Goal: Information Seeking & Learning: Learn about a topic

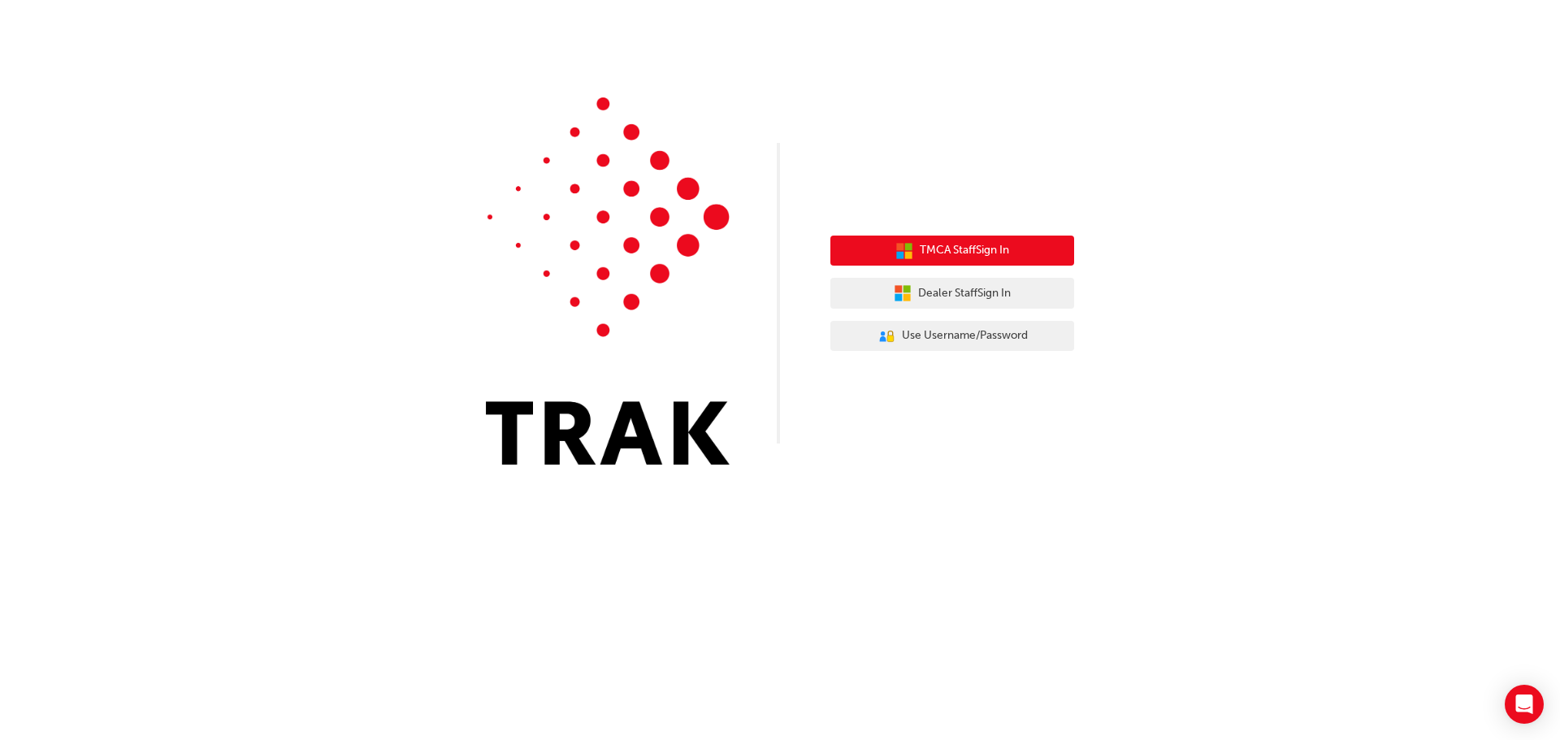
drag, startPoint x: 917, startPoint y: 258, endPoint x: 906, endPoint y: 256, distance: 11.6
click at [906, 256] on button "TMCA Staff Sign In" at bounding box center [952, 251] width 244 height 31
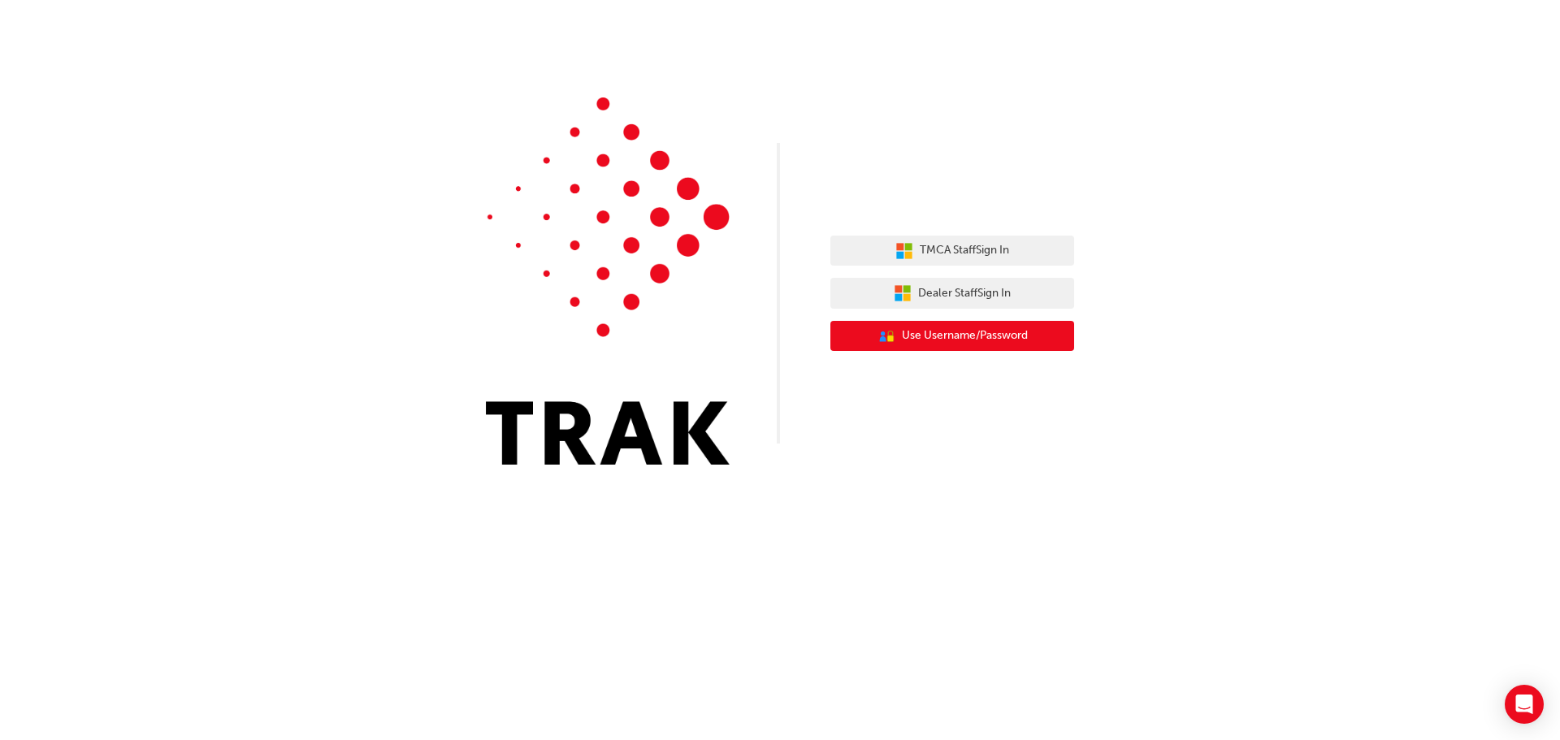
click at [969, 340] on span "Use Username/Password" at bounding box center [965, 336] width 126 height 19
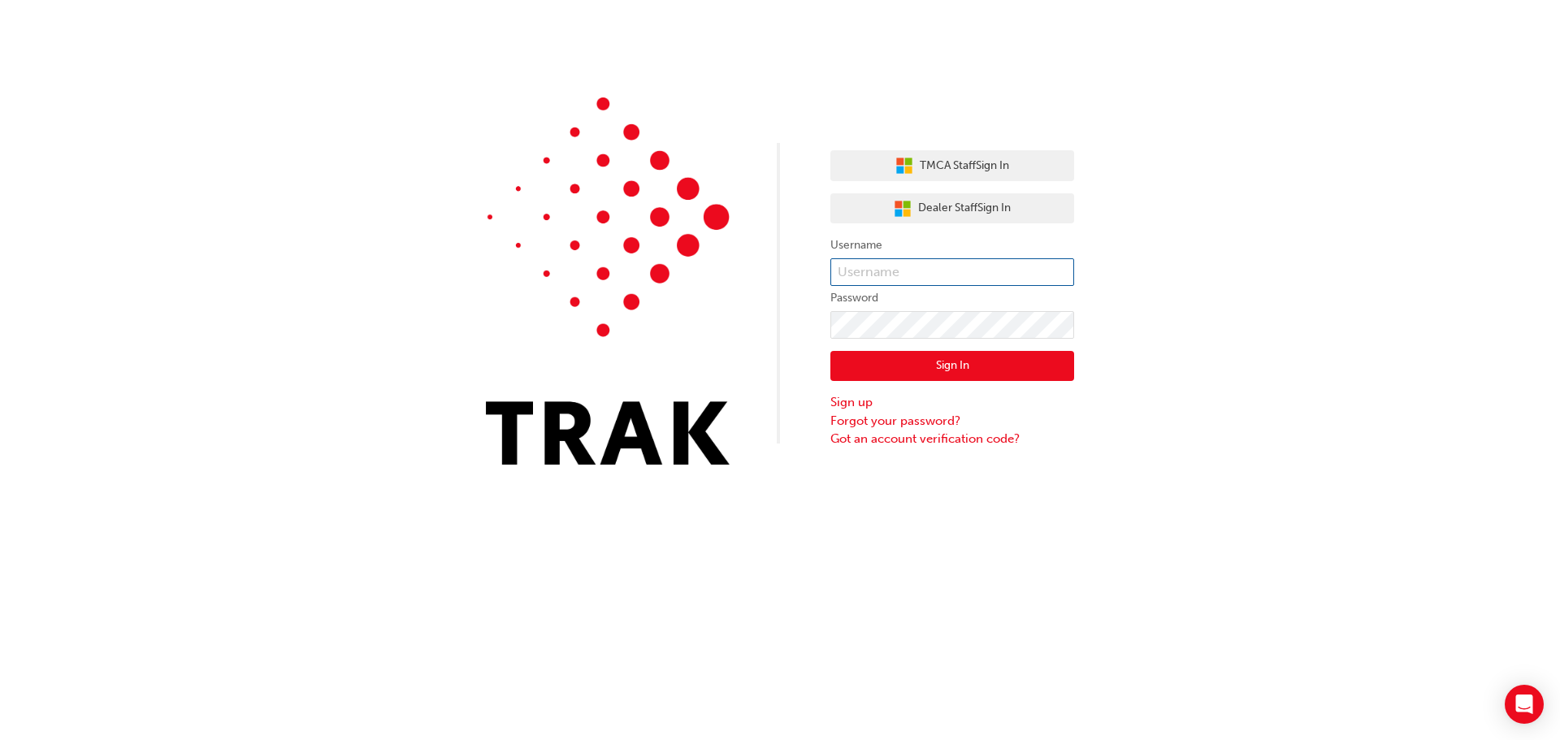
click at [900, 269] on input "text" at bounding box center [952, 272] width 244 height 28
type input "Ella.Canlas"
click button "Sign In" at bounding box center [952, 366] width 244 height 31
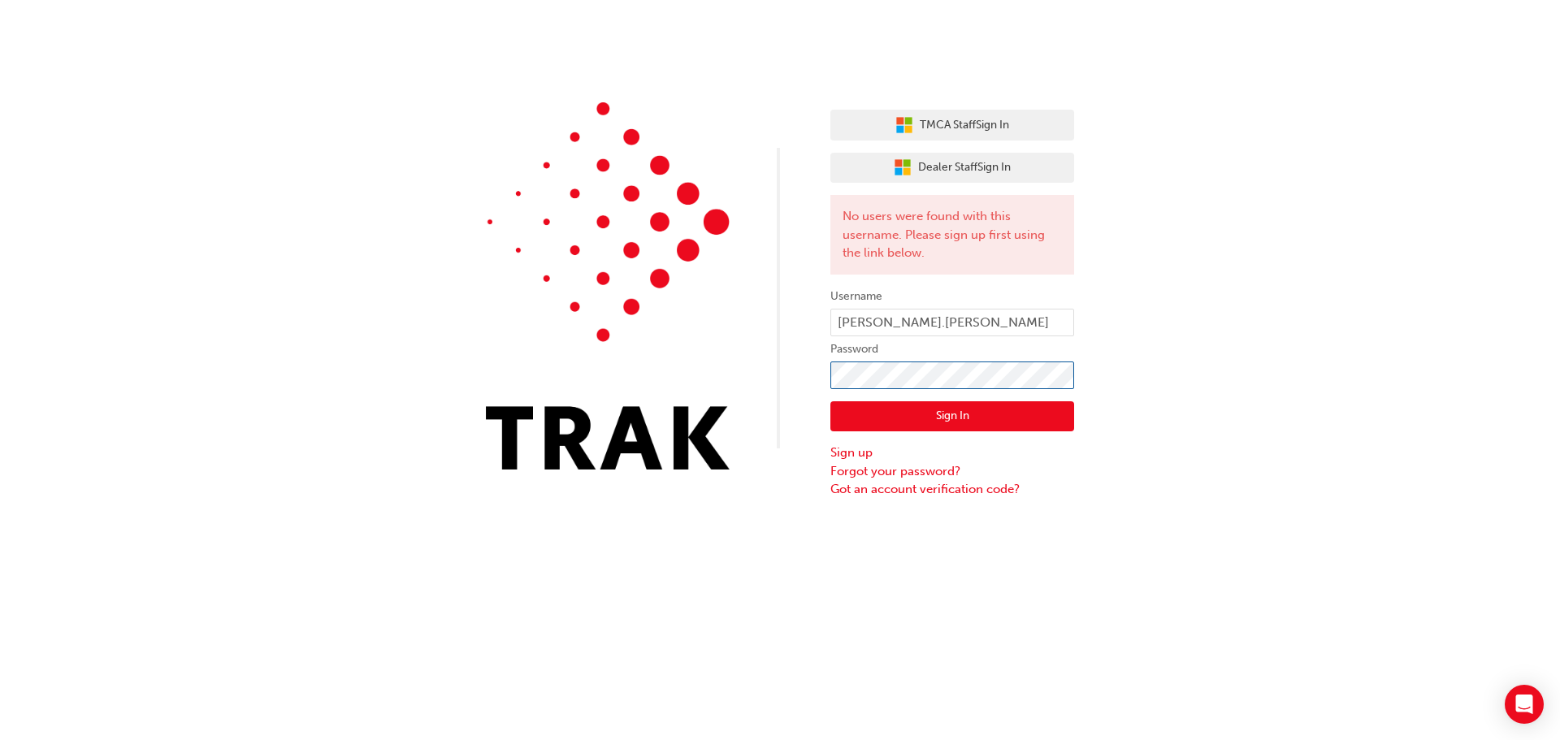
click at [762, 379] on div "TMCA Staff Sign In Dealer Staff Sign In No users were found with this username.…" at bounding box center [780, 249] width 1560 height 499
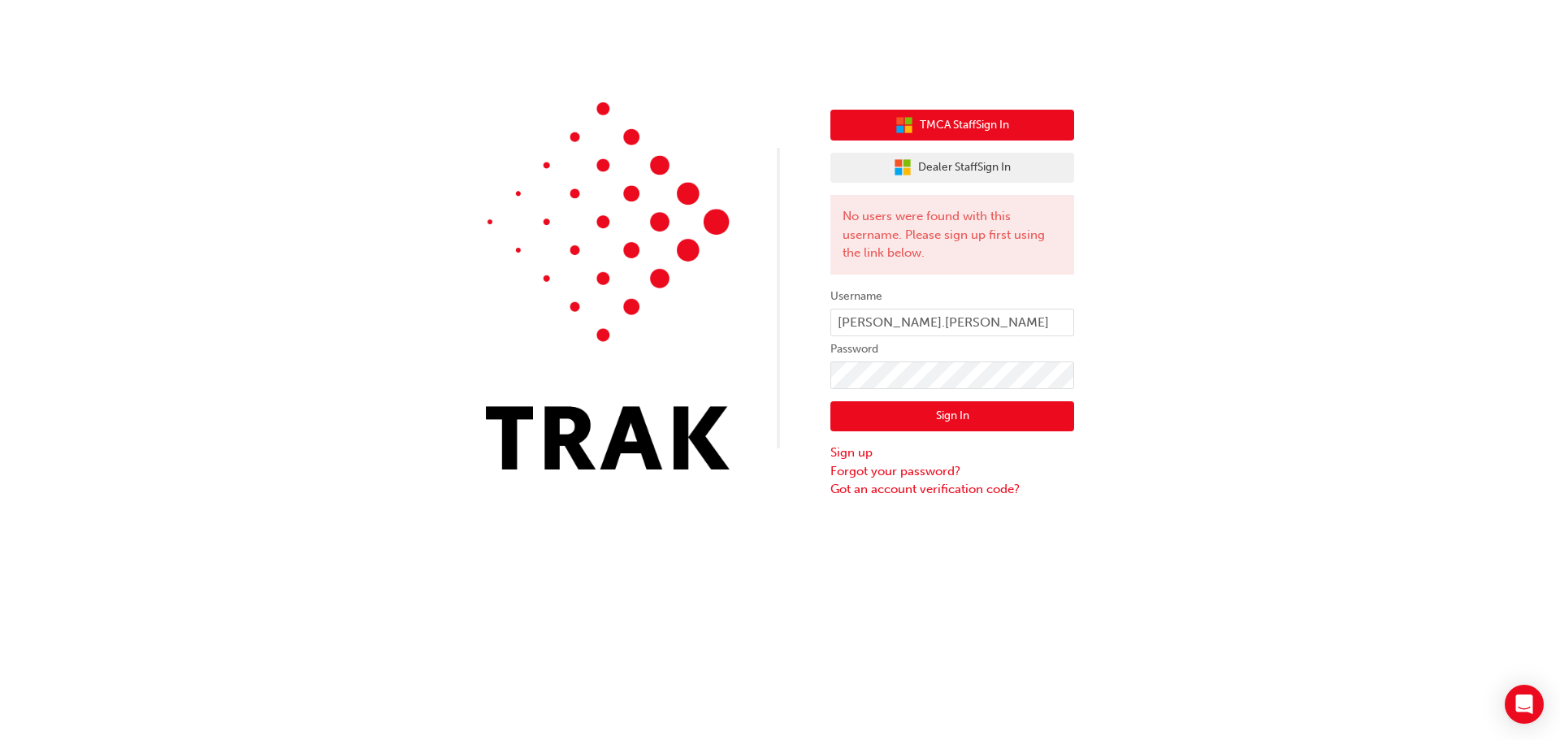
click at [939, 137] on button "TMCA Staff Sign In" at bounding box center [952, 125] width 244 height 31
click at [944, 117] on span "TMCA Staff Sign In" at bounding box center [964, 125] width 89 height 19
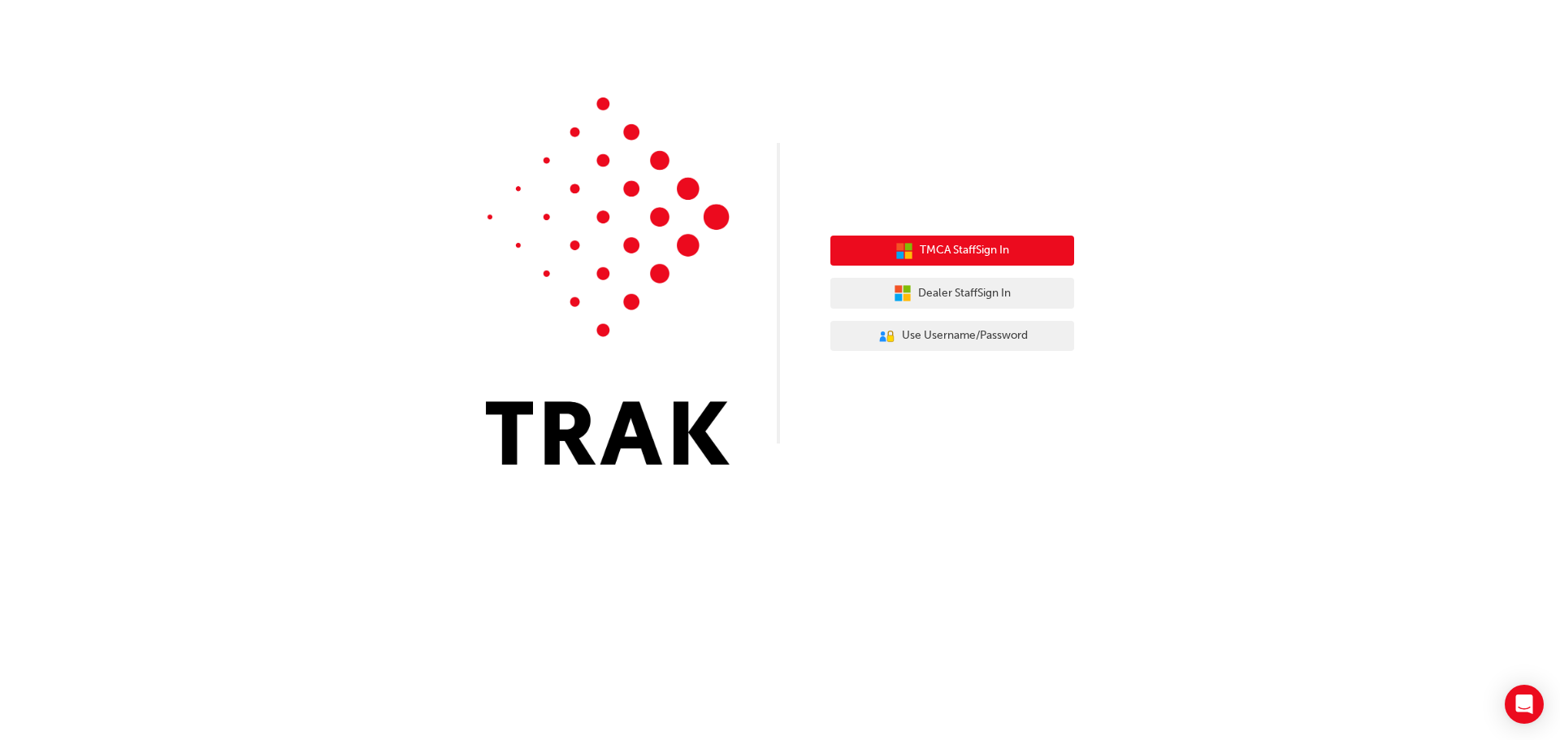
click at [926, 248] on span "TMCA Staff Sign In" at bounding box center [964, 250] width 89 height 19
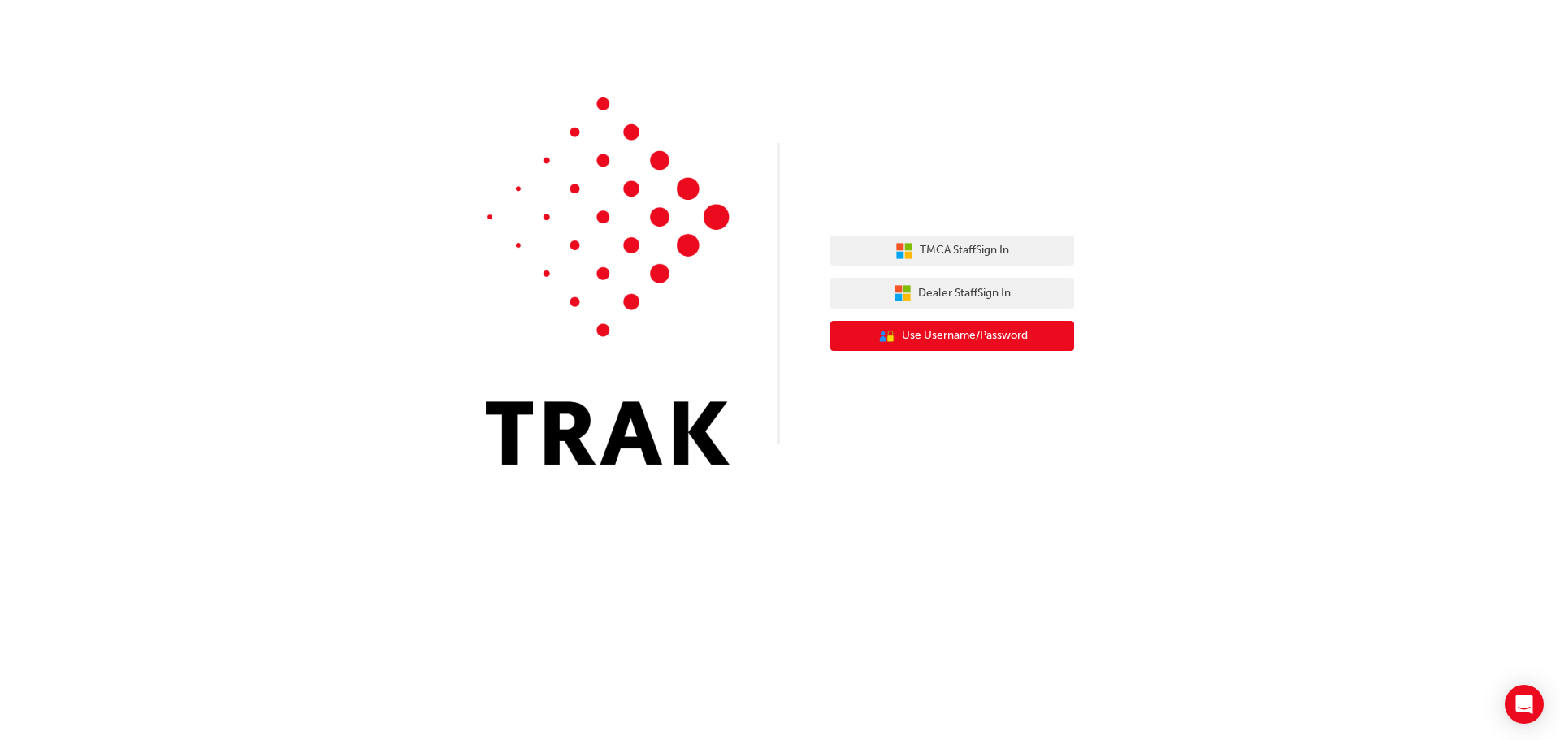
click at [943, 331] on span "Use Username/Password" at bounding box center [965, 336] width 126 height 19
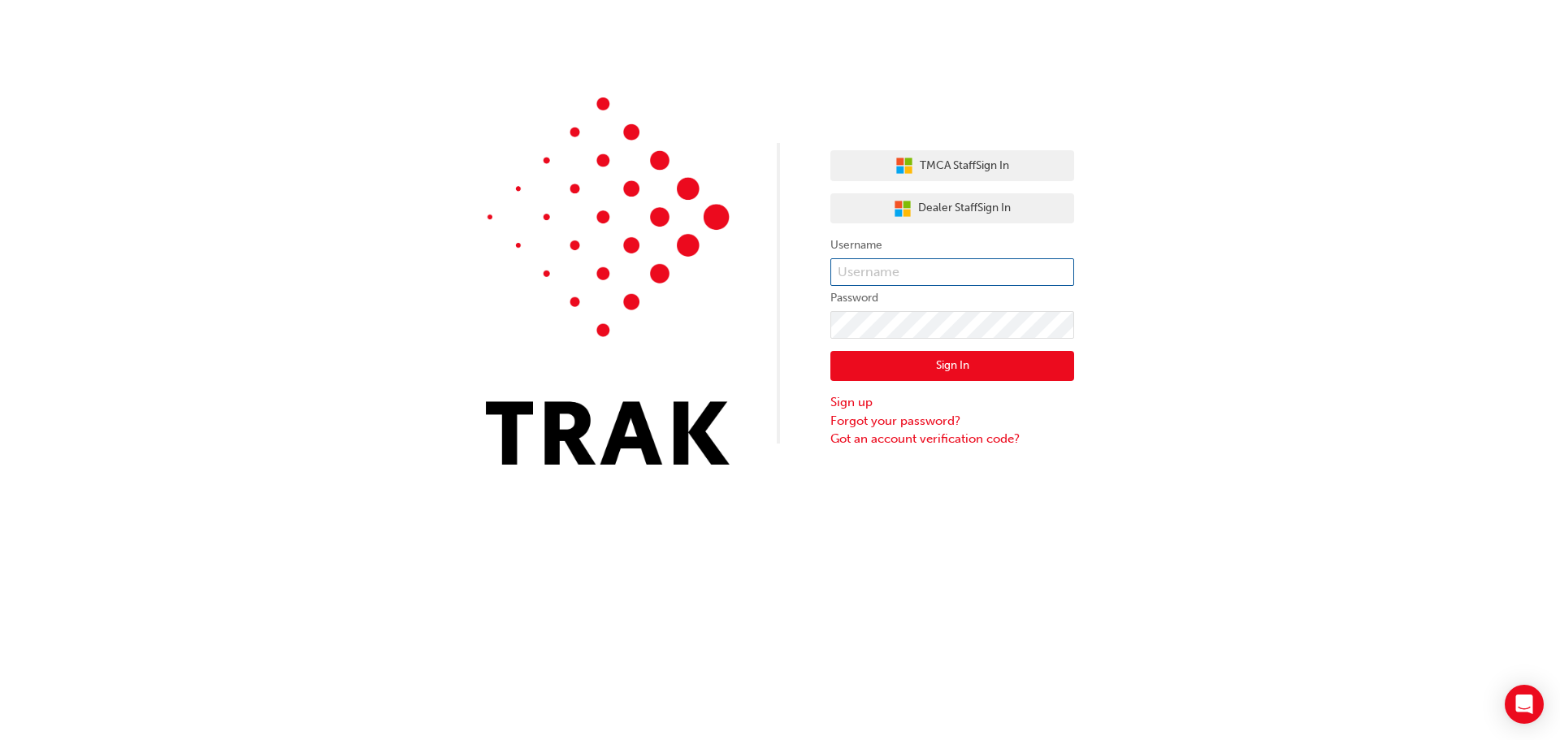
click at [858, 275] on input "text" at bounding box center [952, 272] width 244 height 28
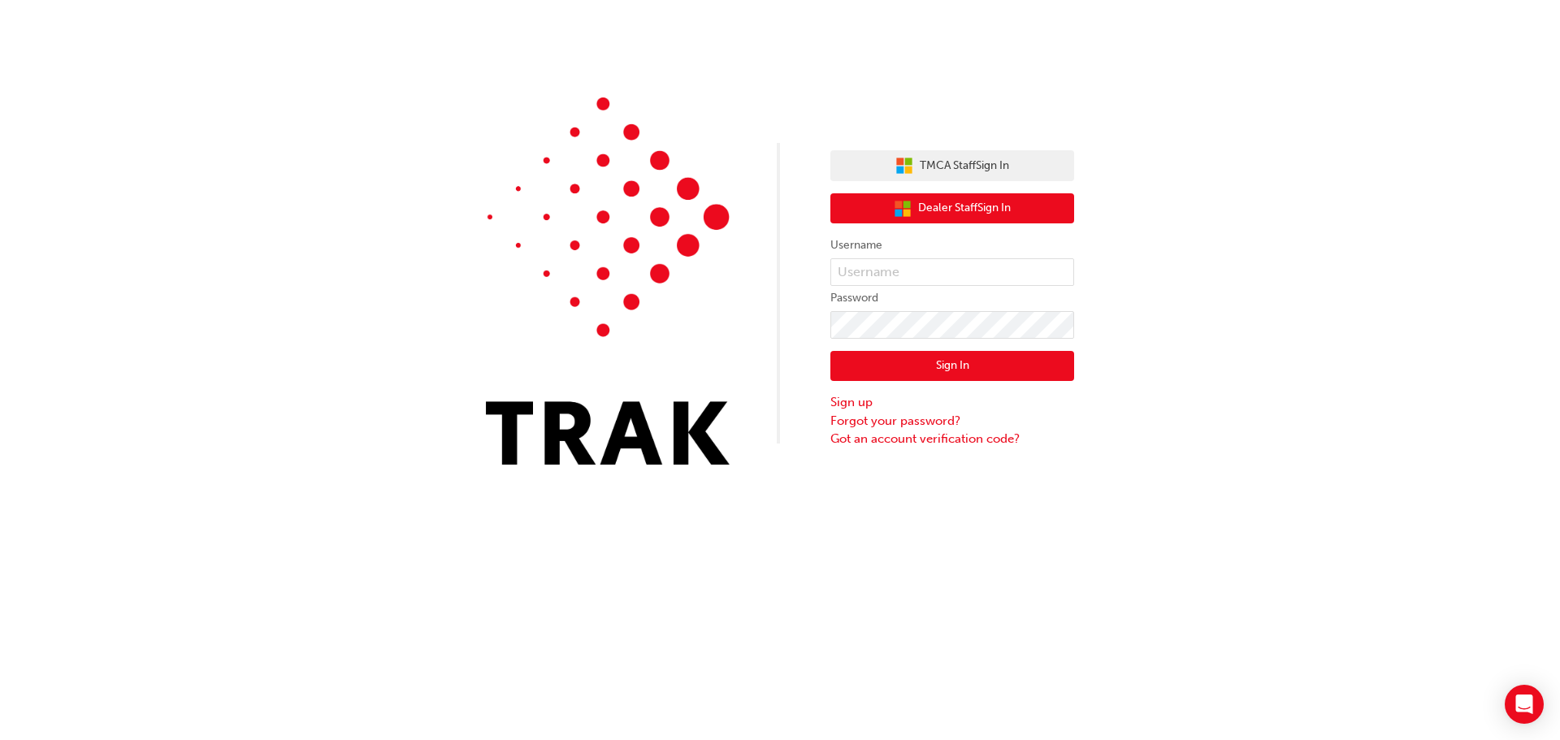
click at [969, 212] on span "Dealer Staff Sign In" at bounding box center [964, 208] width 93 height 19
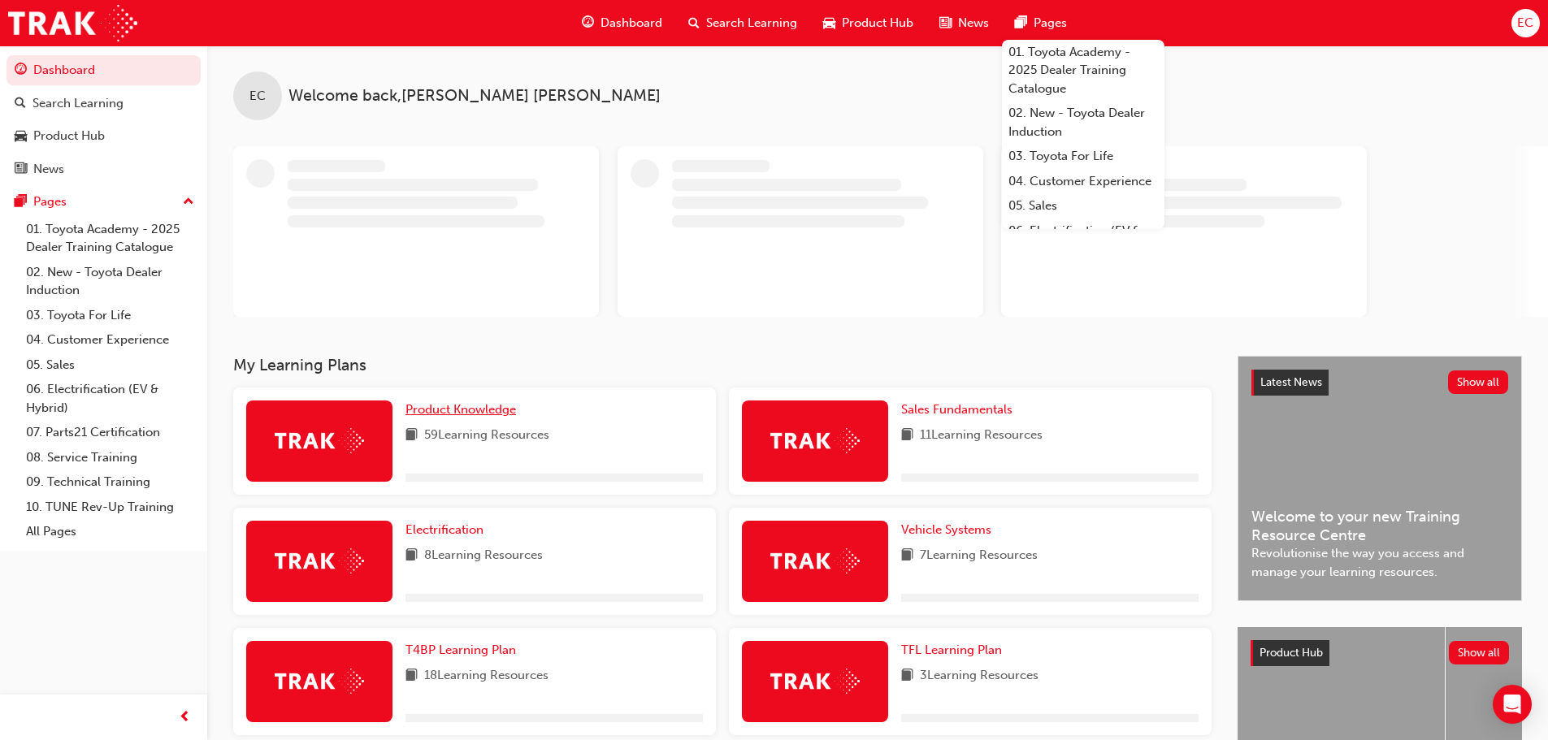
click at [481, 413] on span "Product Knowledge" at bounding box center [460, 409] width 111 height 15
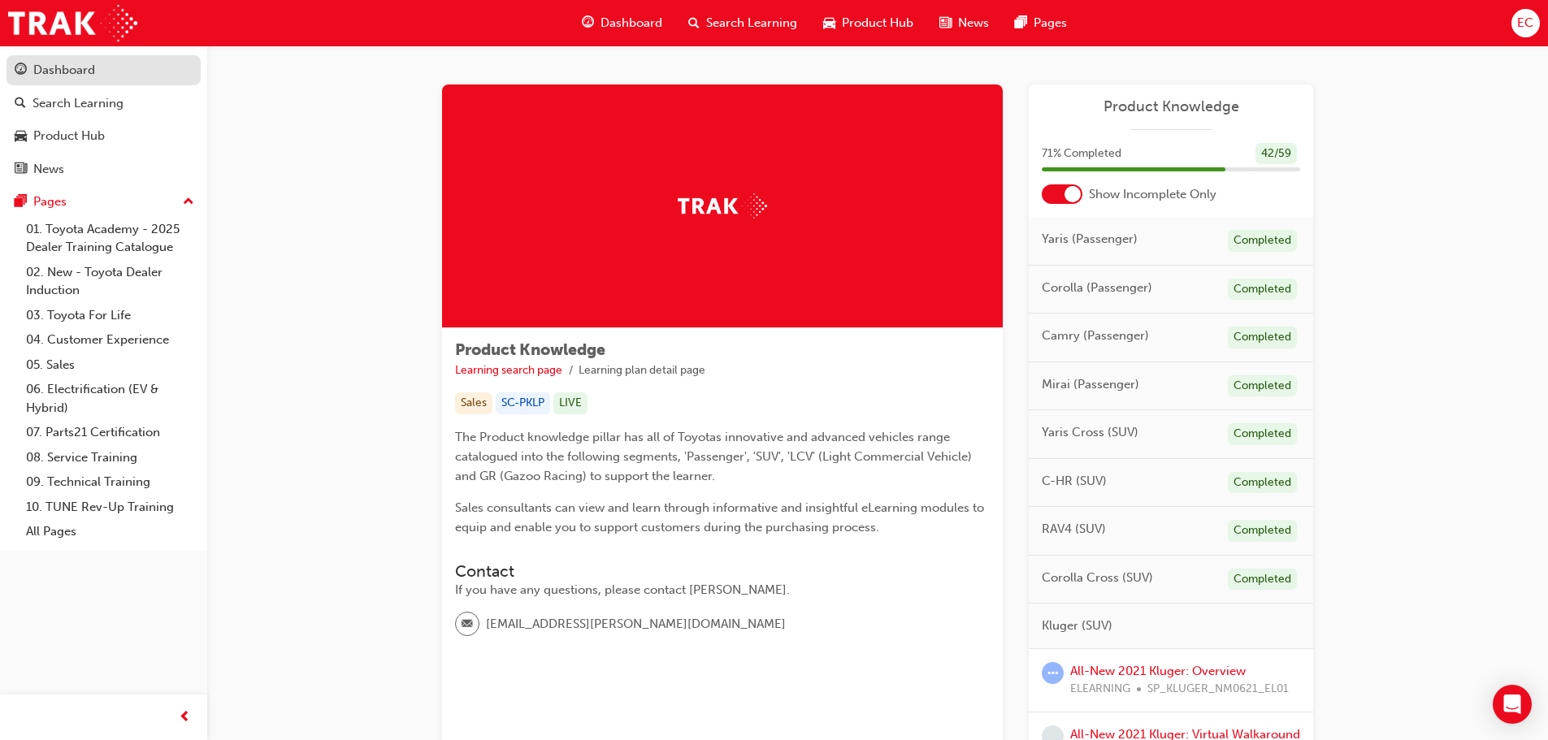
click at [98, 67] on div "Dashboard" at bounding box center [104, 70] width 178 height 20
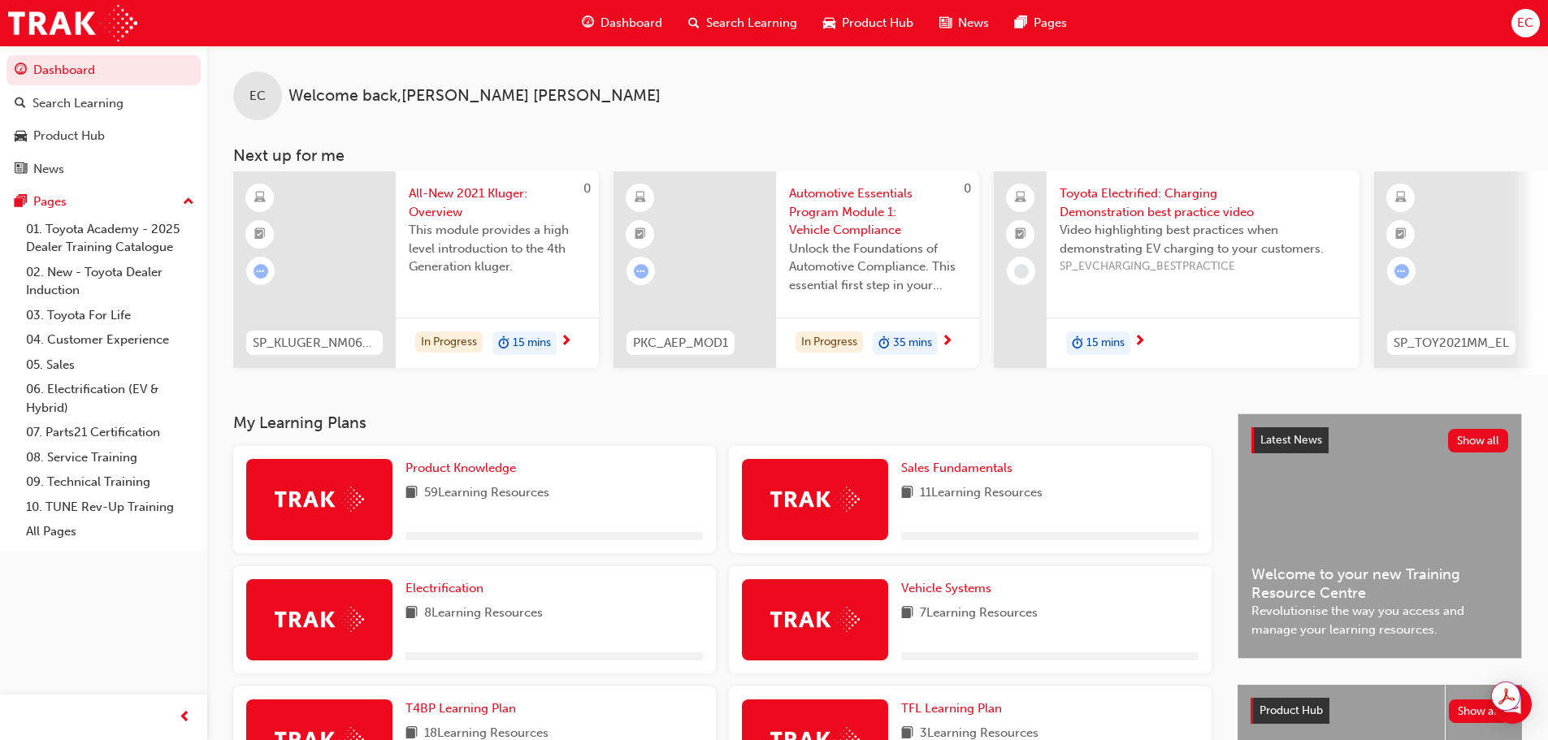
click at [455, 485] on div "Product Knowledge 59 Learning Resources" at bounding box center [553, 499] width 297 height 81
click at [464, 470] on span "Product Knowledge" at bounding box center [460, 468] width 111 height 15
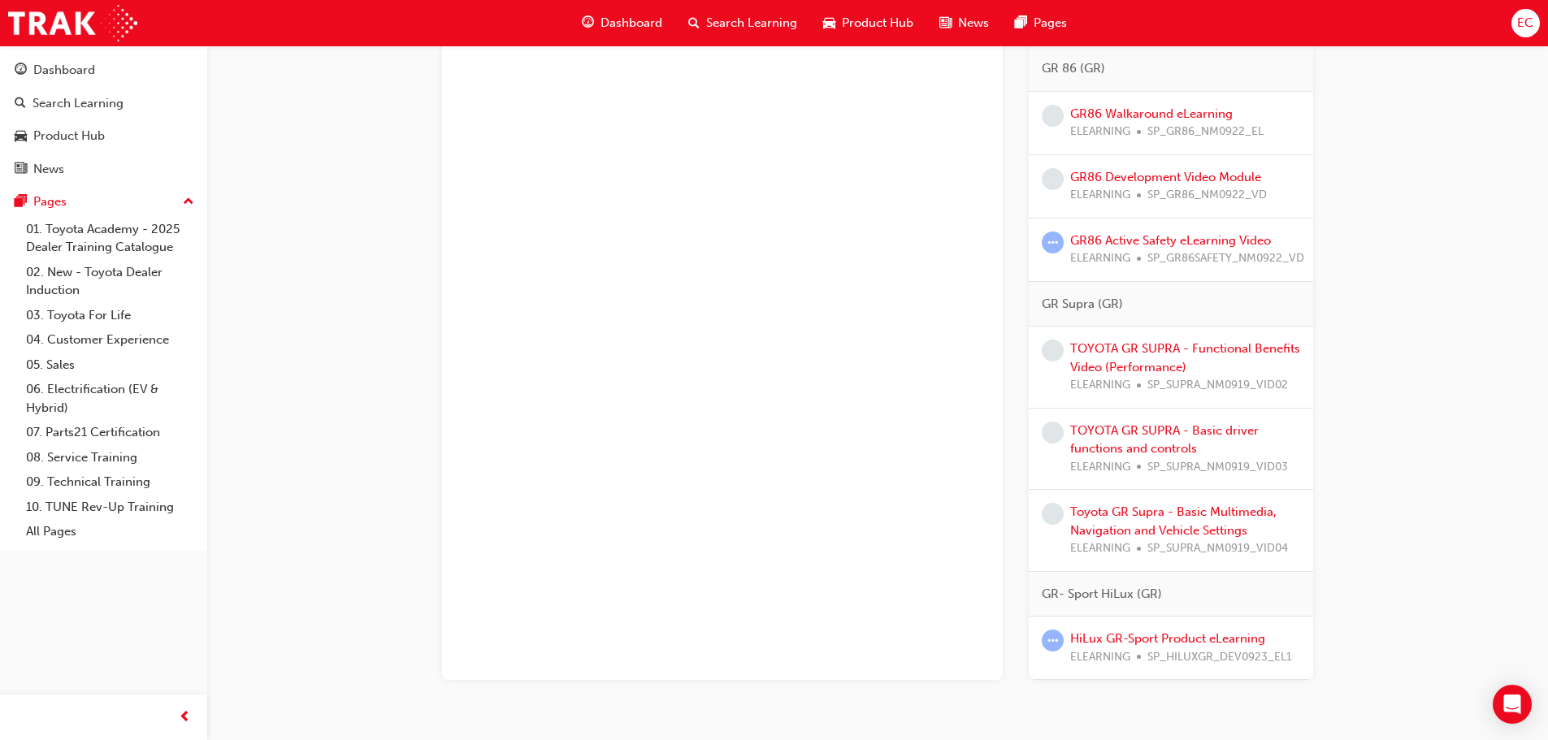
scroll to position [1902, 0]
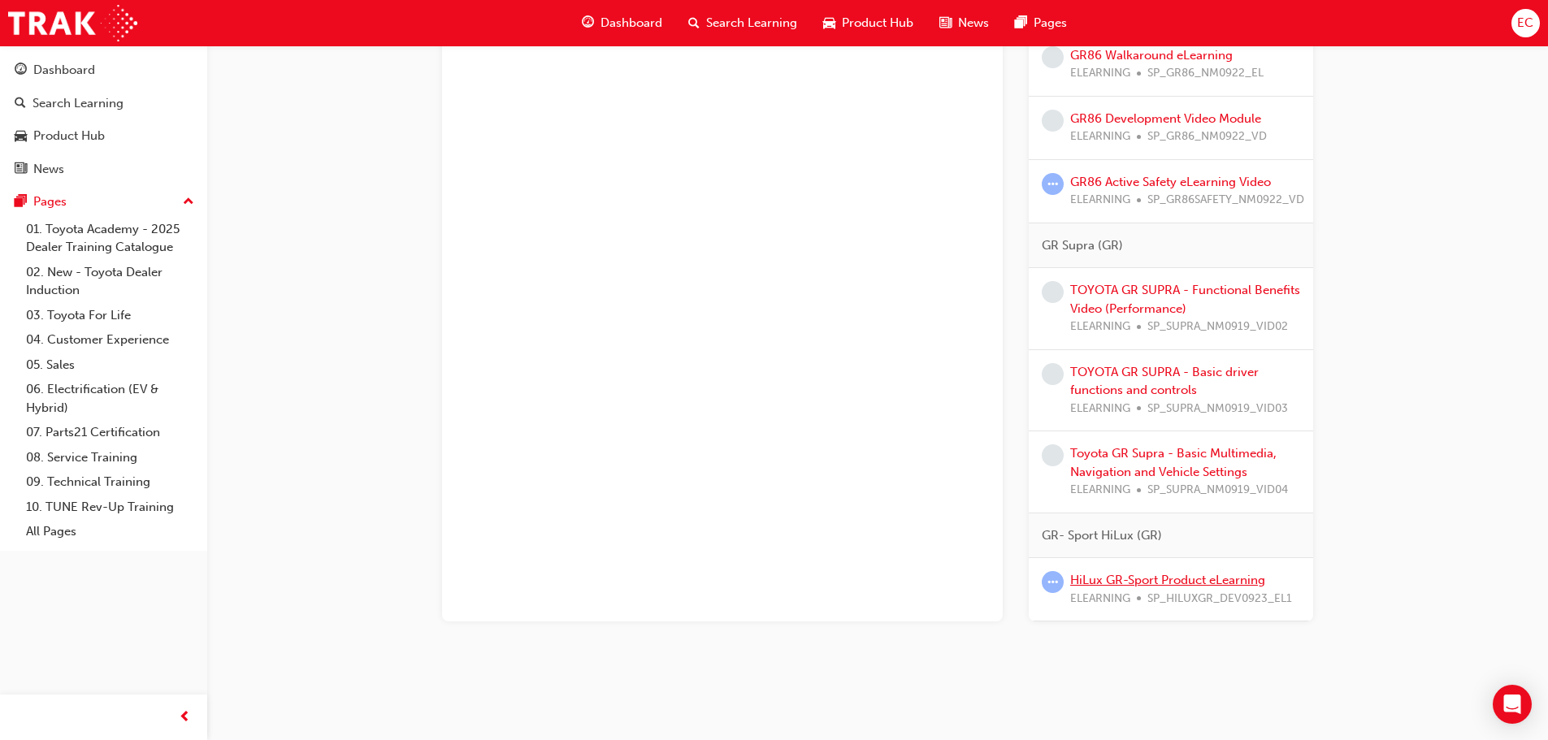
click at [1138, 582] on link "HiLux GR-Sport Product eLearning" at bounding box center [1167, 580] width 195 height 15
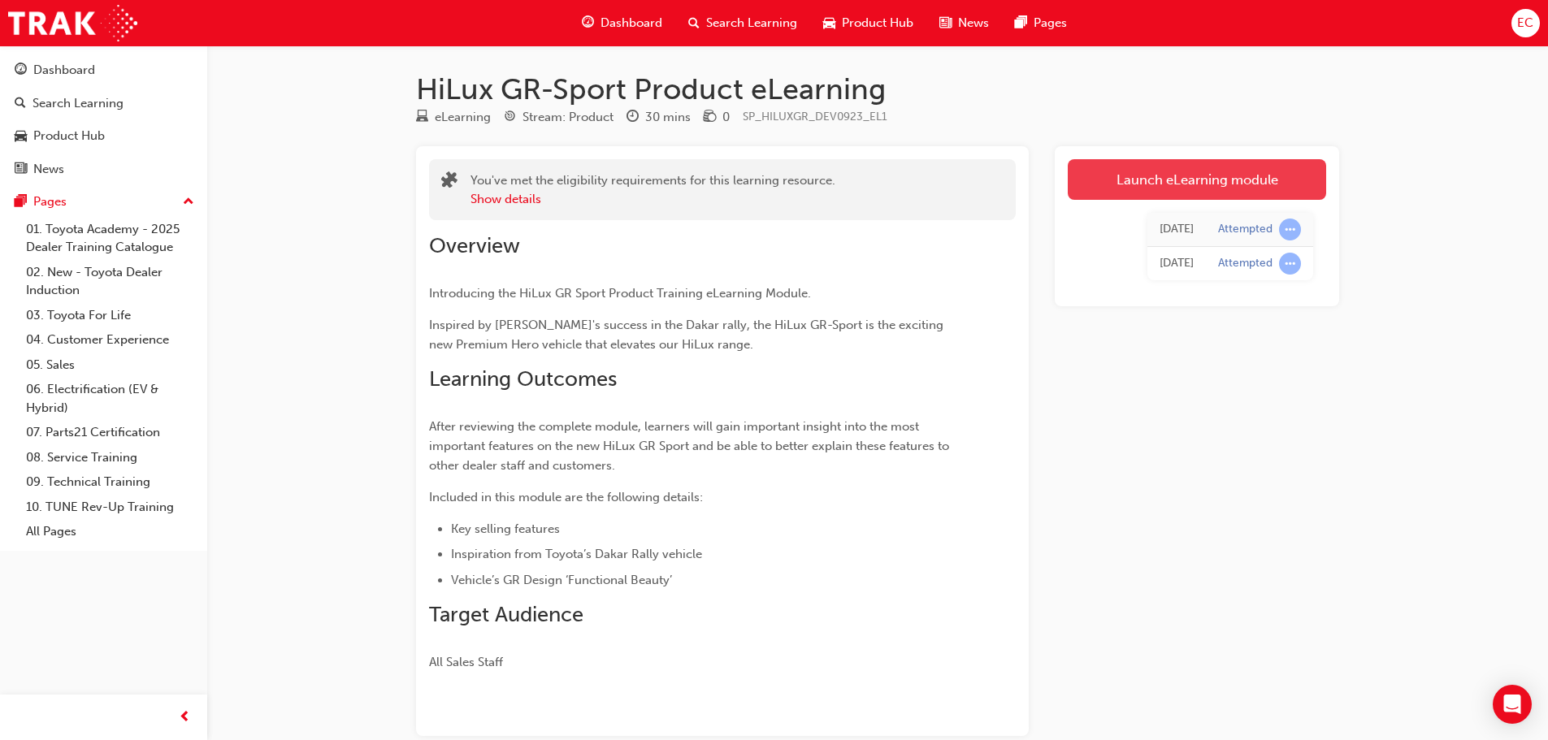
click at [1164, 195] on link "Launch eLearning module" at bounding box center [1197, 179] width 258 height 41
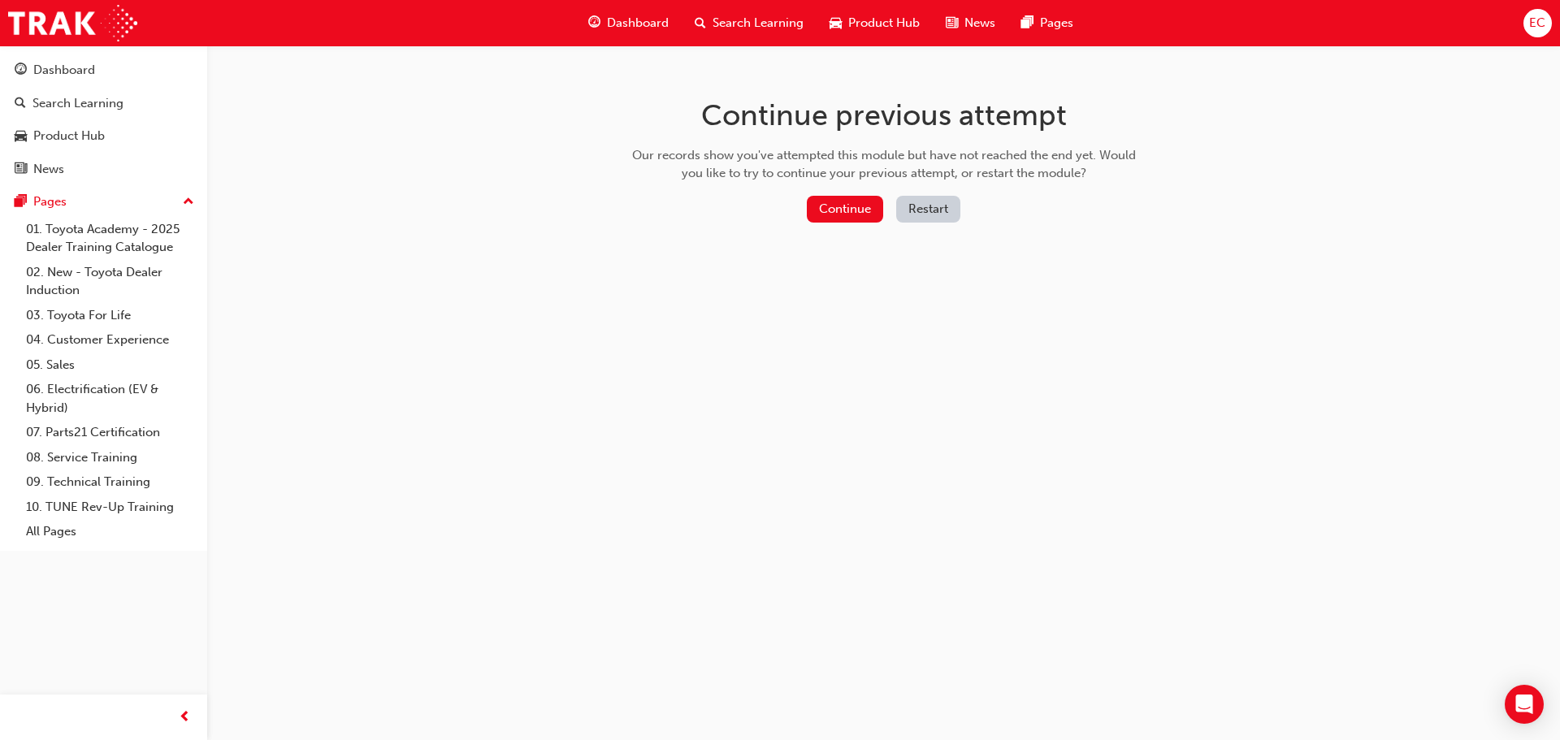
click at [942, 215] on button "Restart" at bounding box center [928, 209] width 64 height 27
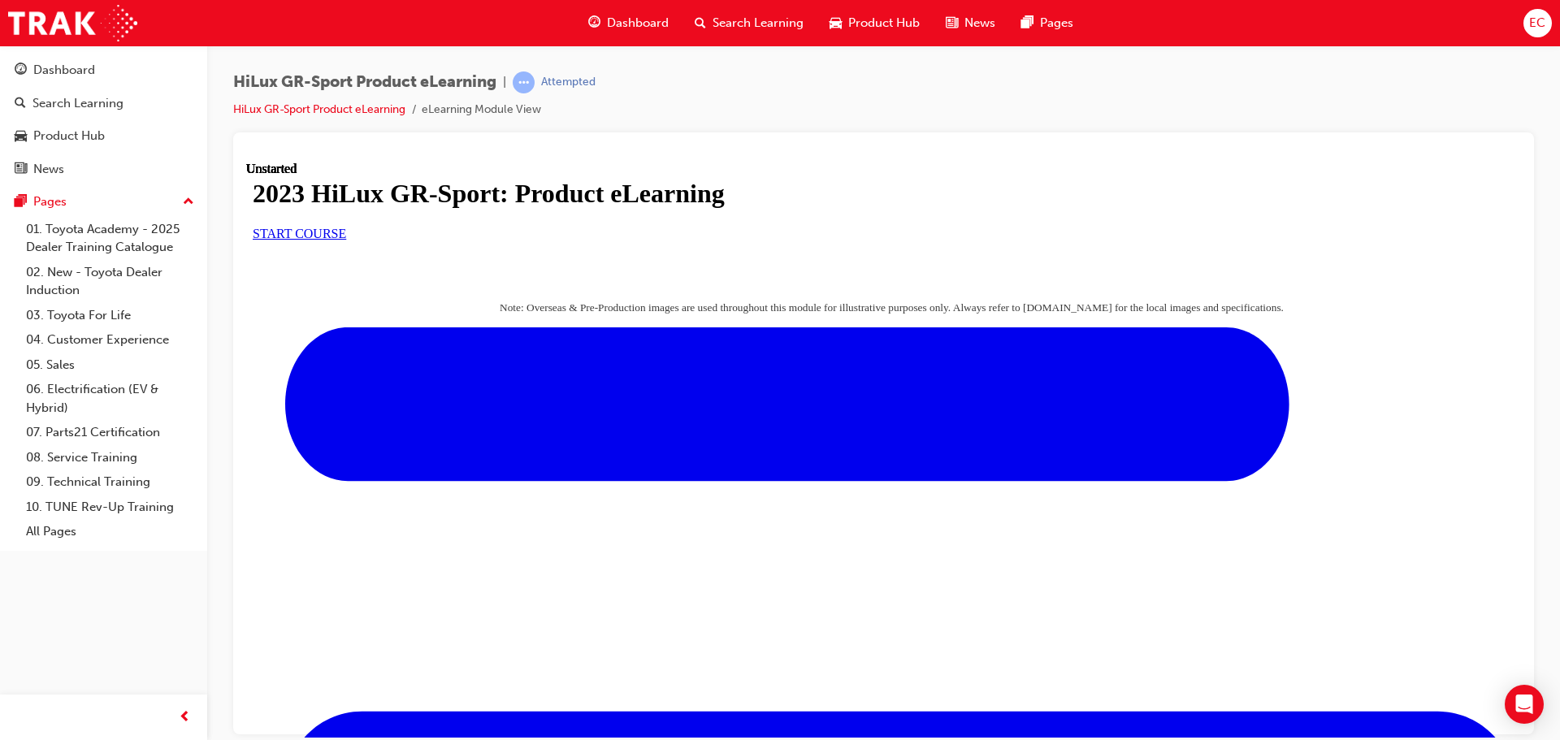
click at [346, 240] on link "START COURSE" at bounding box center [299, 233] width 93 height 14
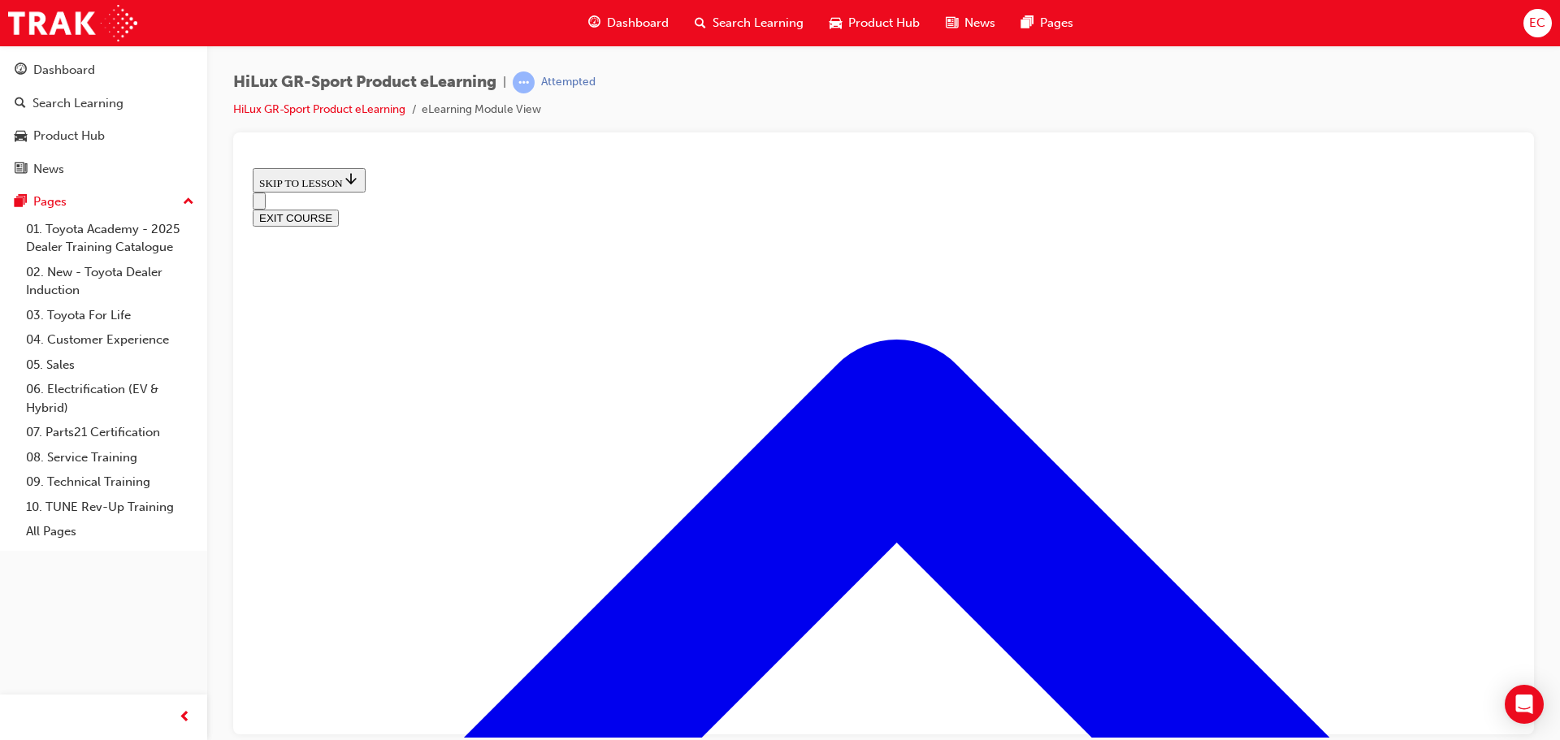
scroll to position [700, 0]
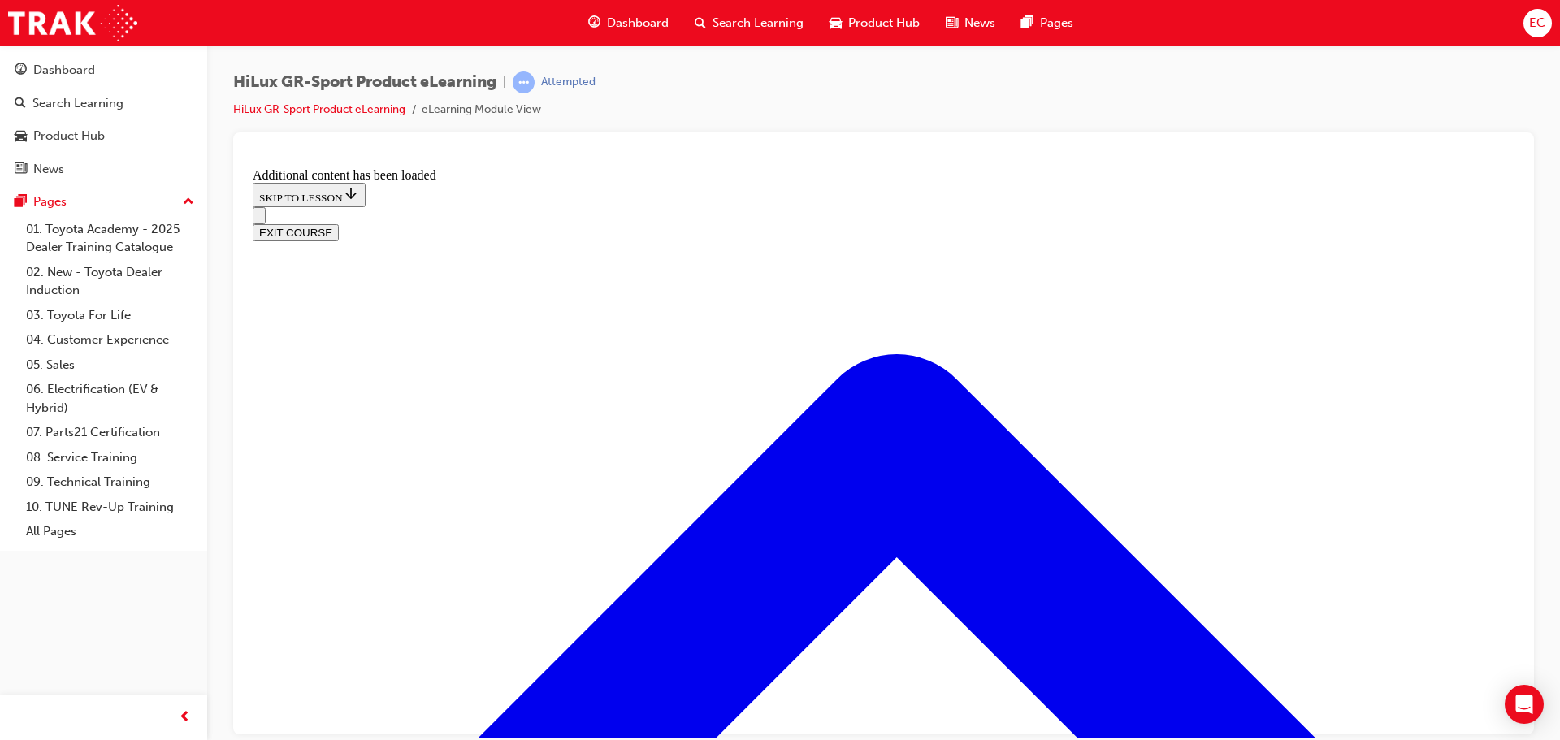
scroll to position [1536, 0]
drag, startPoint x: 716, startPoint y: 419, endPoint x: 836, endPoint y: 517, distance: 154.8
drag, startPoint x: 818, startPoint y: 415, endPoint x: 1108, endPoint y: 497, distance: 300.7
drag, startPoint x: 836, startPoint y: 579, endPoint x: 911, endPoint y: 492, distance: 114.7
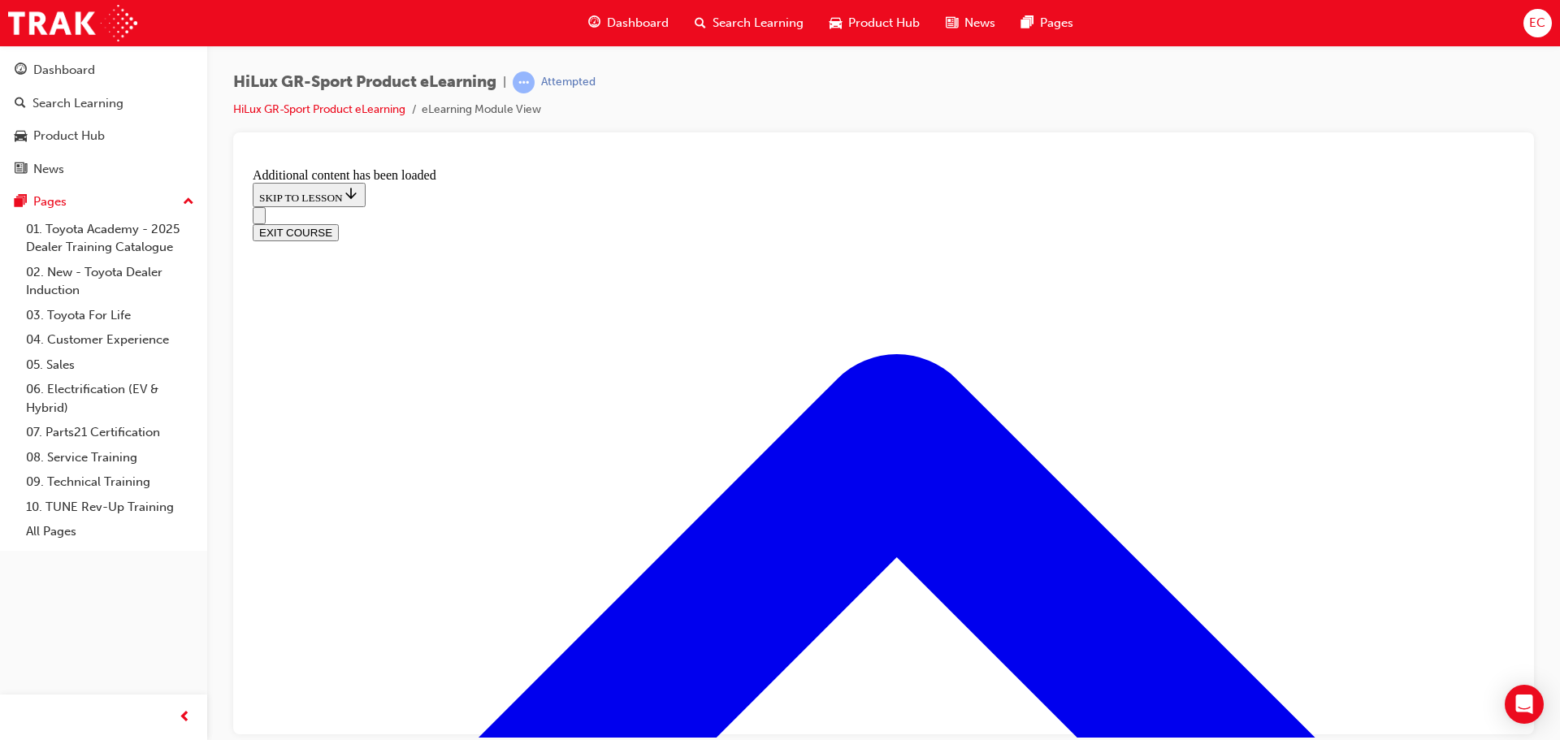
drag, startPoint x: 748, startPoint y: 602, endPoint x: 937, endPoint y: 603, distance: 188.5
drag, startPoint x: 796, startPoint y: 427, endPoint x: 896, endPoint y: 436, distance: 100.4
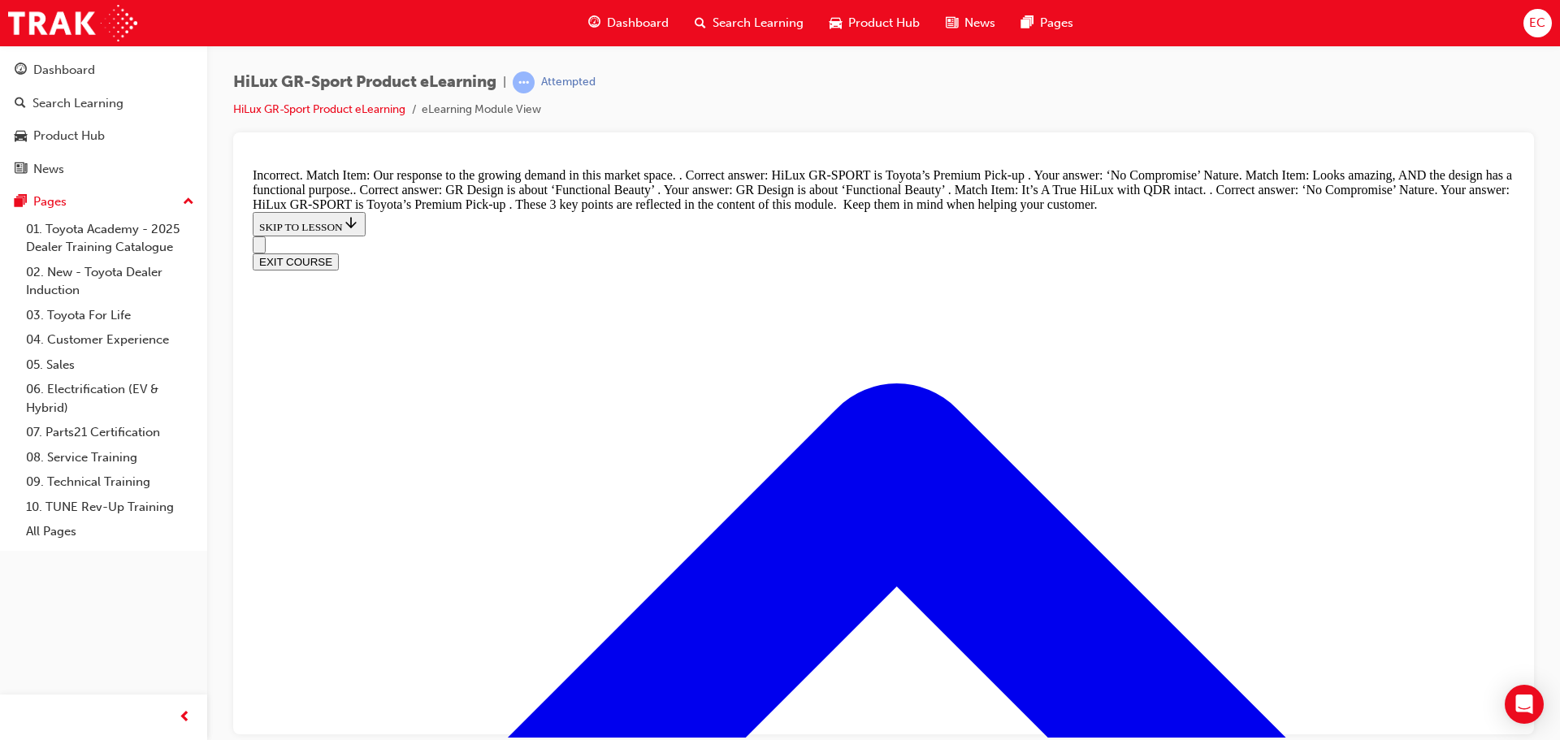
scroll to position [1920, 0]
drag, startPoint x: 739, startPoint y: 542, endPoint x: 838, endPoint y: 536, distance: 98.5
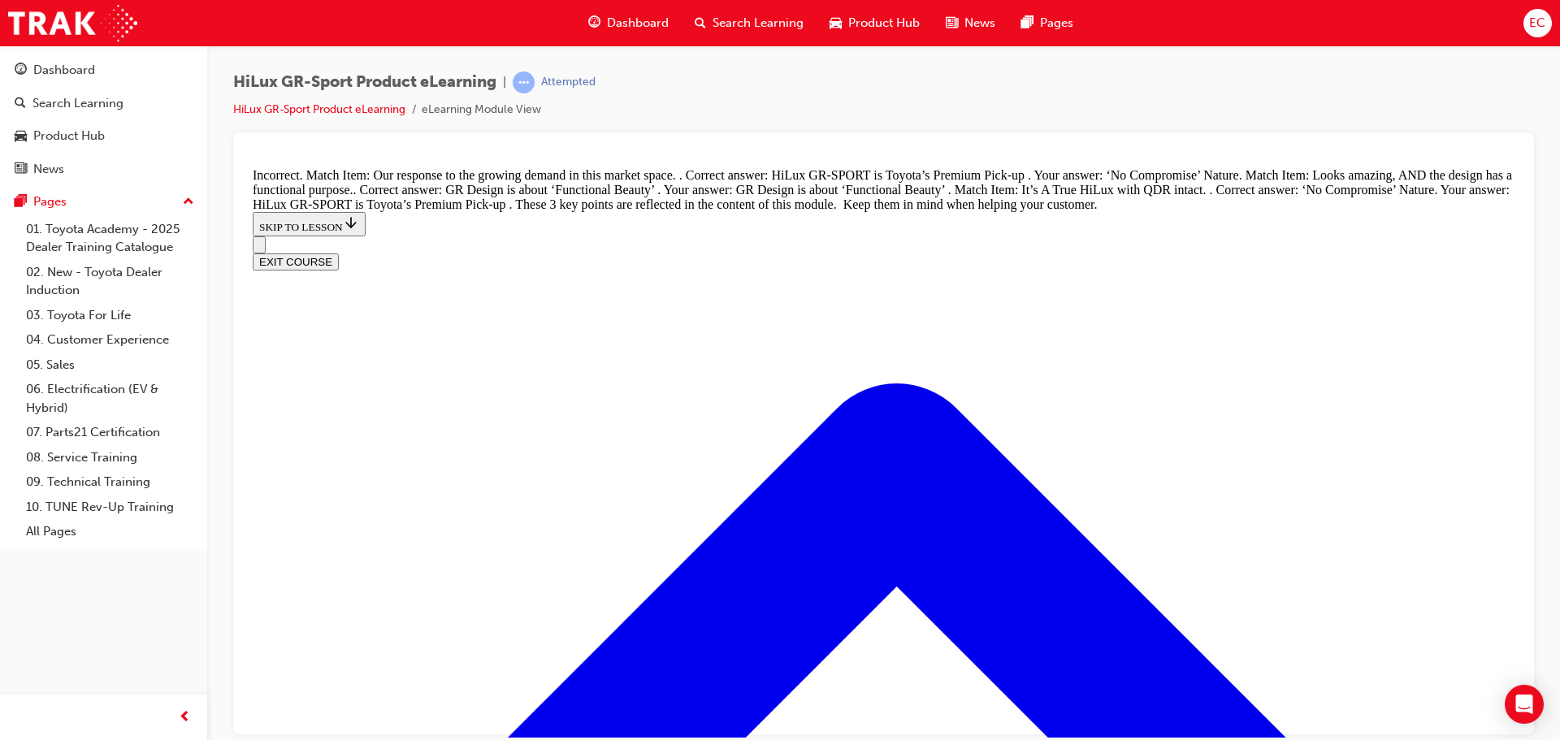
drag, startPoint x: 754, startPoint y: 384, endPoint x: 855, endPoint y: 389, distance: 100.9
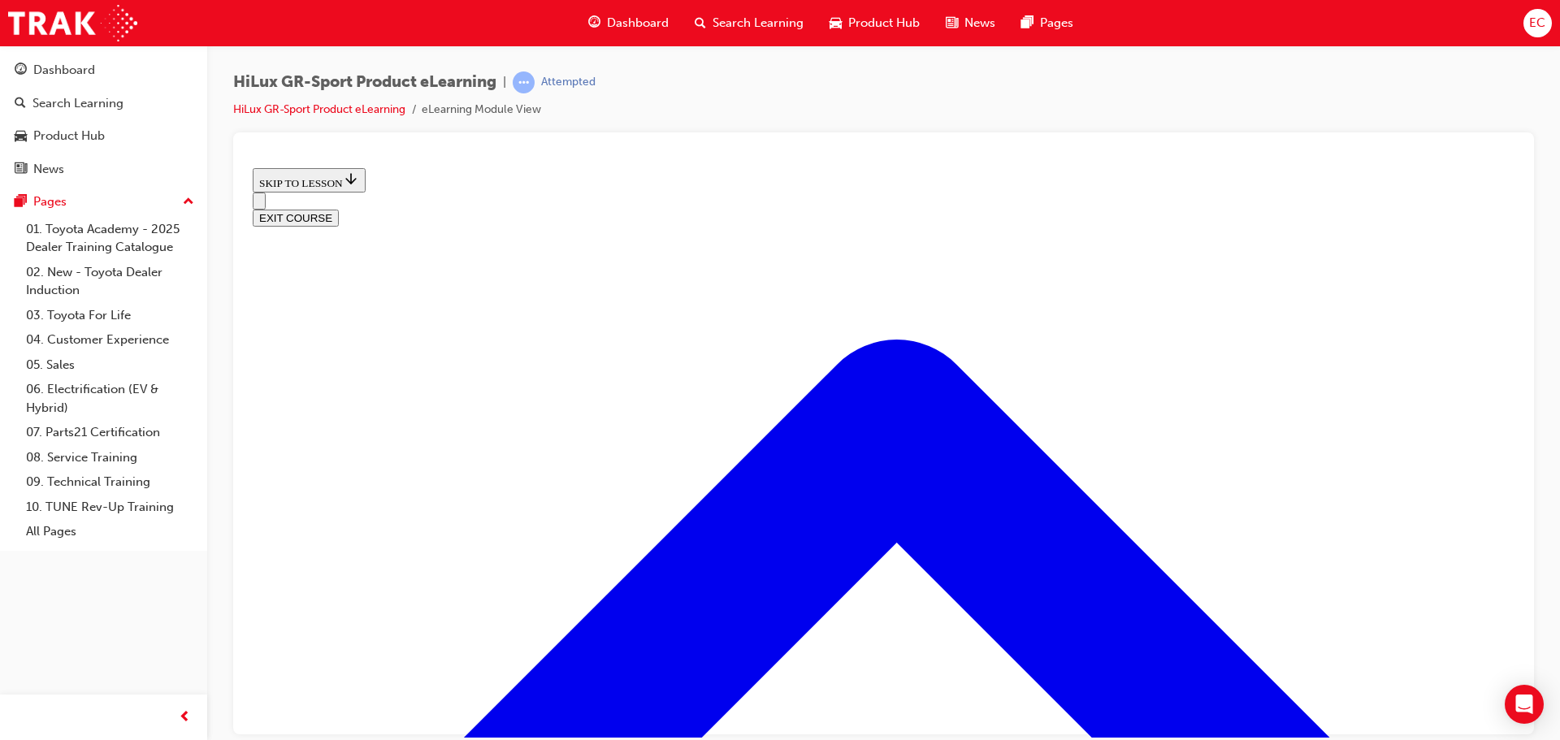
scroll to position [619, 0]
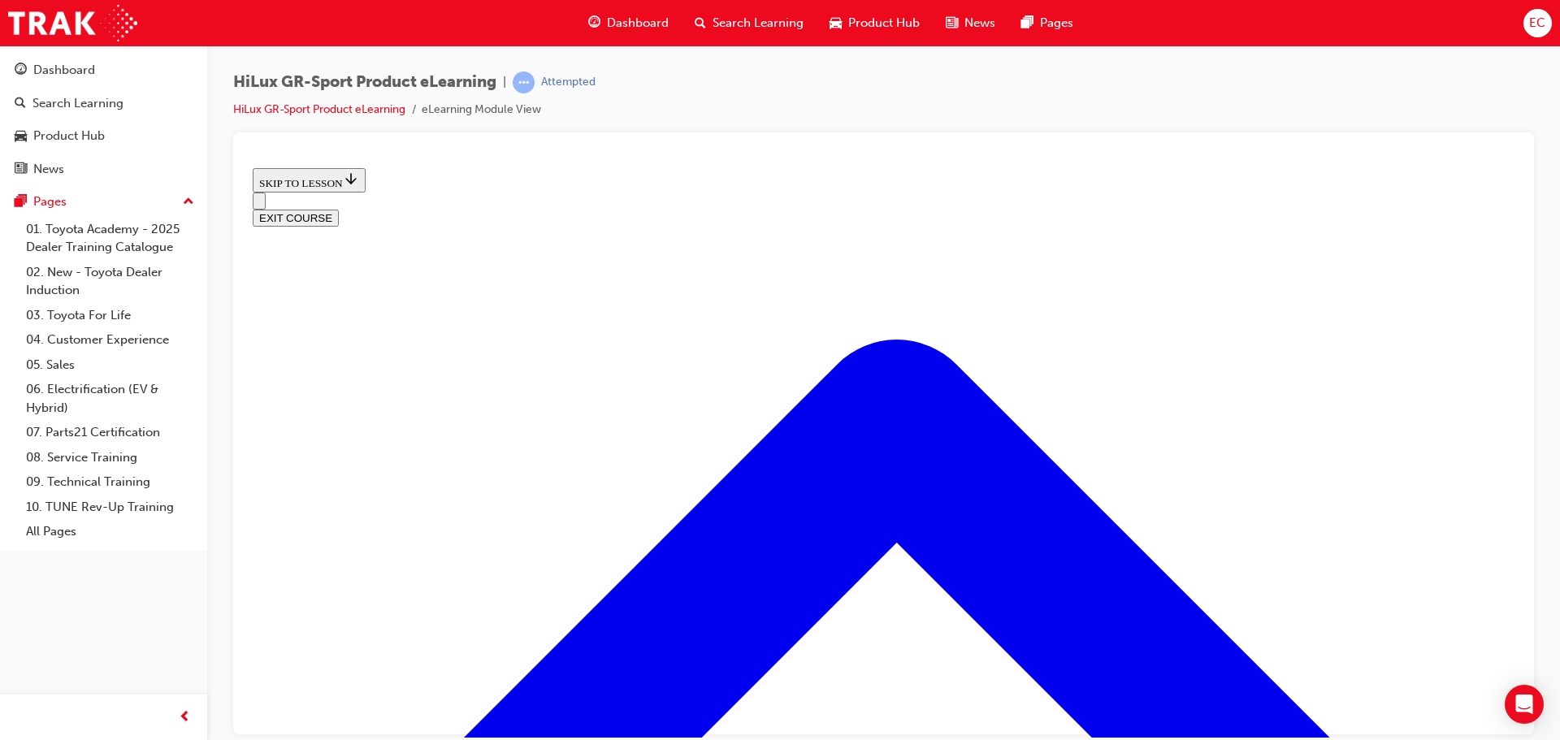
scroll to position [700, 0]
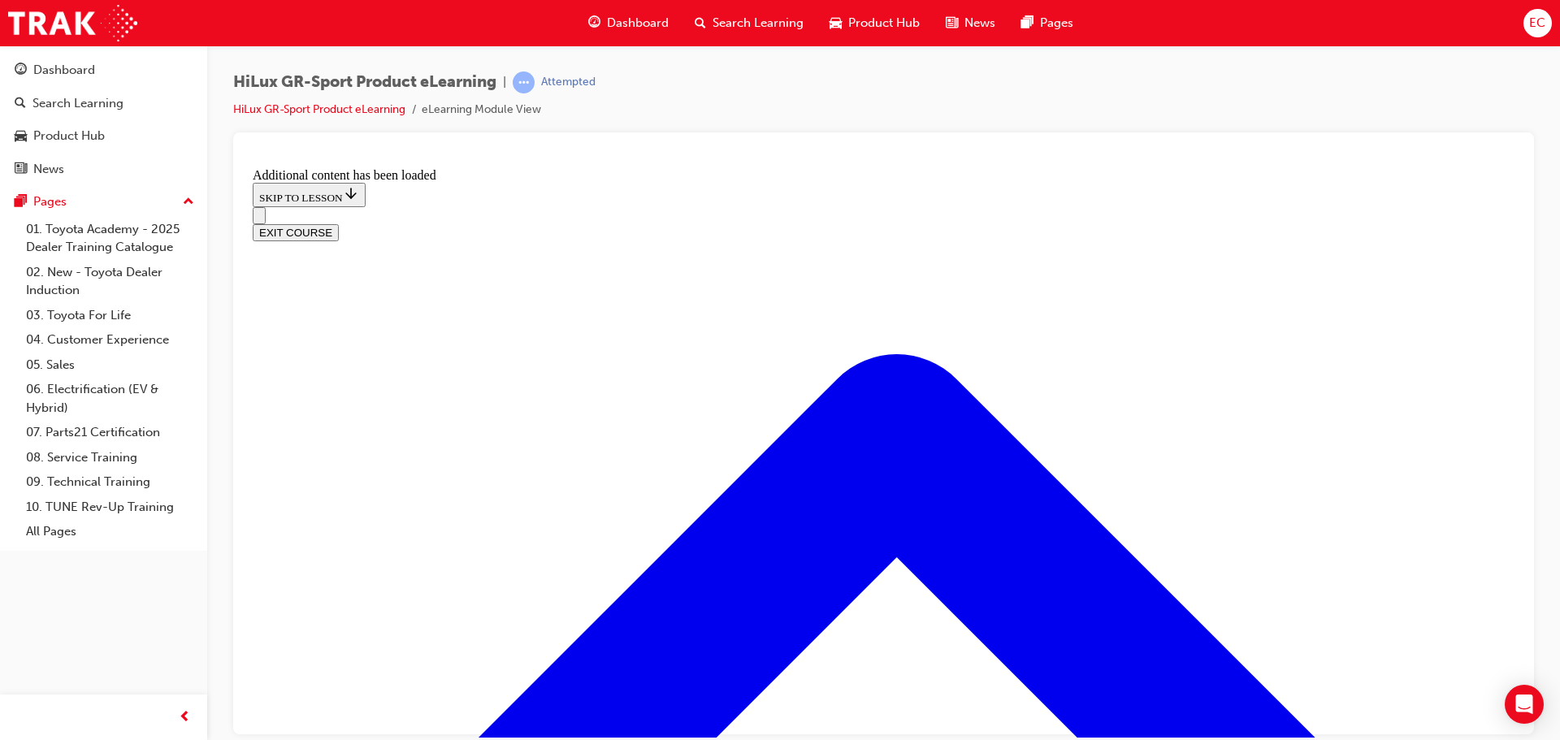
scroll to position [1359, 0]
radio input "true"
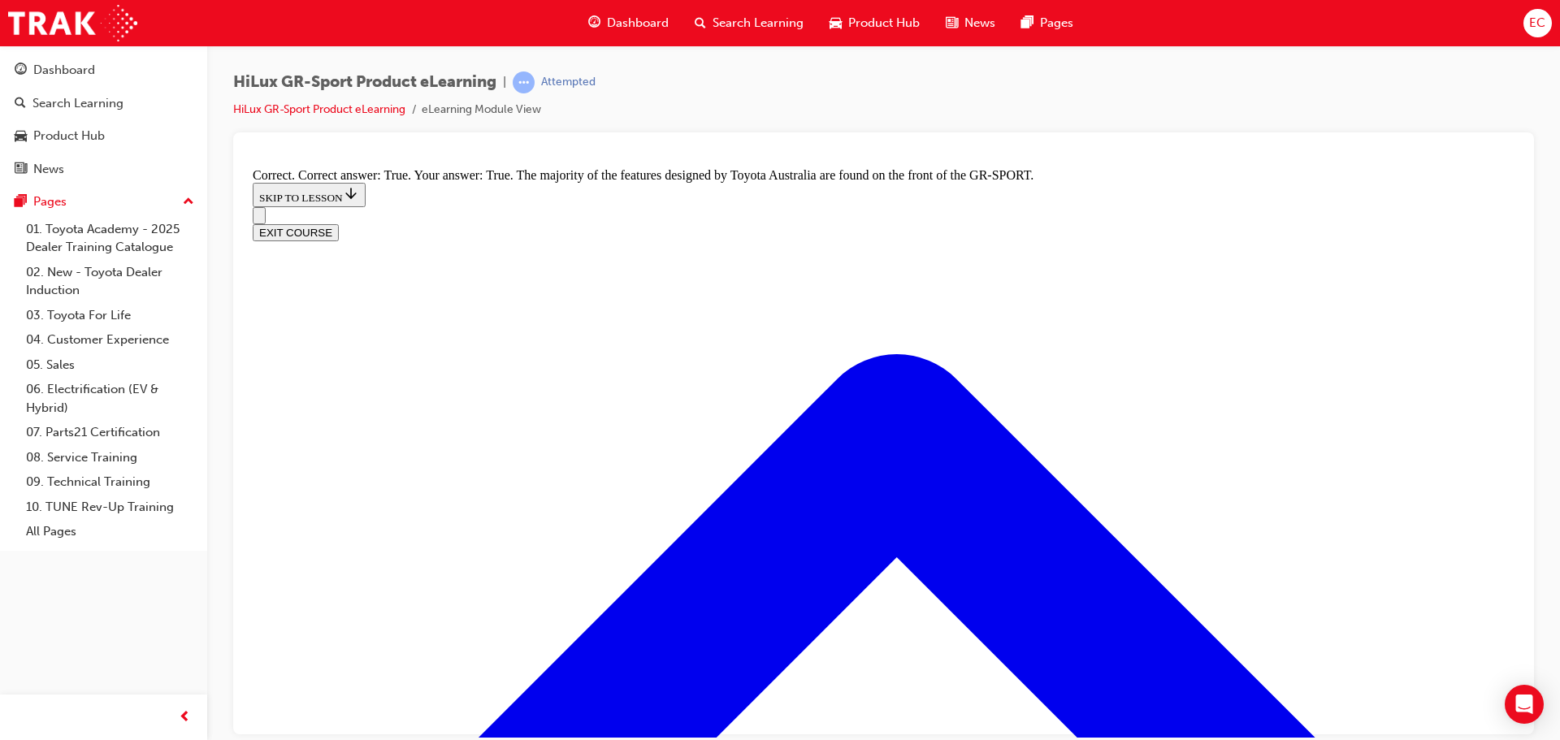
scroll to position [2010, 0]
radio input "true"
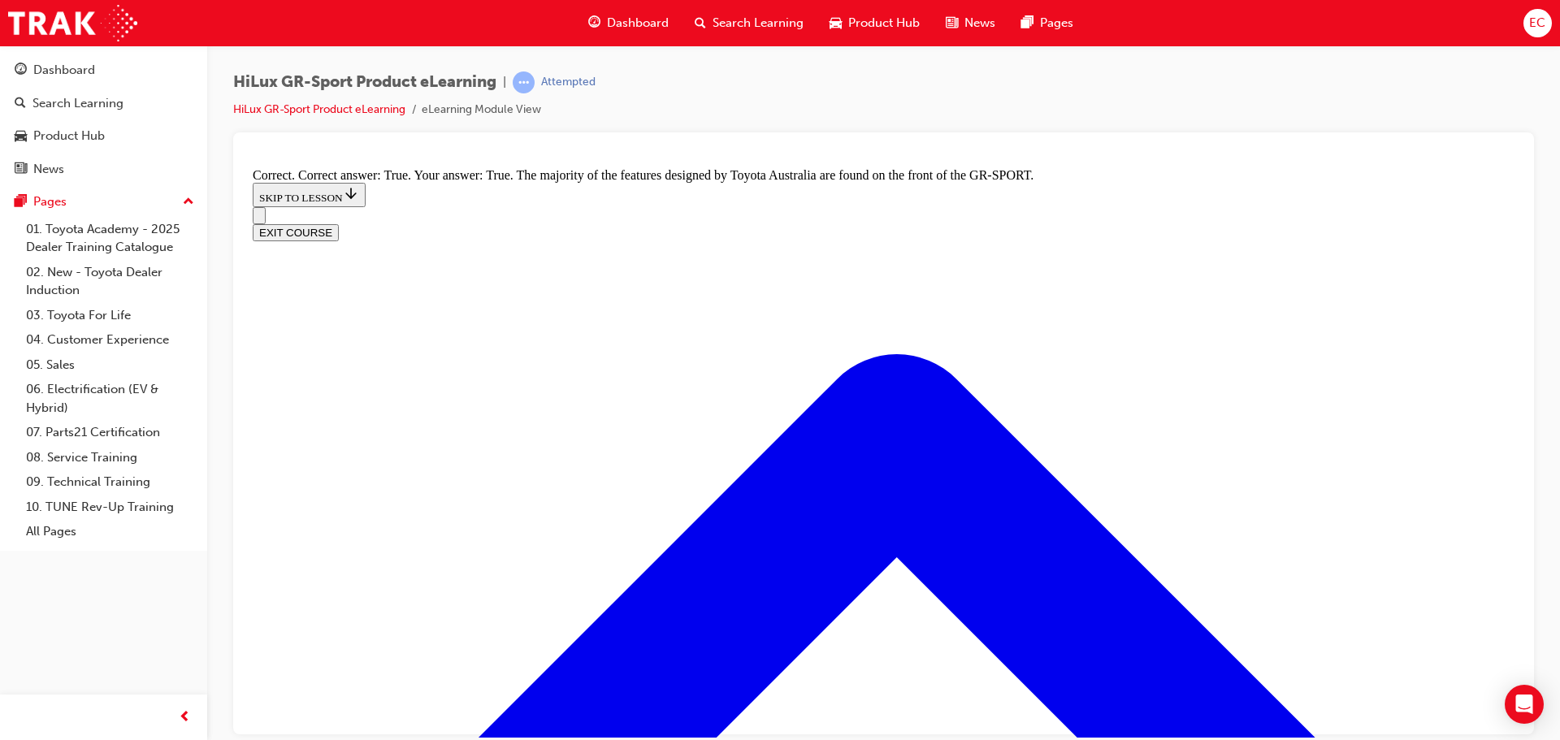
radio input "true"
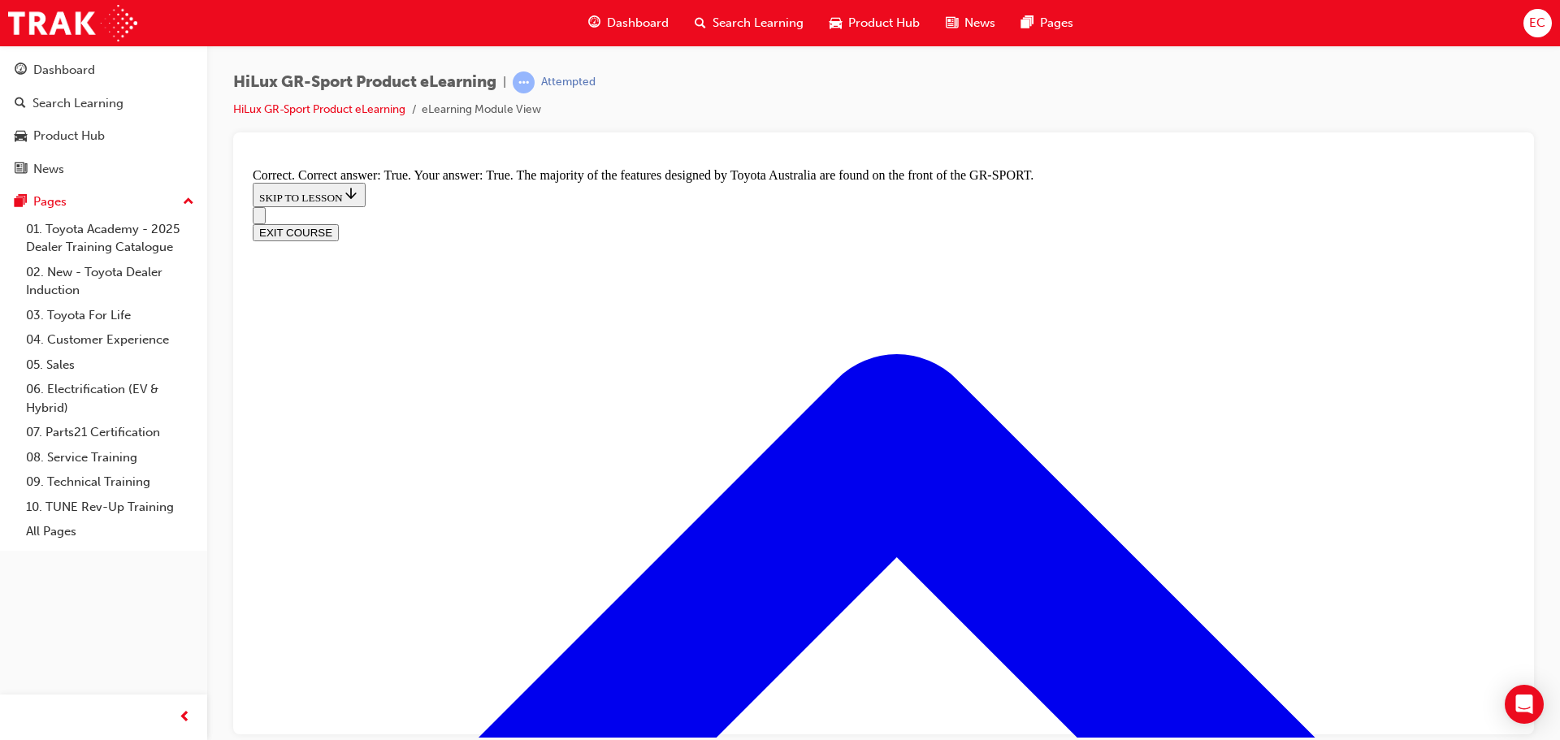
radio input "true"
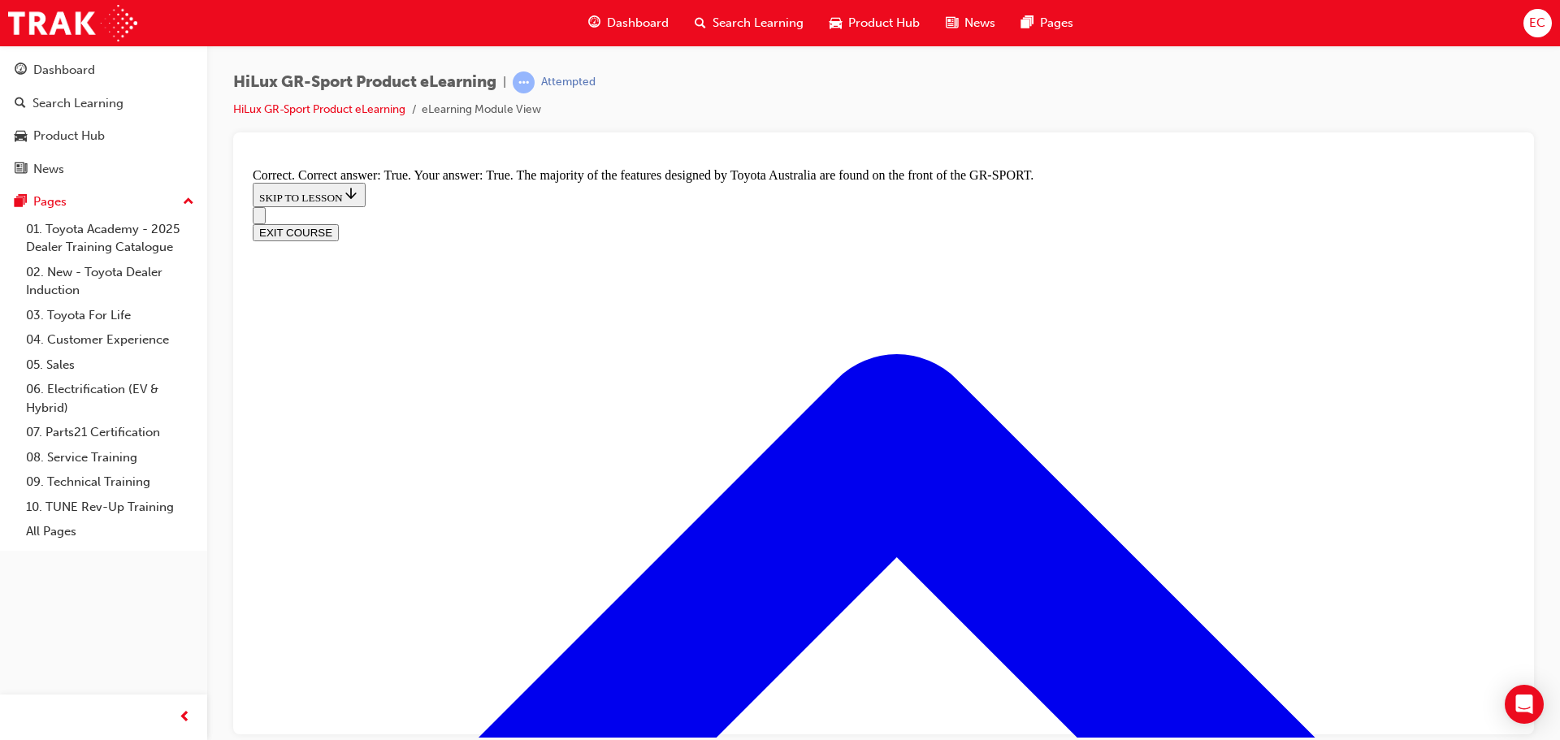
radio input "true"
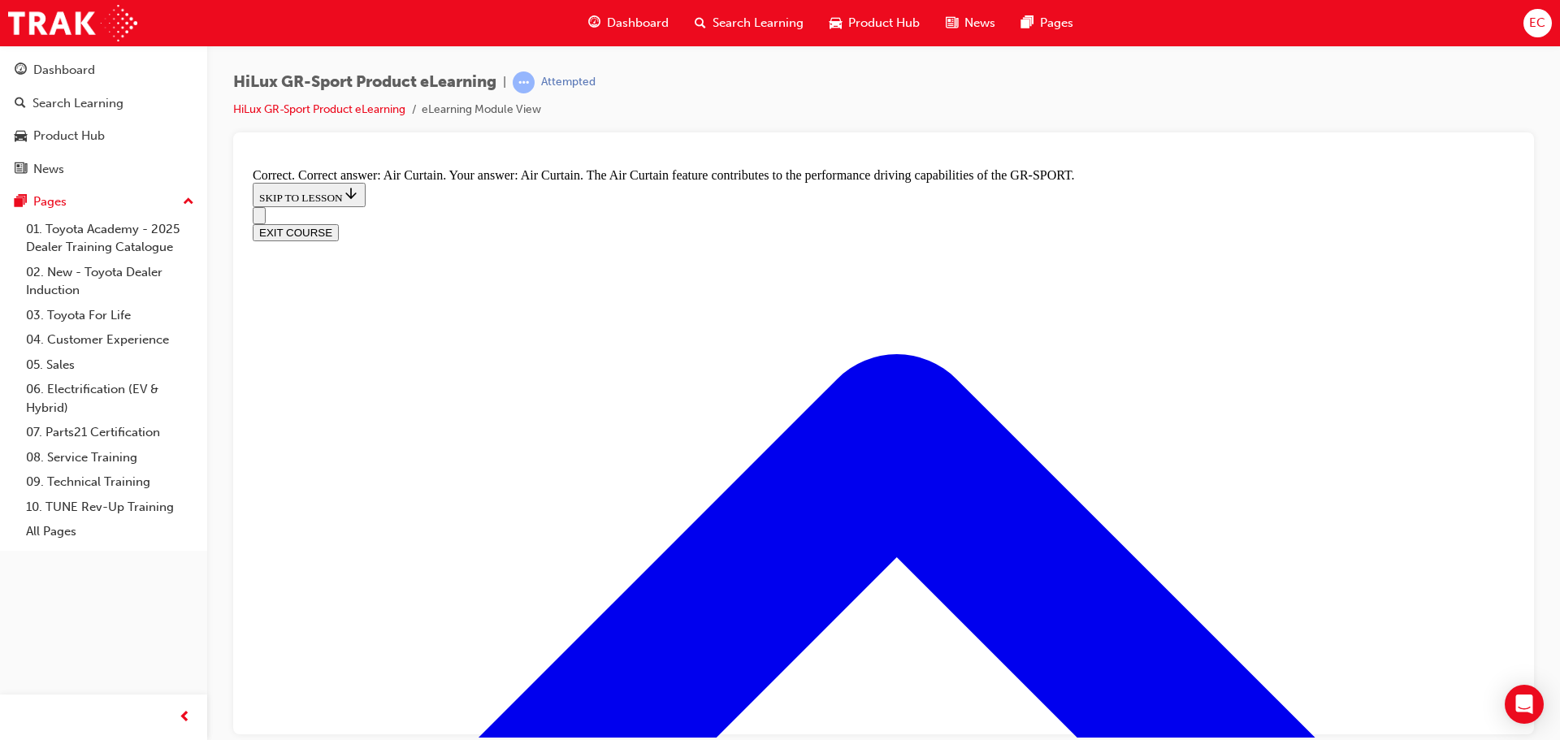
scroll to position [2822, 0]
radio input "true"
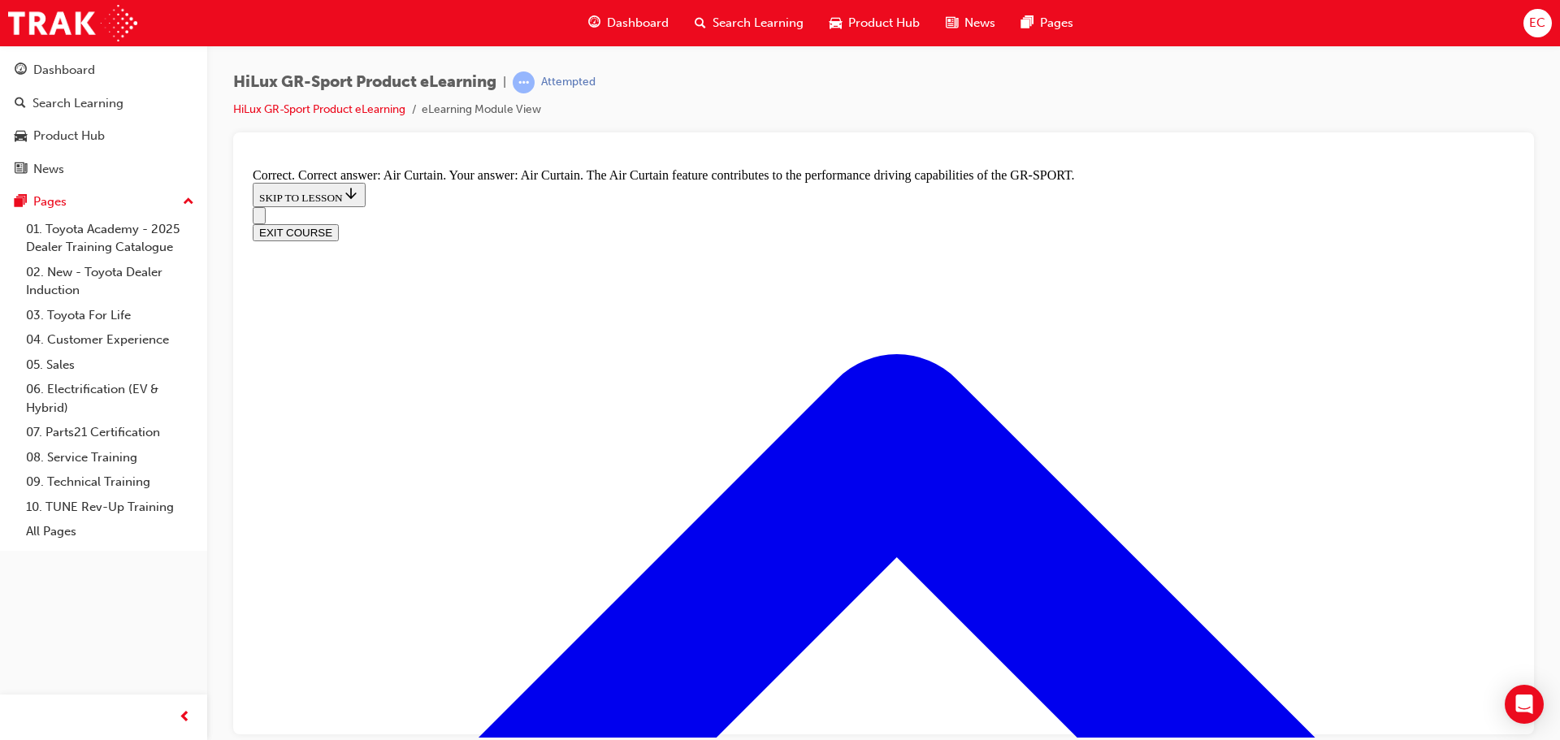
drag, startPoint x: 696, startPoint y: 528, endPoint x: 716, endPoint y: 536, distance: 21.6
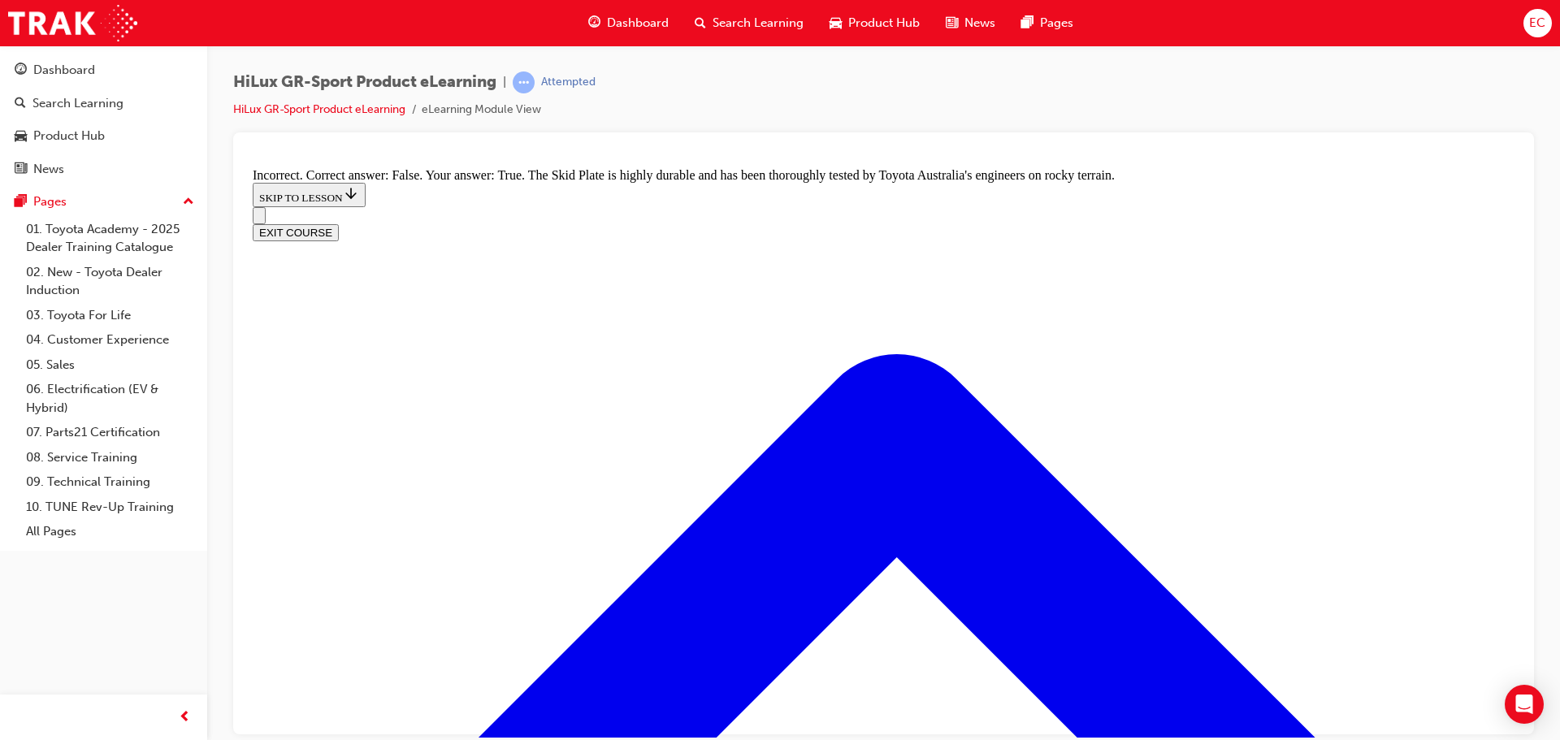
radio input "true"
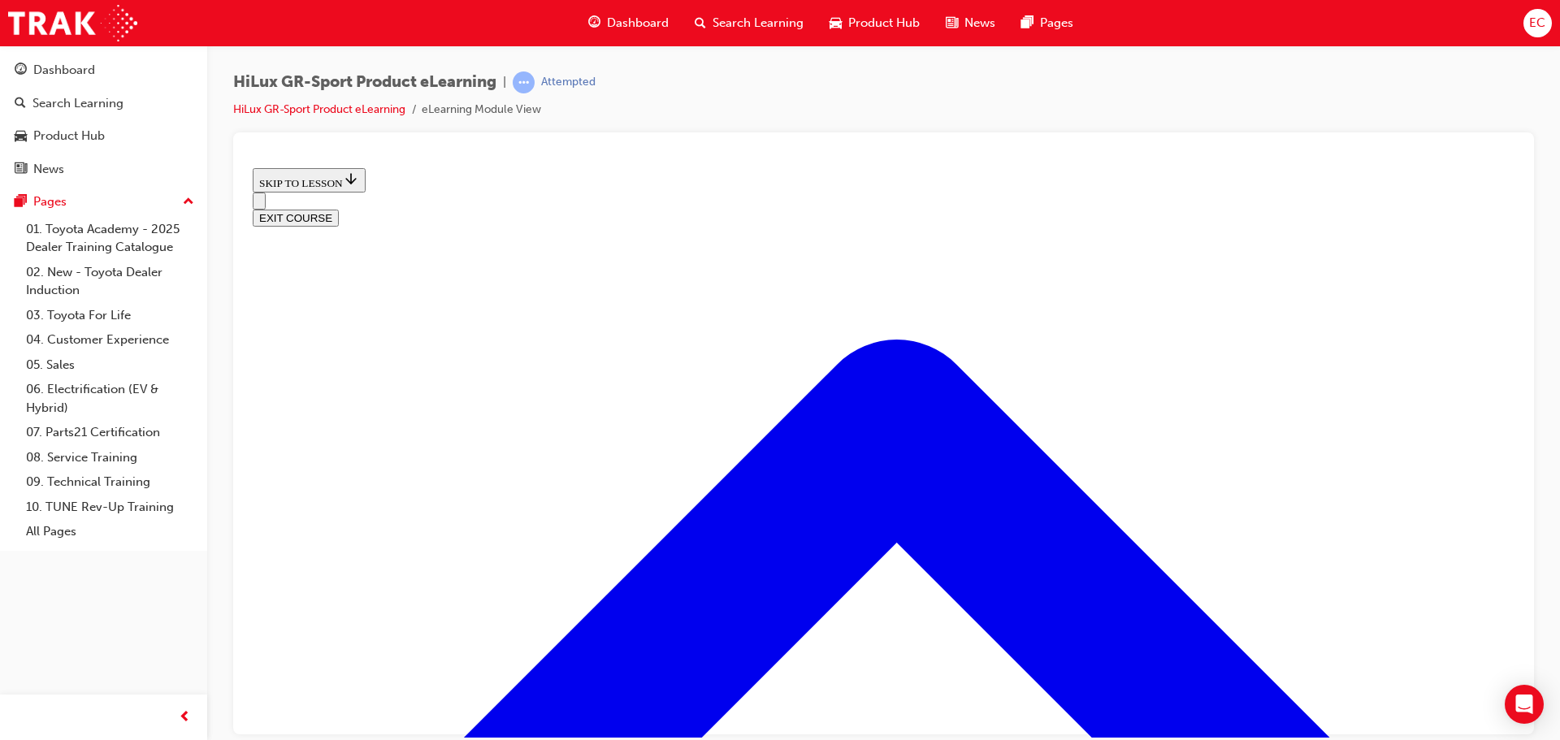
scroll to position [132, 0]
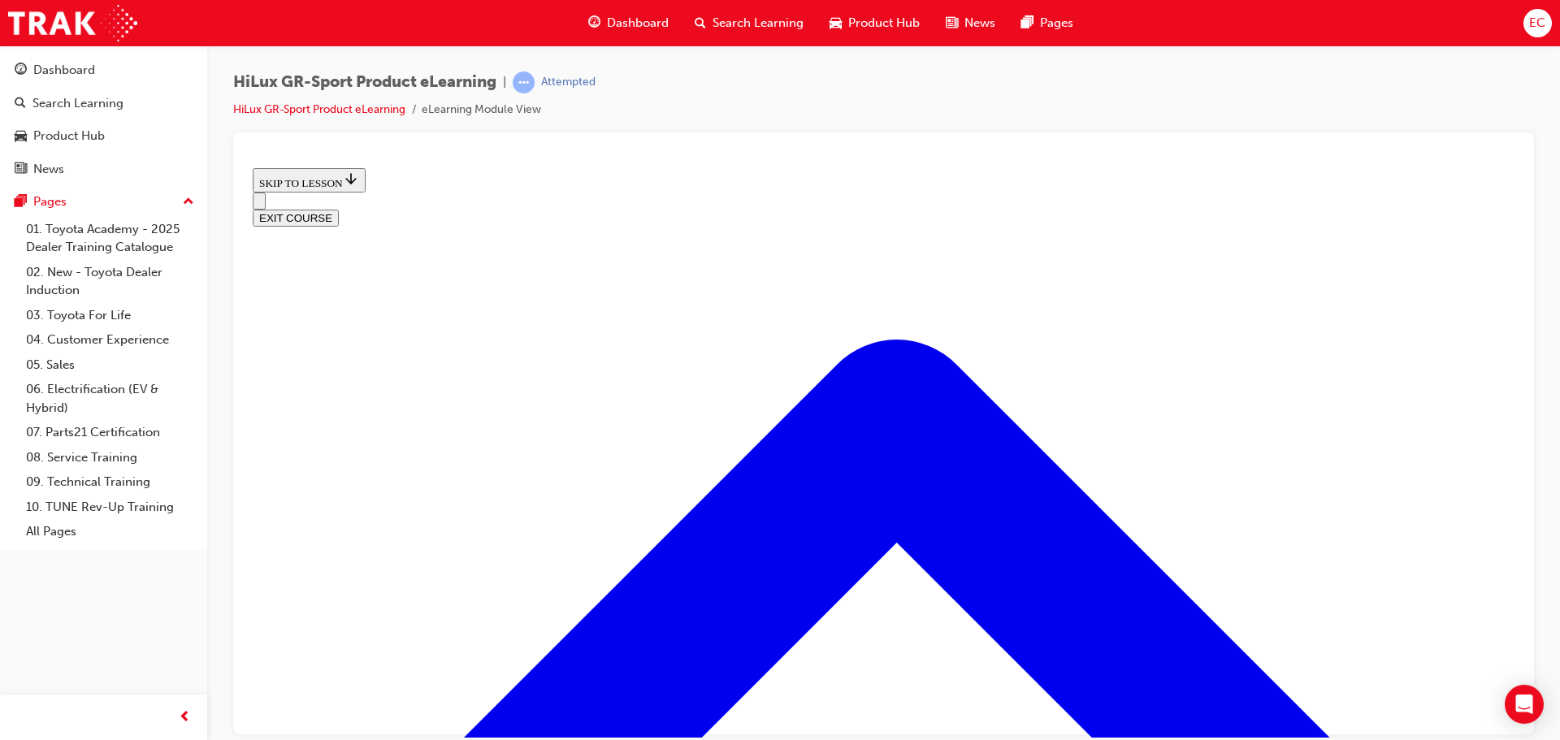
scroll to position [428, 0]
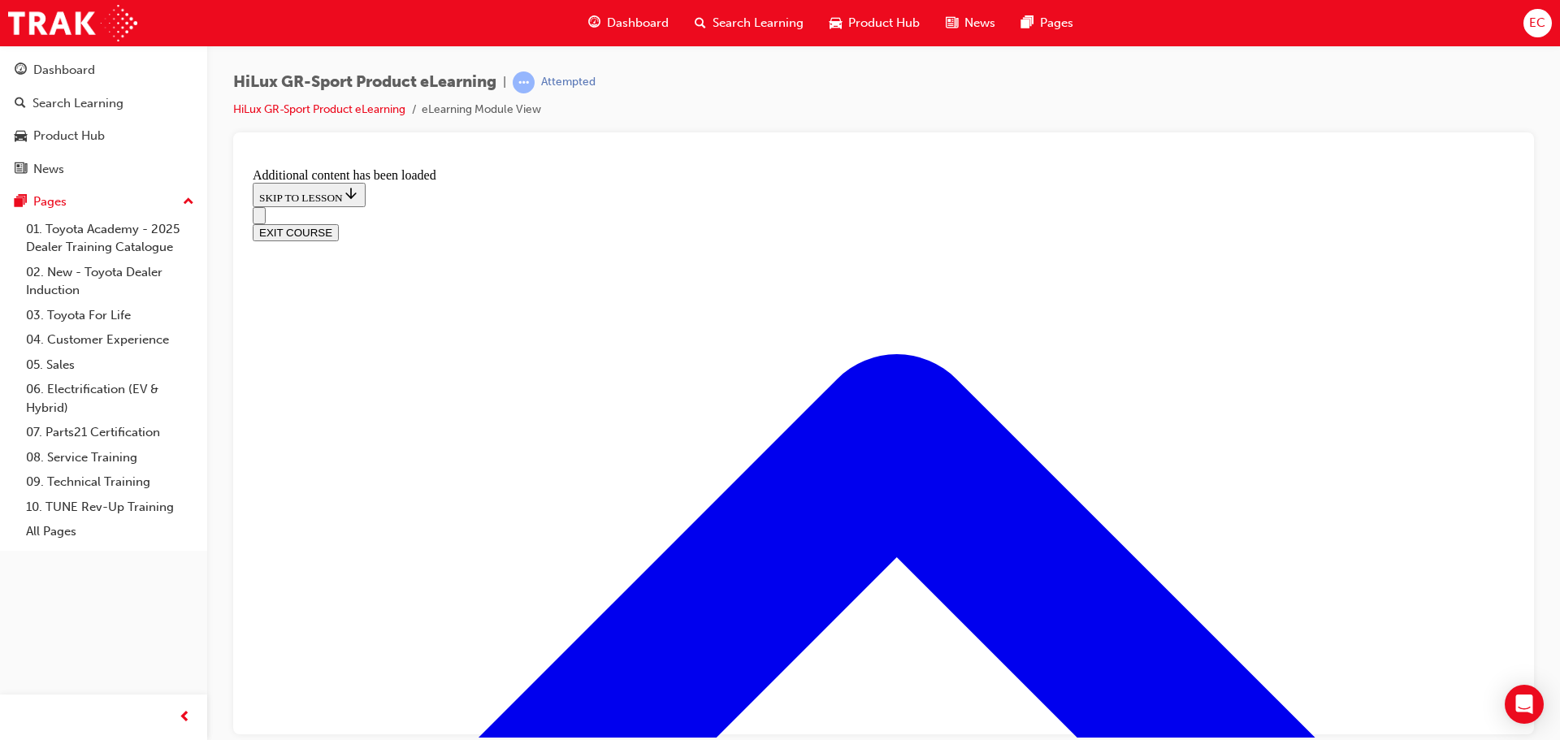
scroll to position [870, 0]
radio input "true"
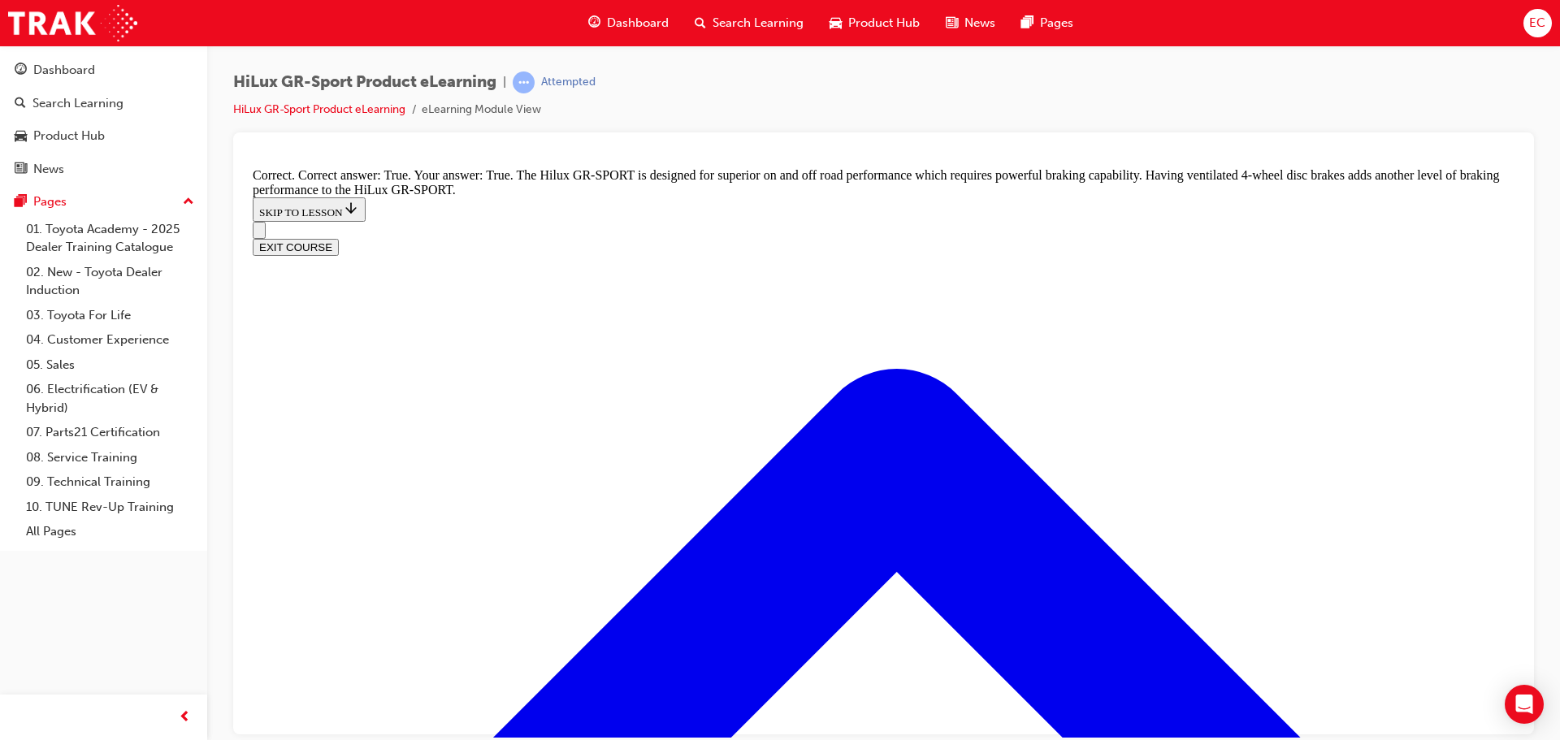
scroll to position [1232, 0]
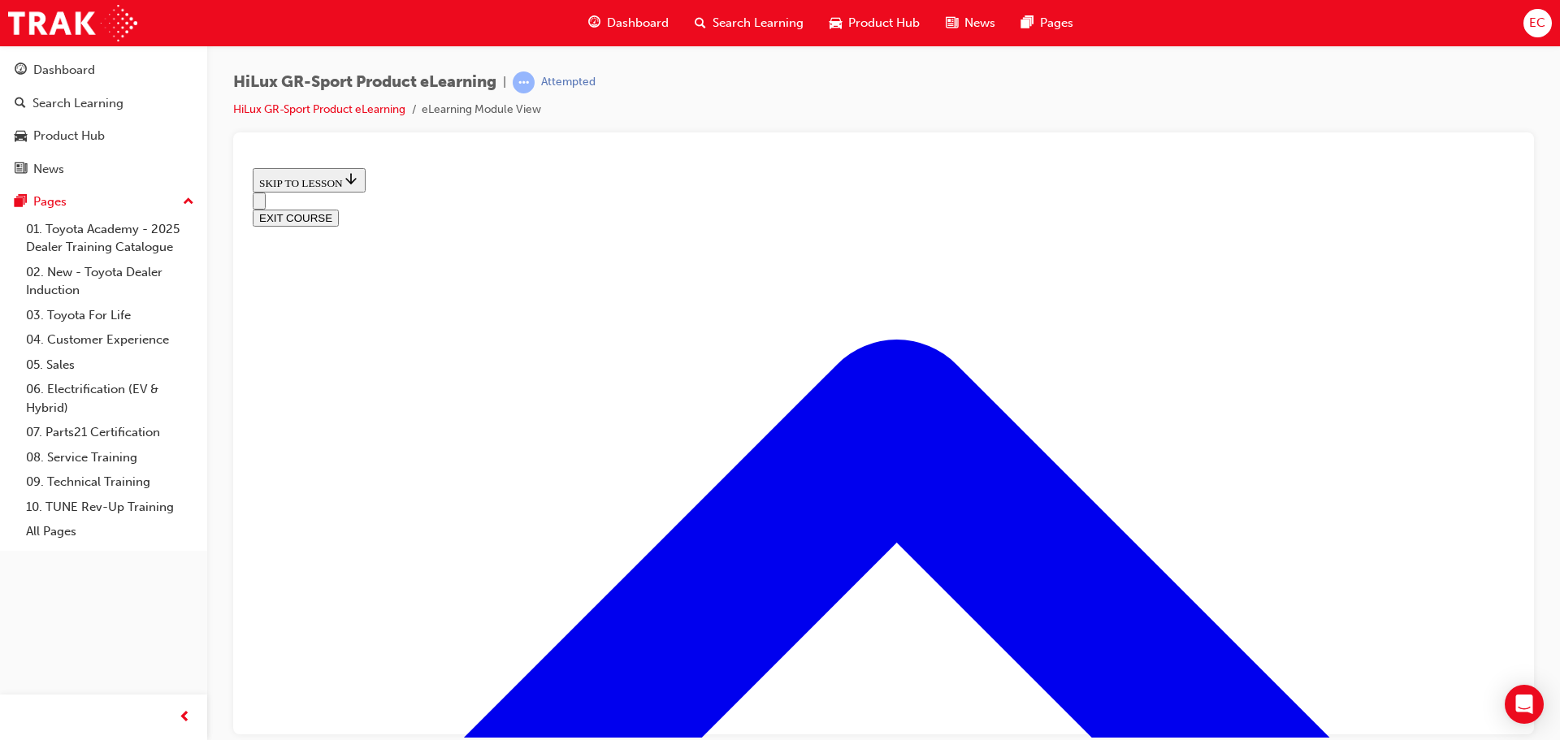
scroll to position [213, 0]
drag, startPoint x: 533, startPoint y: 491, endPoint x: 509, endPoint y: 489, distance: 24.4
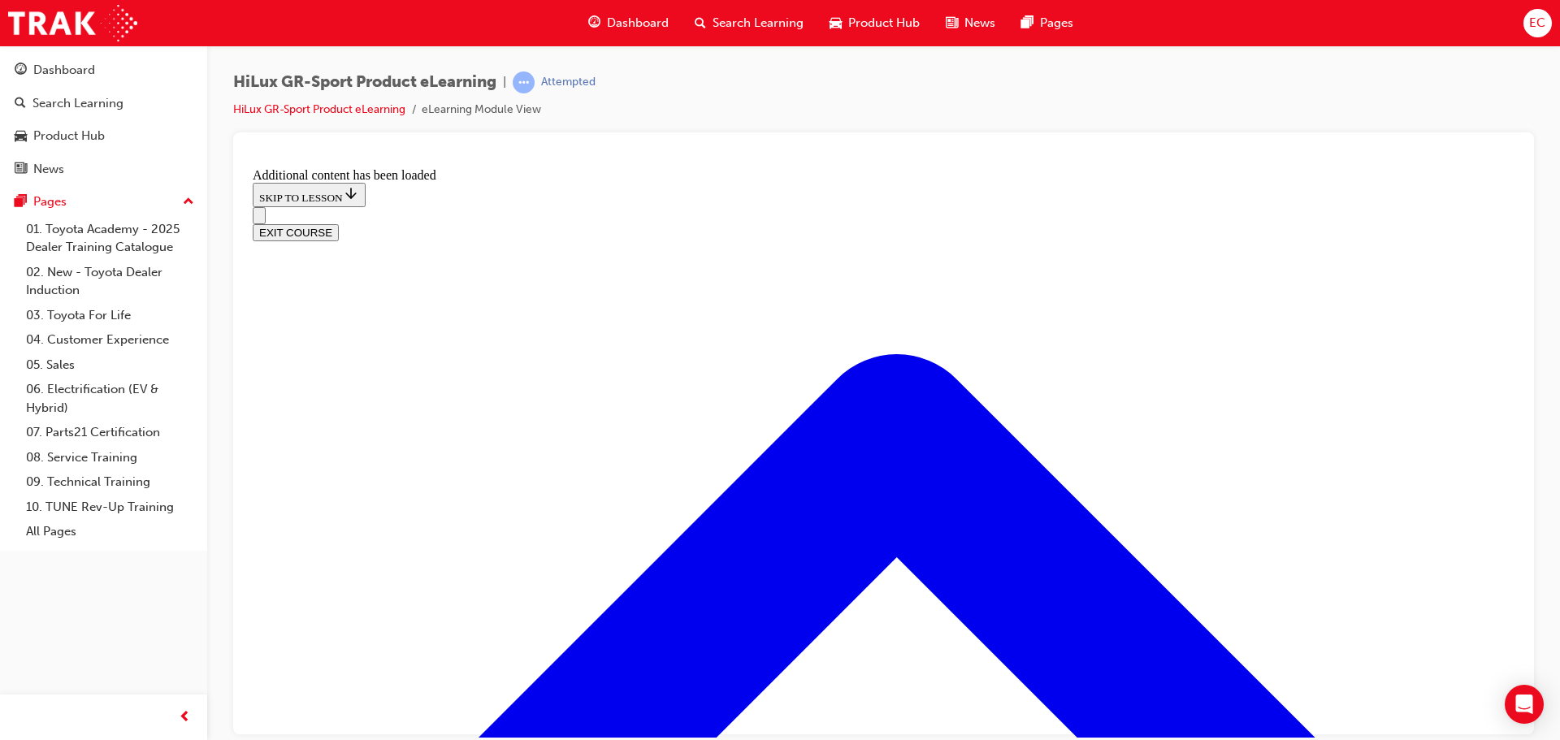
scroll to position [1953, 0]
checkbox input "true"
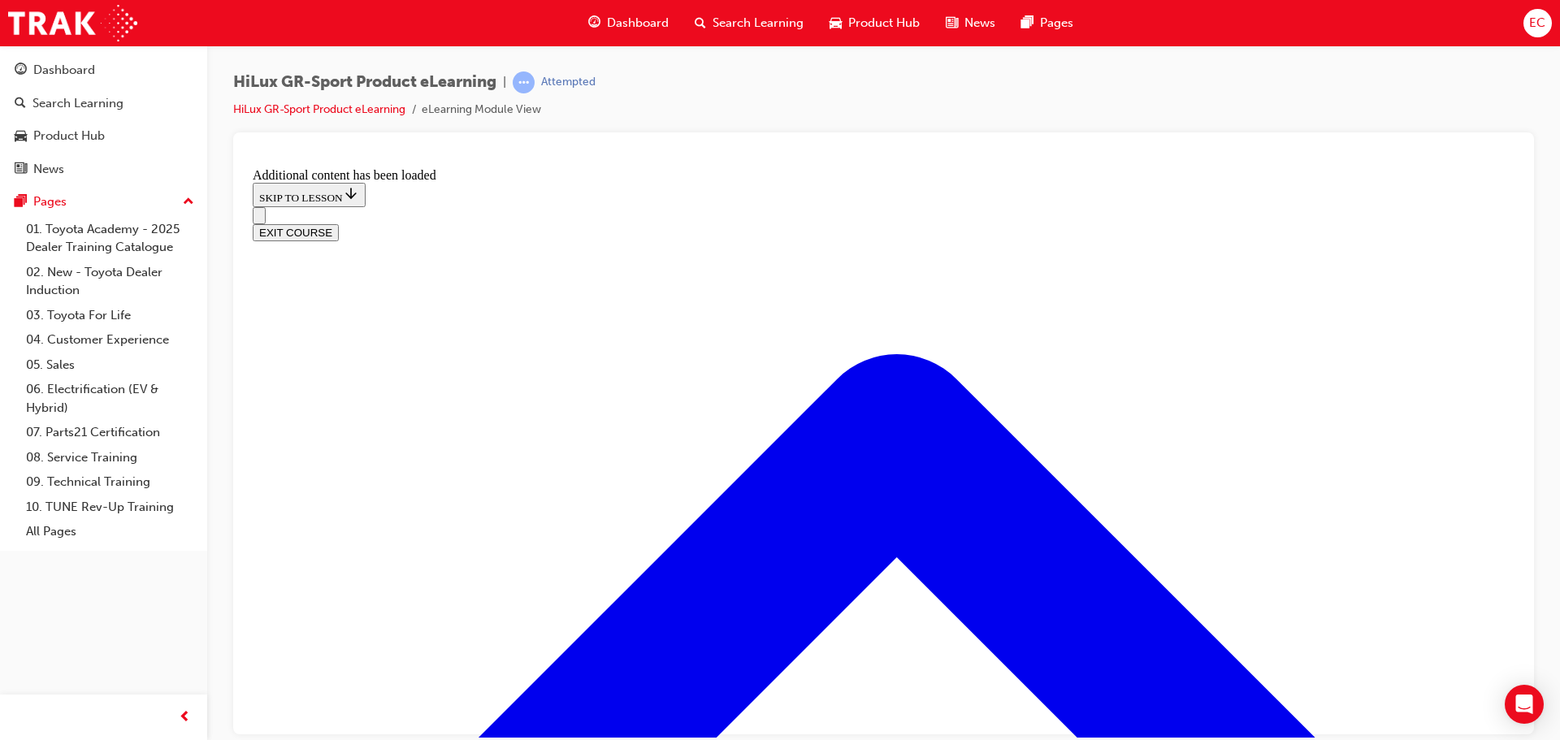
checkbox input "true"
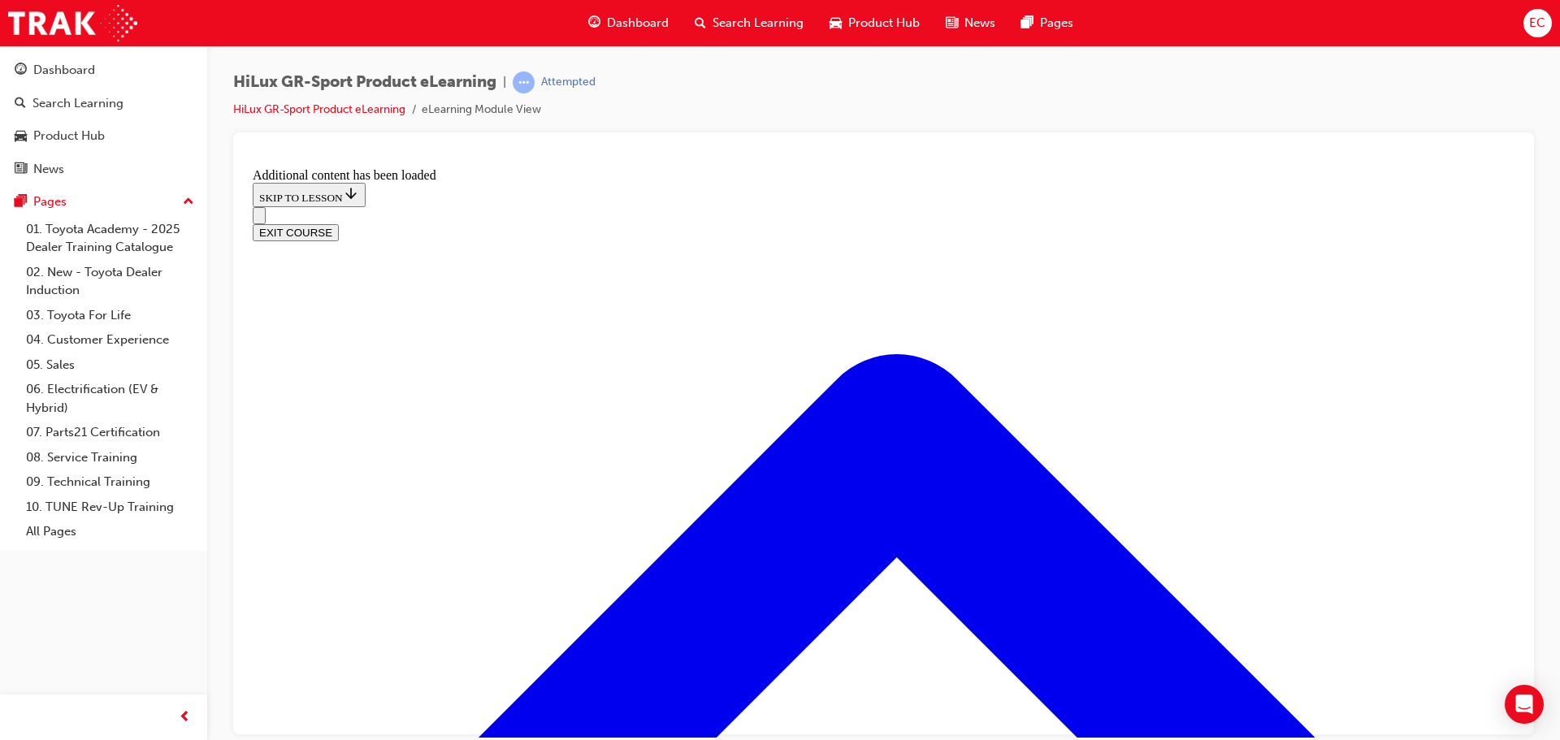
checkbox input "true"
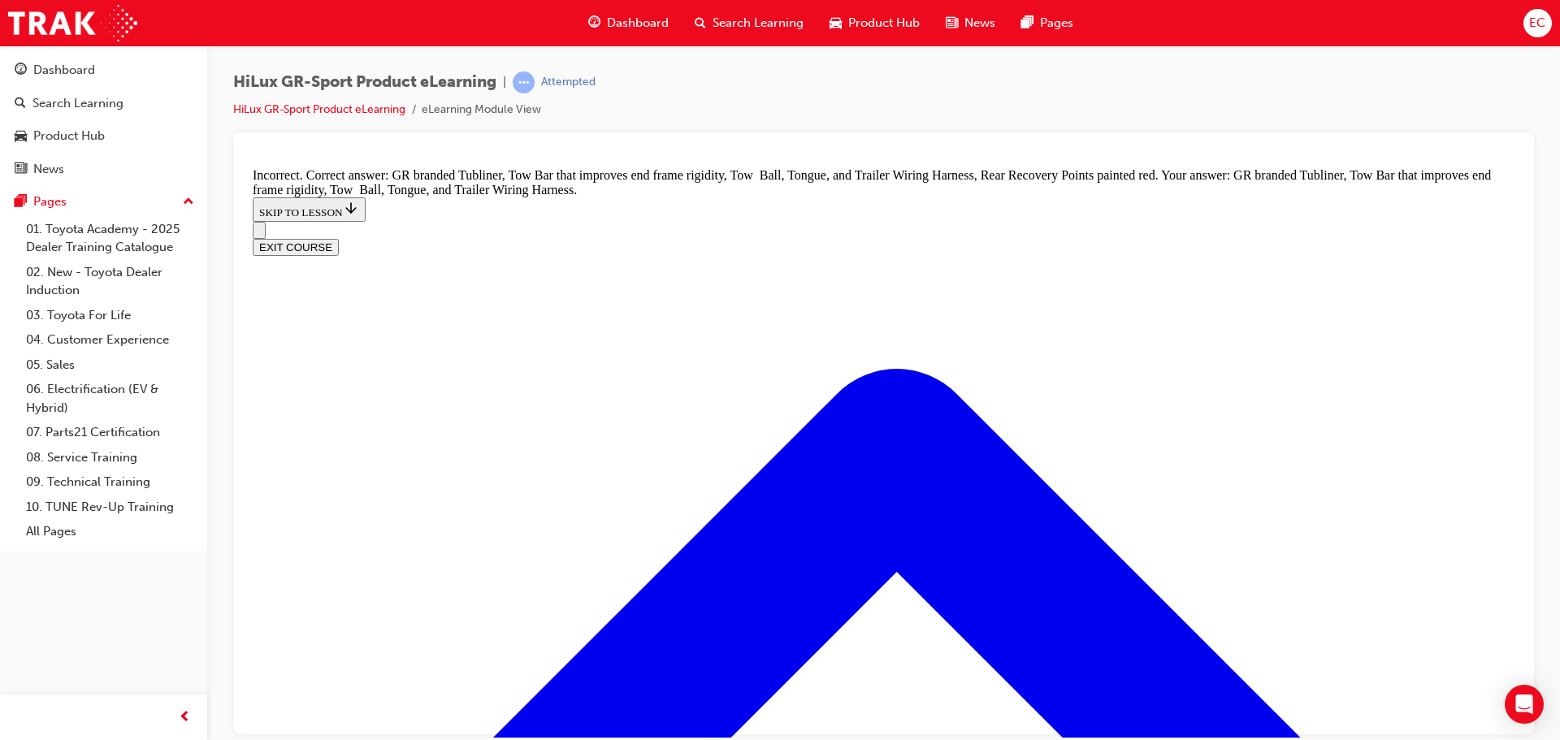
checkbox input "false"
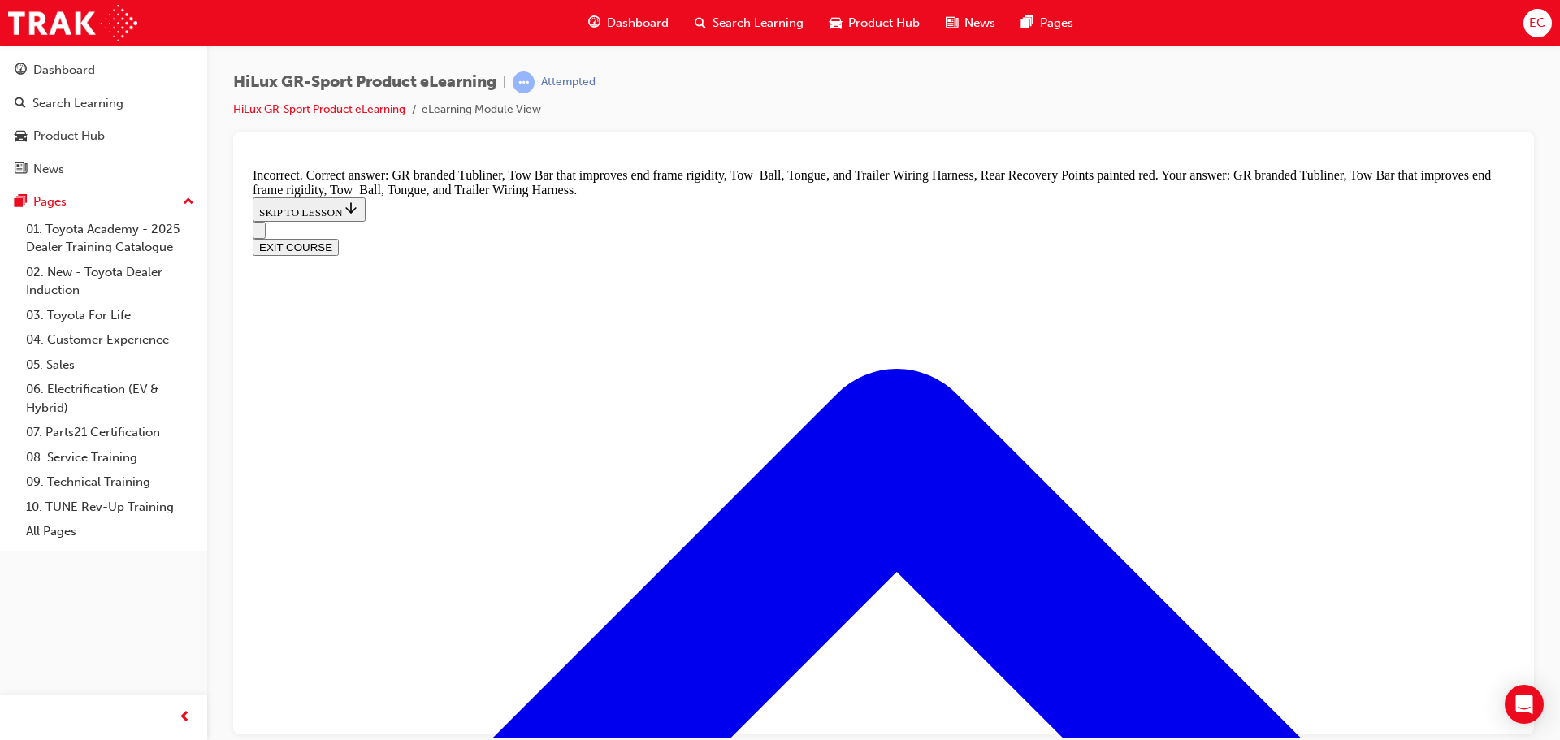
checkbox input "false"
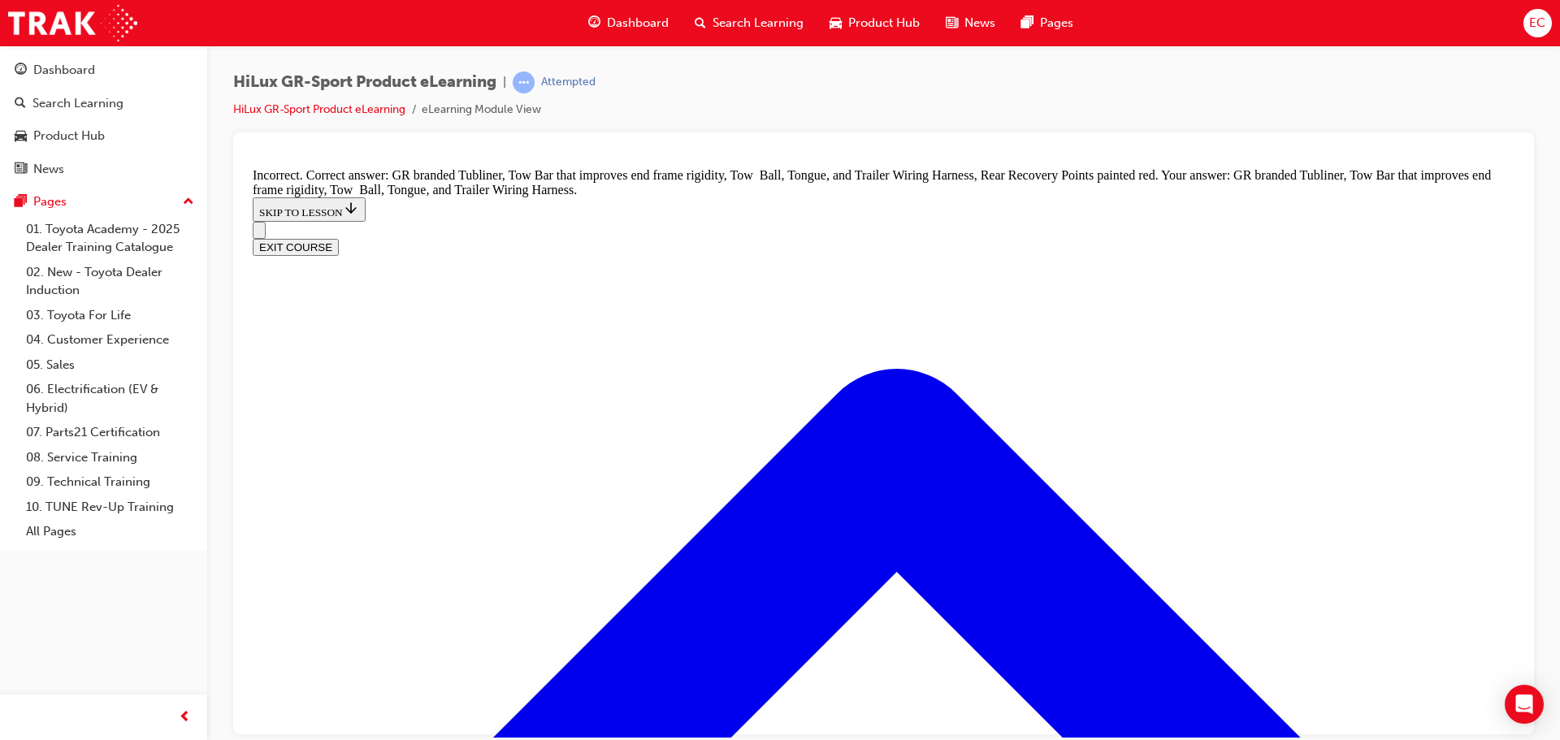
checkbox input "false"
checkbox input "true"
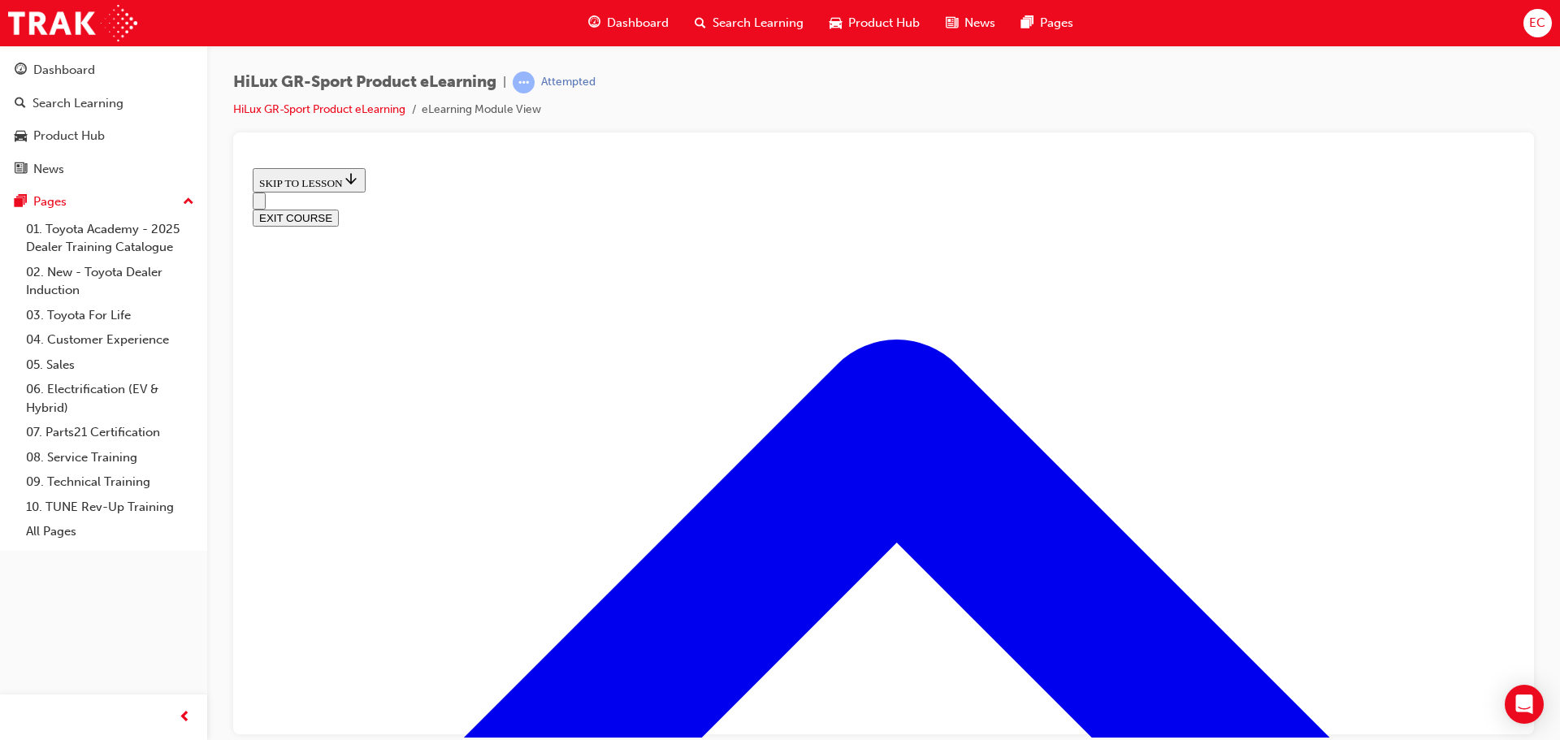
scroll to position [538, 0]
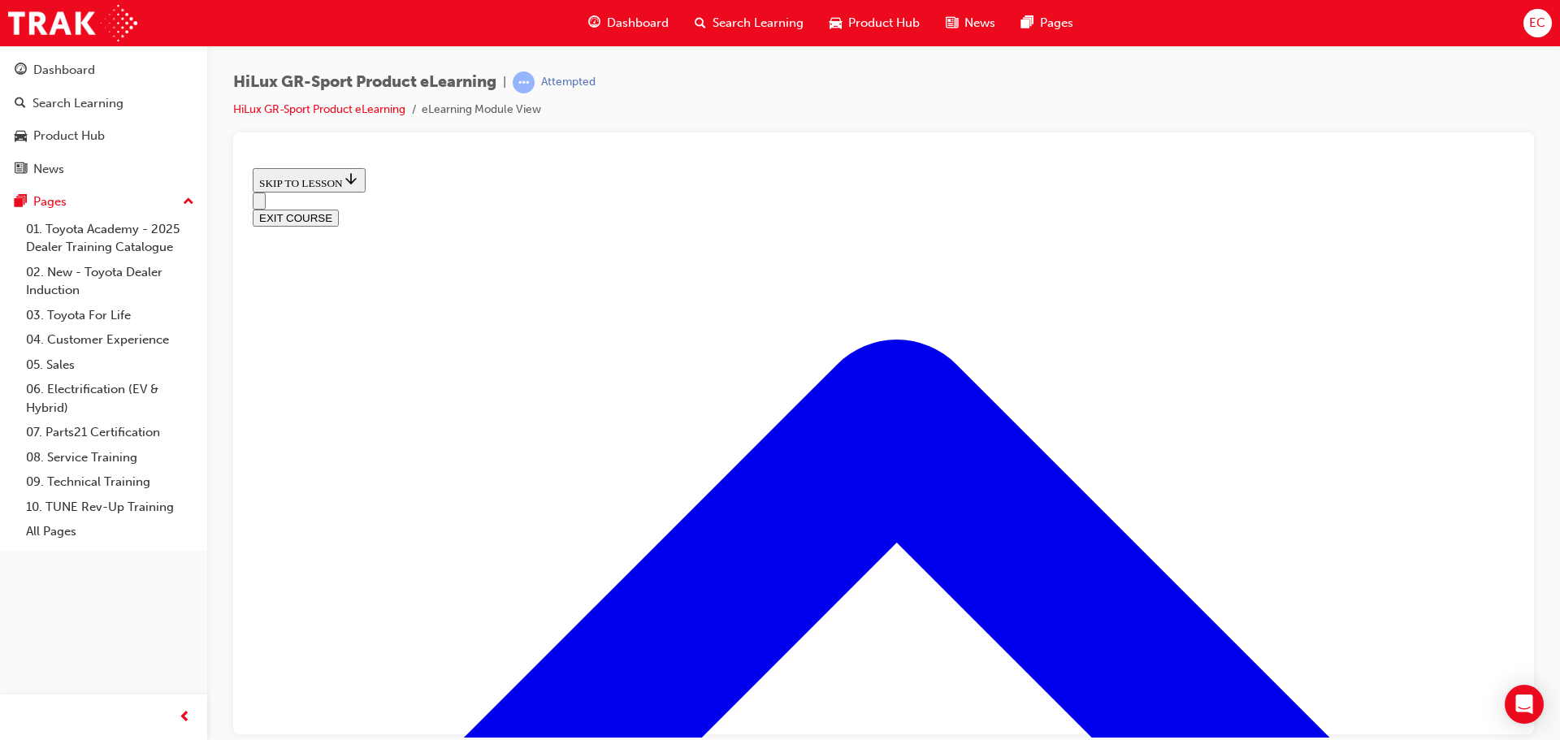
scroll to position [6, 0]
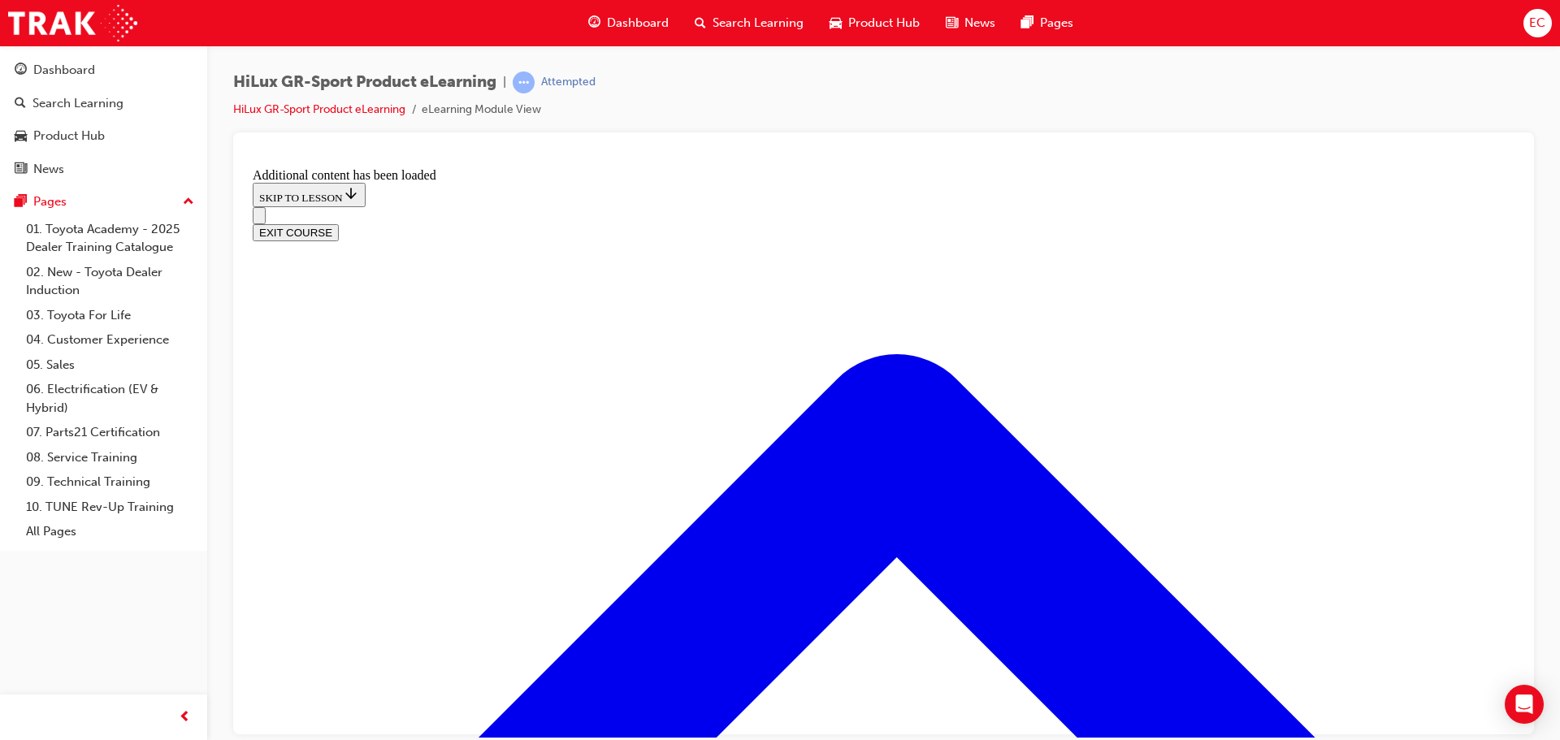
scroll to position [1381, 0]
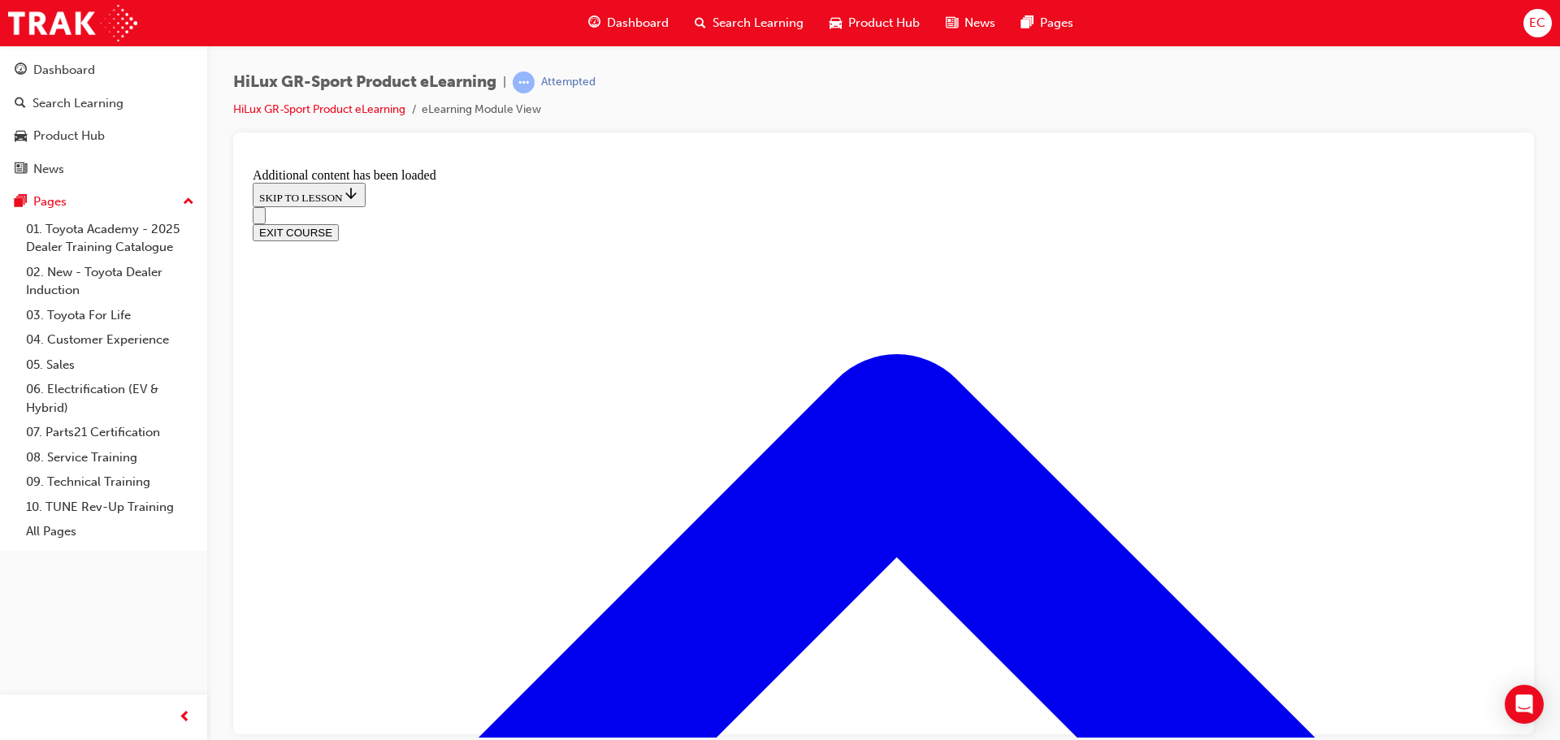
scroll to position [1544, 0]
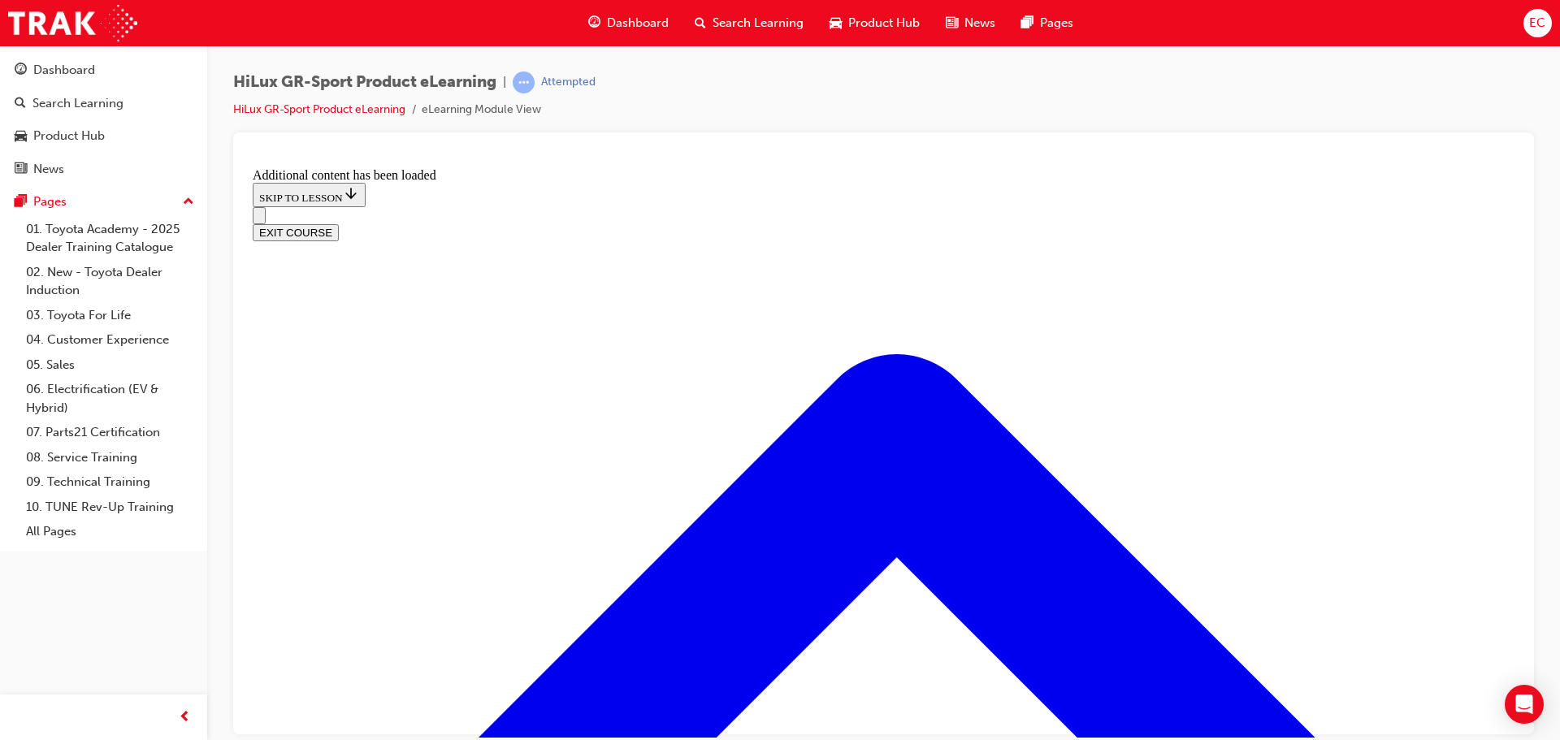
scroll to position [2035, 0]
checkbox input "true"
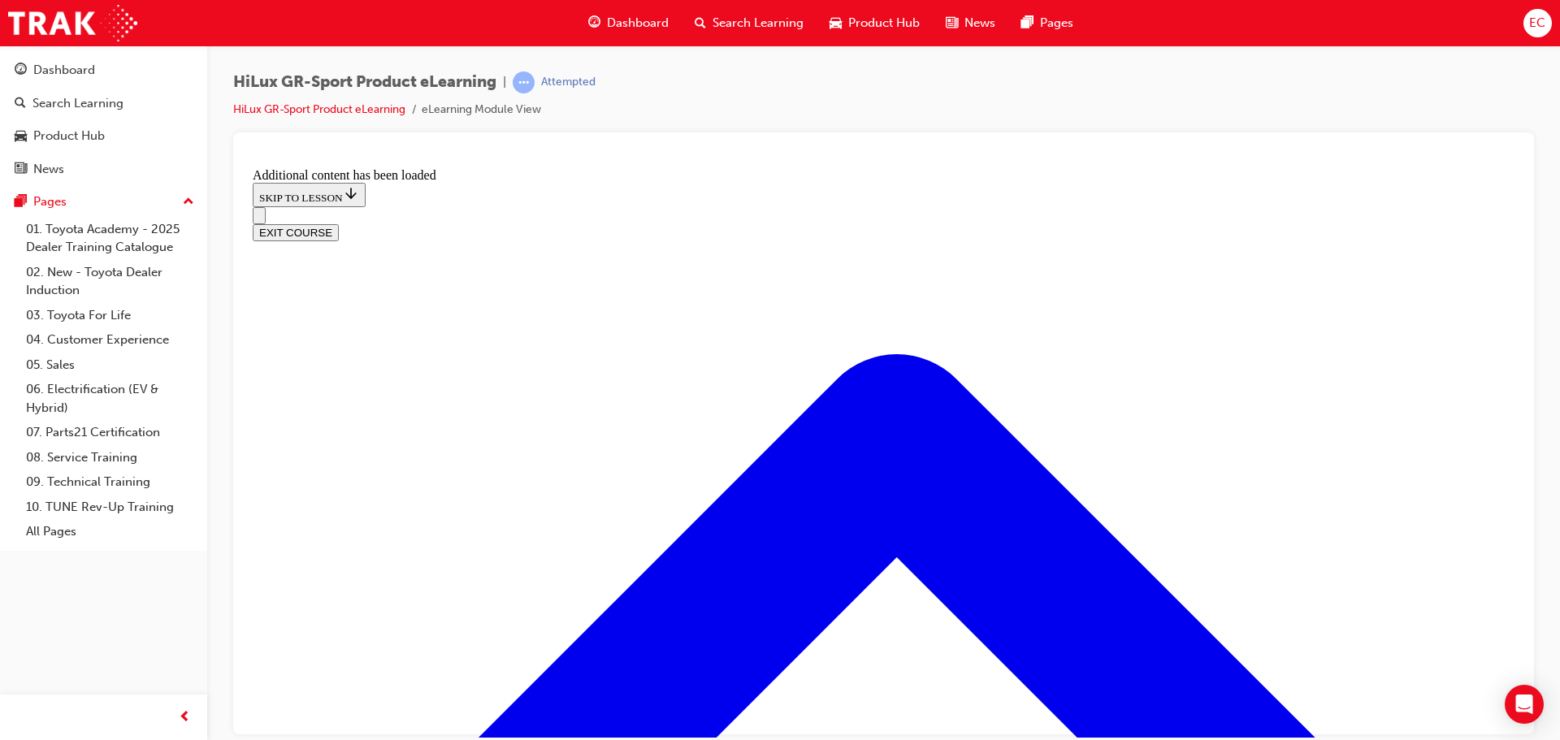
checkbox input "true"
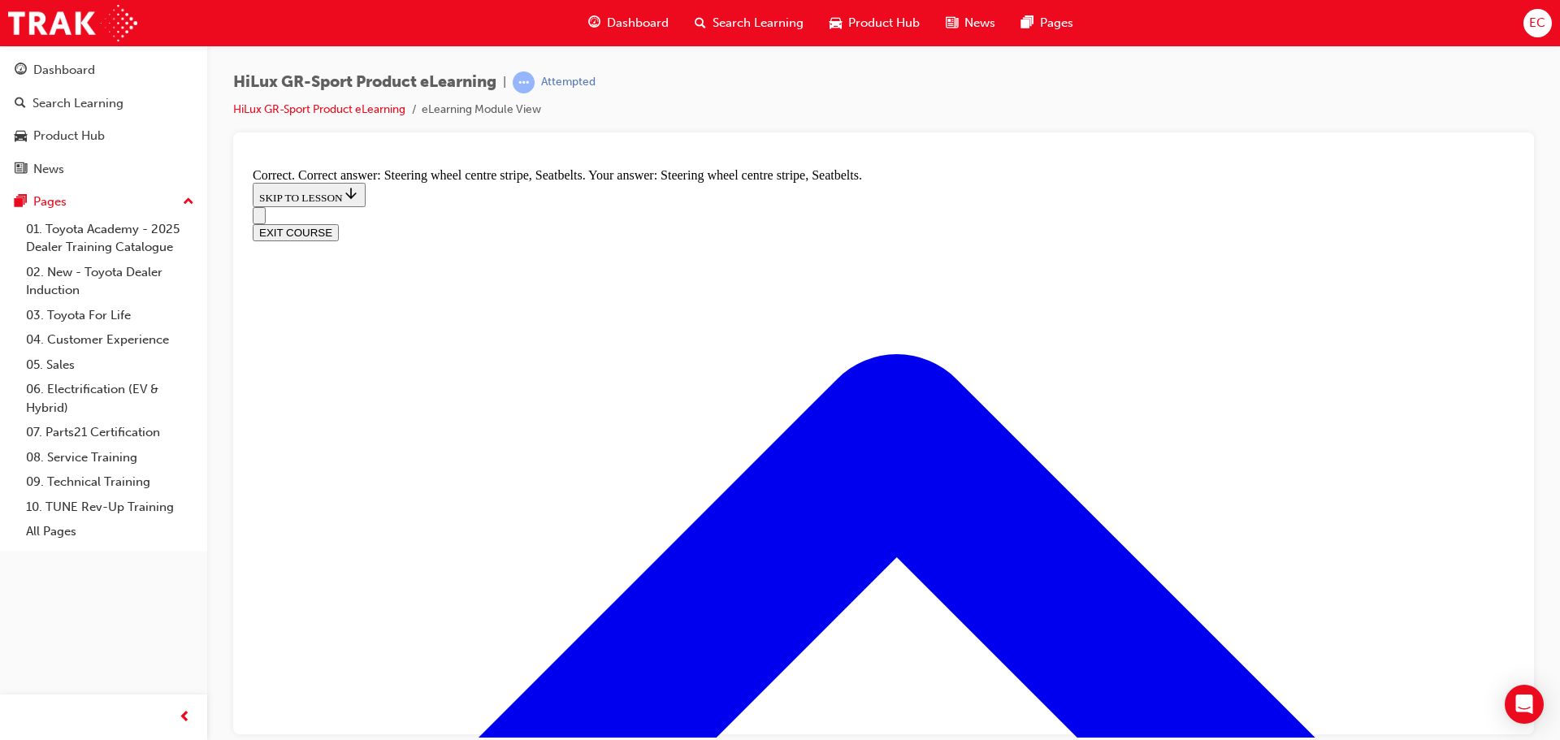
radio input "true"
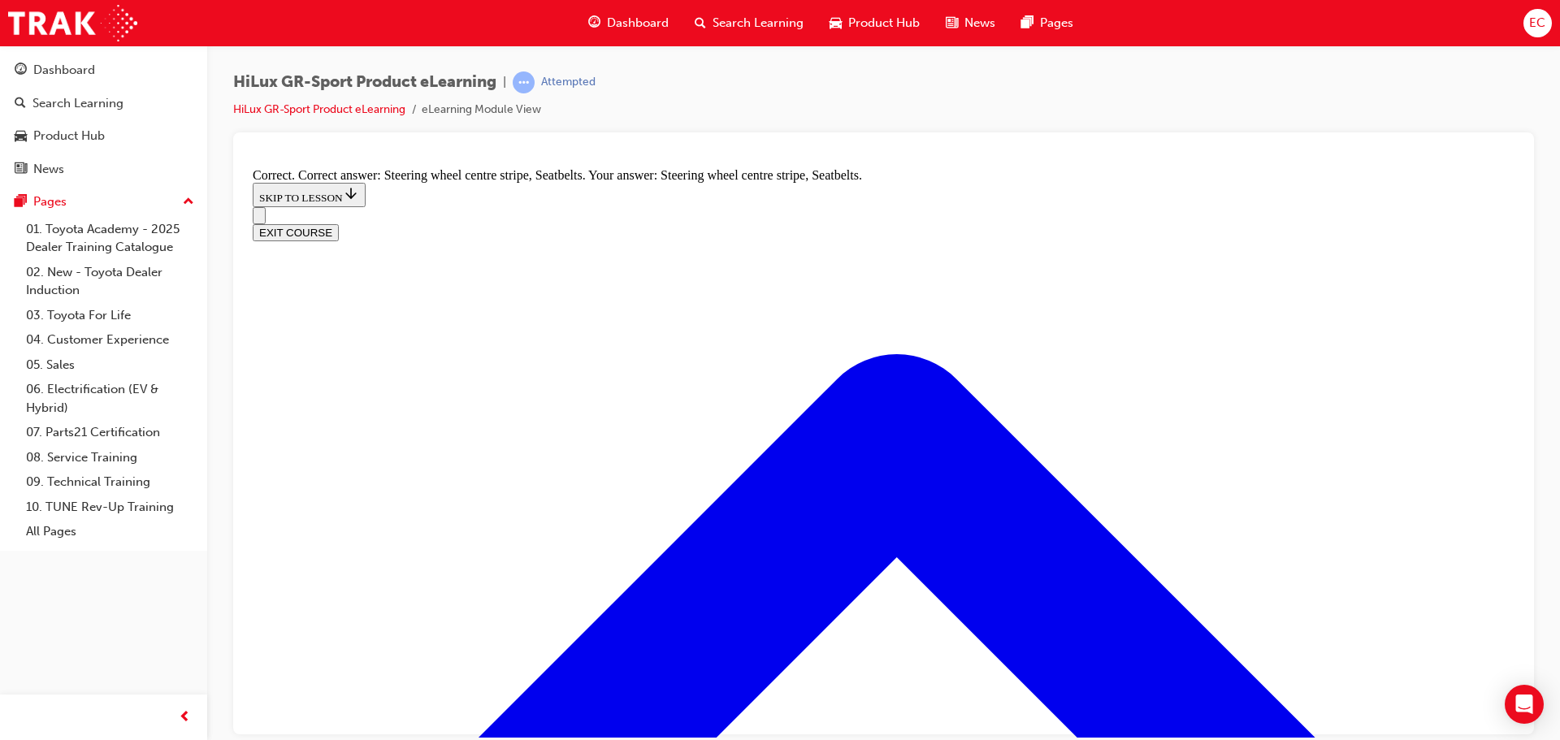
radio input "true"
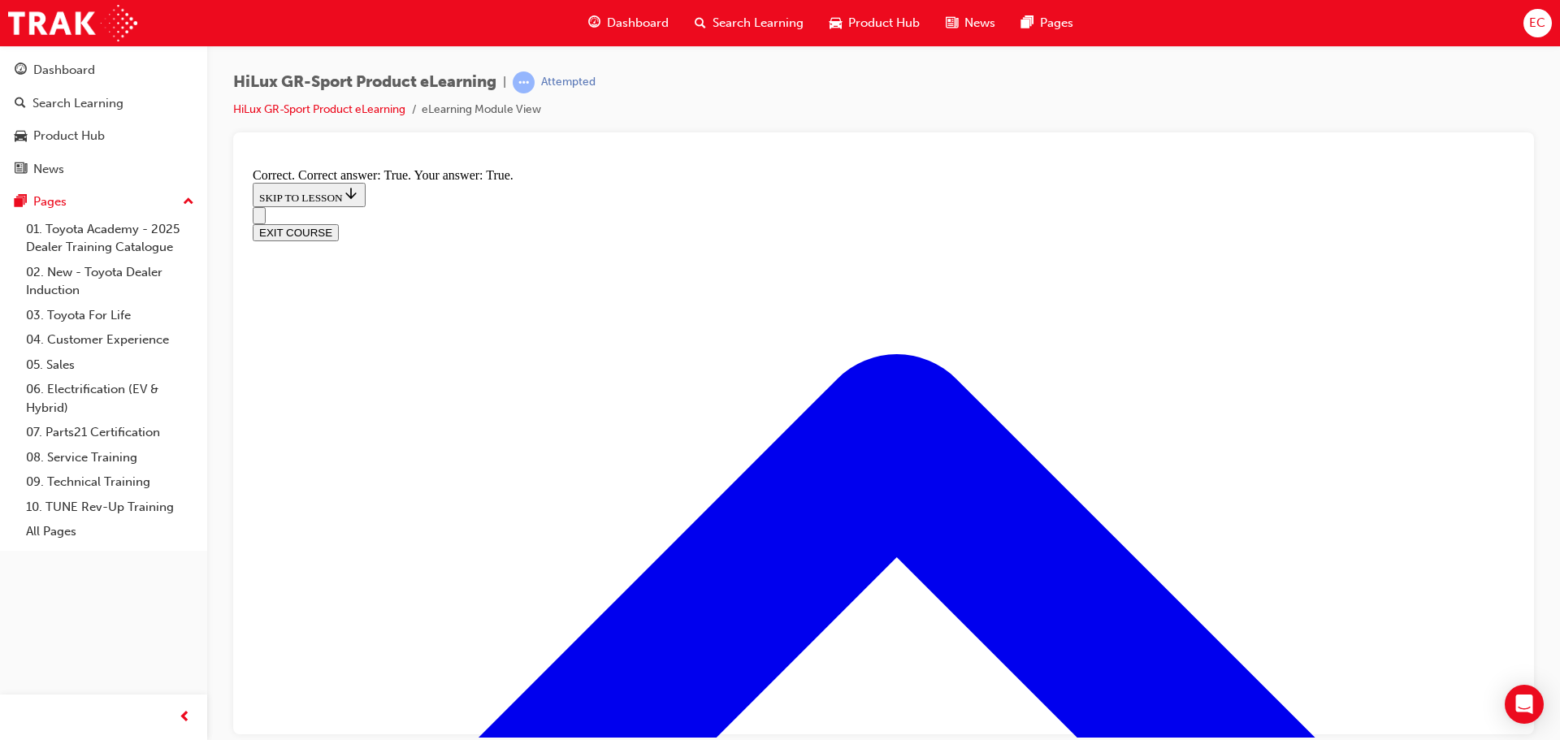
drag, startPoint x: 998, startPoint y: 641, endPoint x: 979, endPoint y: 610, distance: 36.1
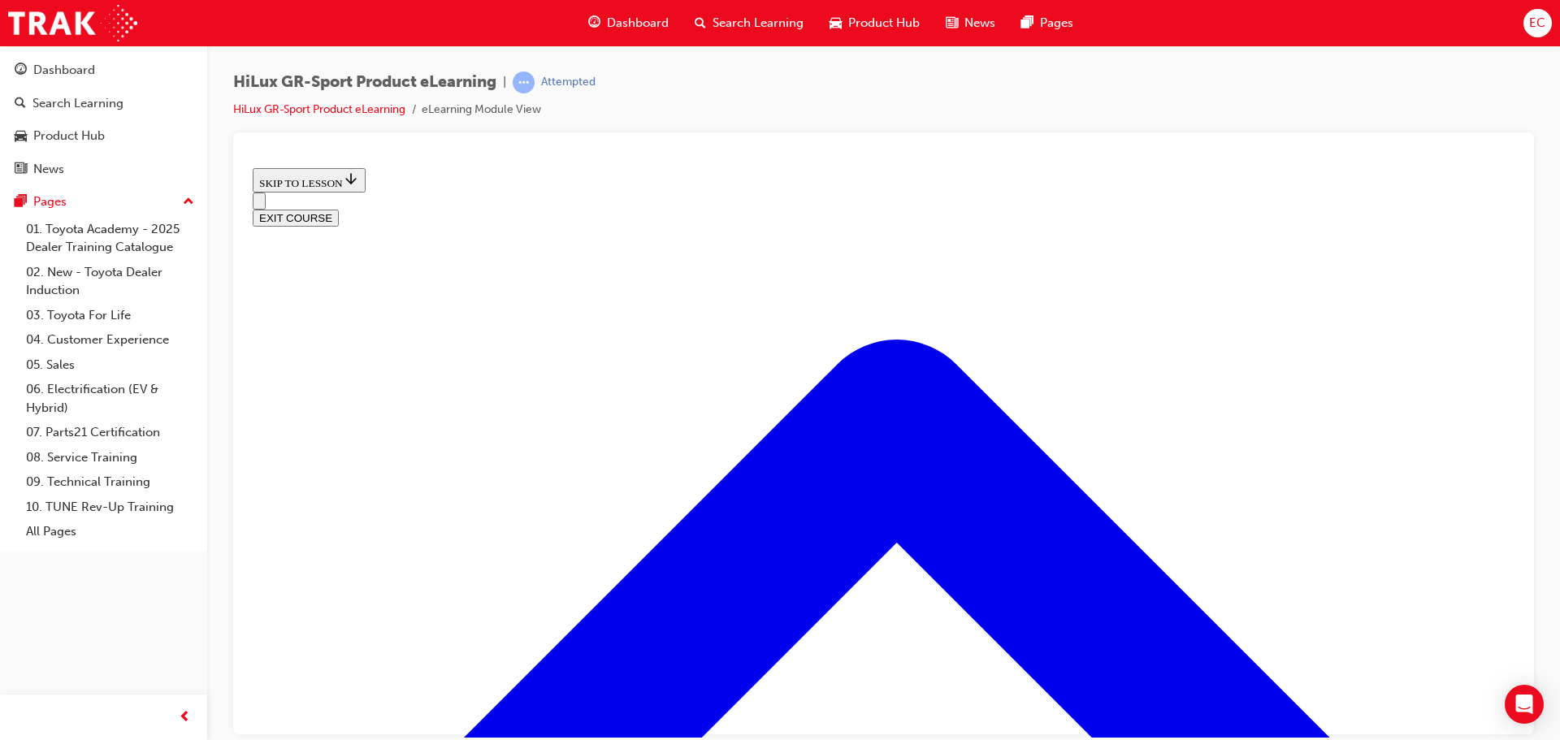
scroll to position [686, 0]
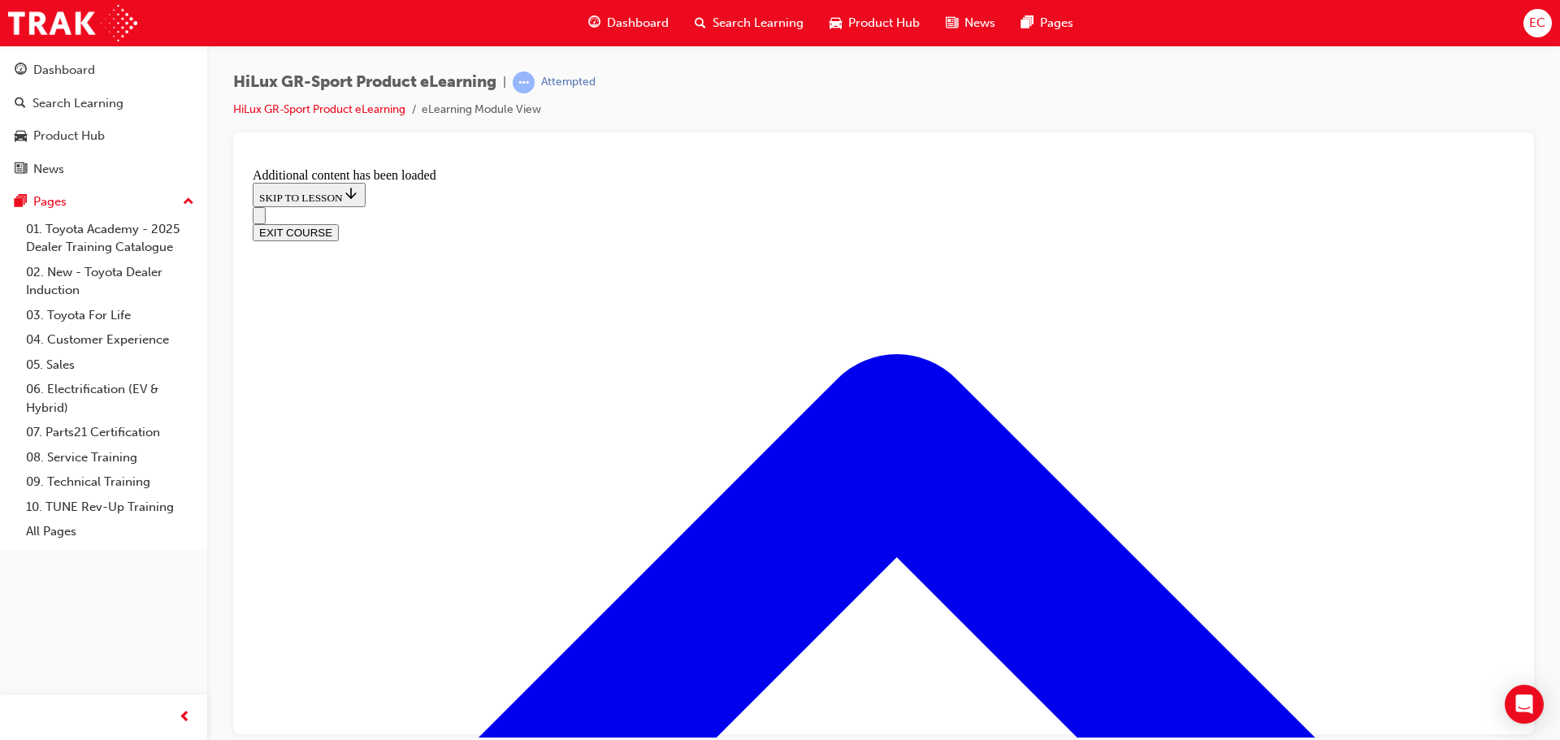
scroll to position [1106, 0]
radio input "true"
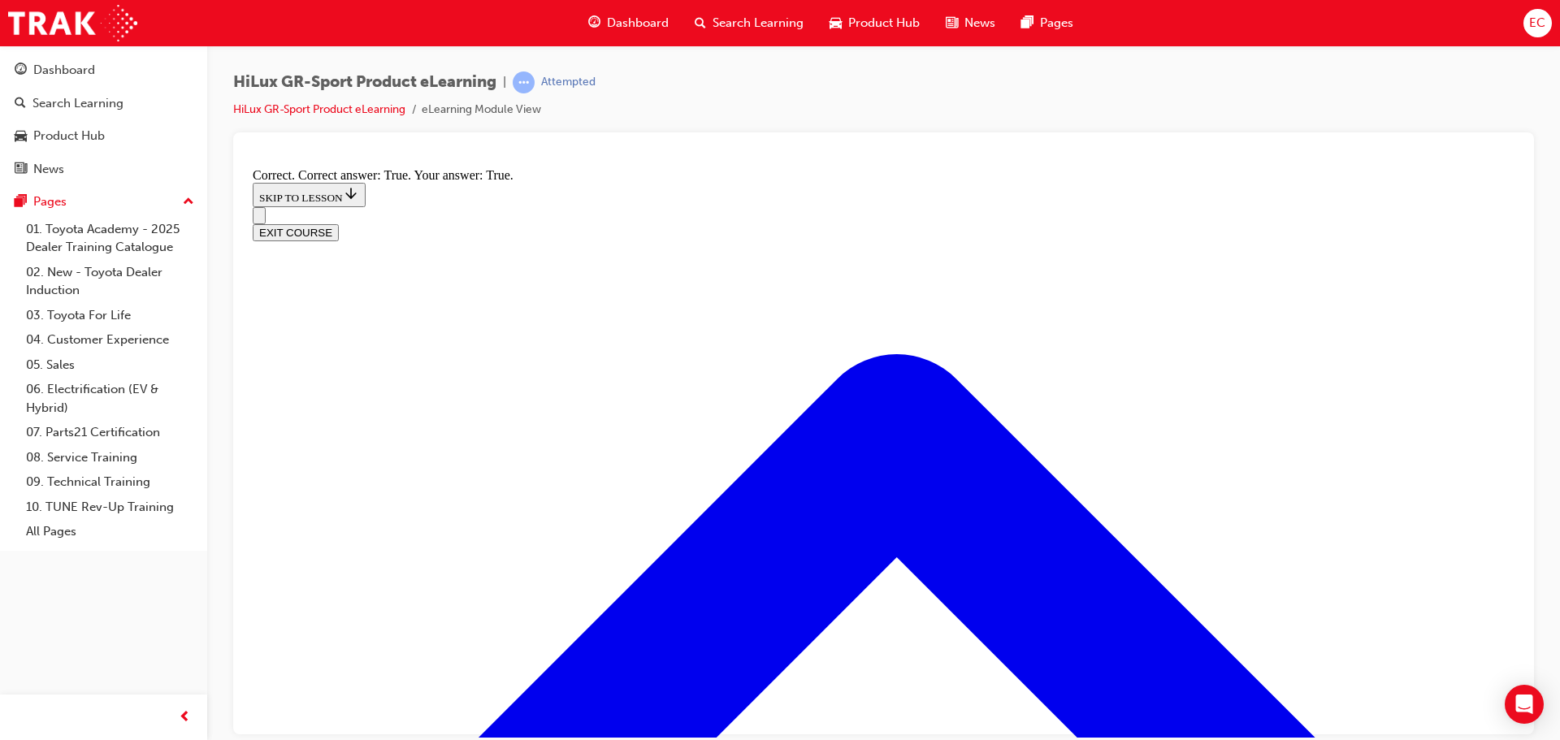
scroll to position [1310, 0]
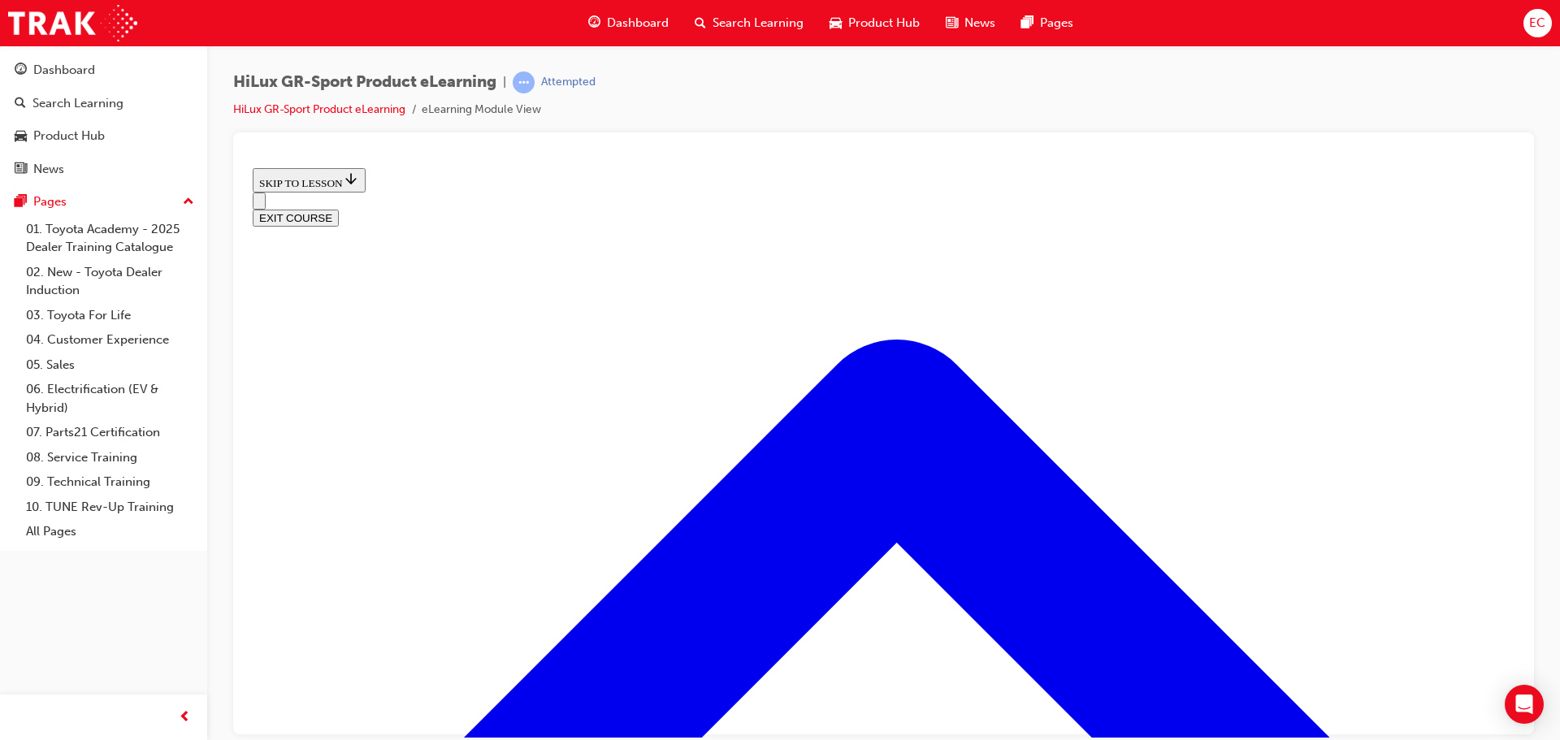
scroll to position [2122, 0]
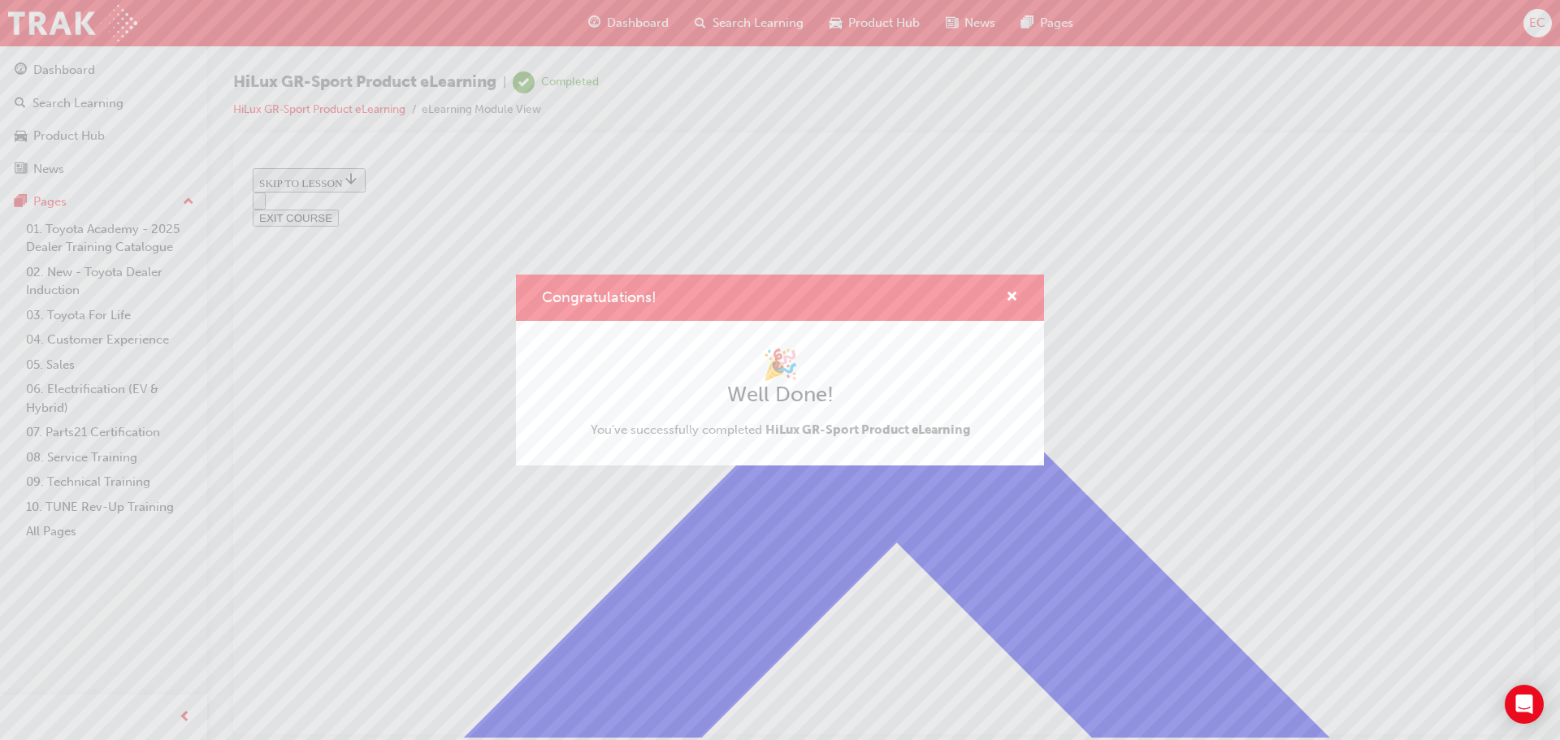
click at [783, 527] on div "Congratulations! 🎉 Well Done! You've successfully completed HiLux GR-Sport Prod…" at bounding box center [780, 370] width 1560 height 740
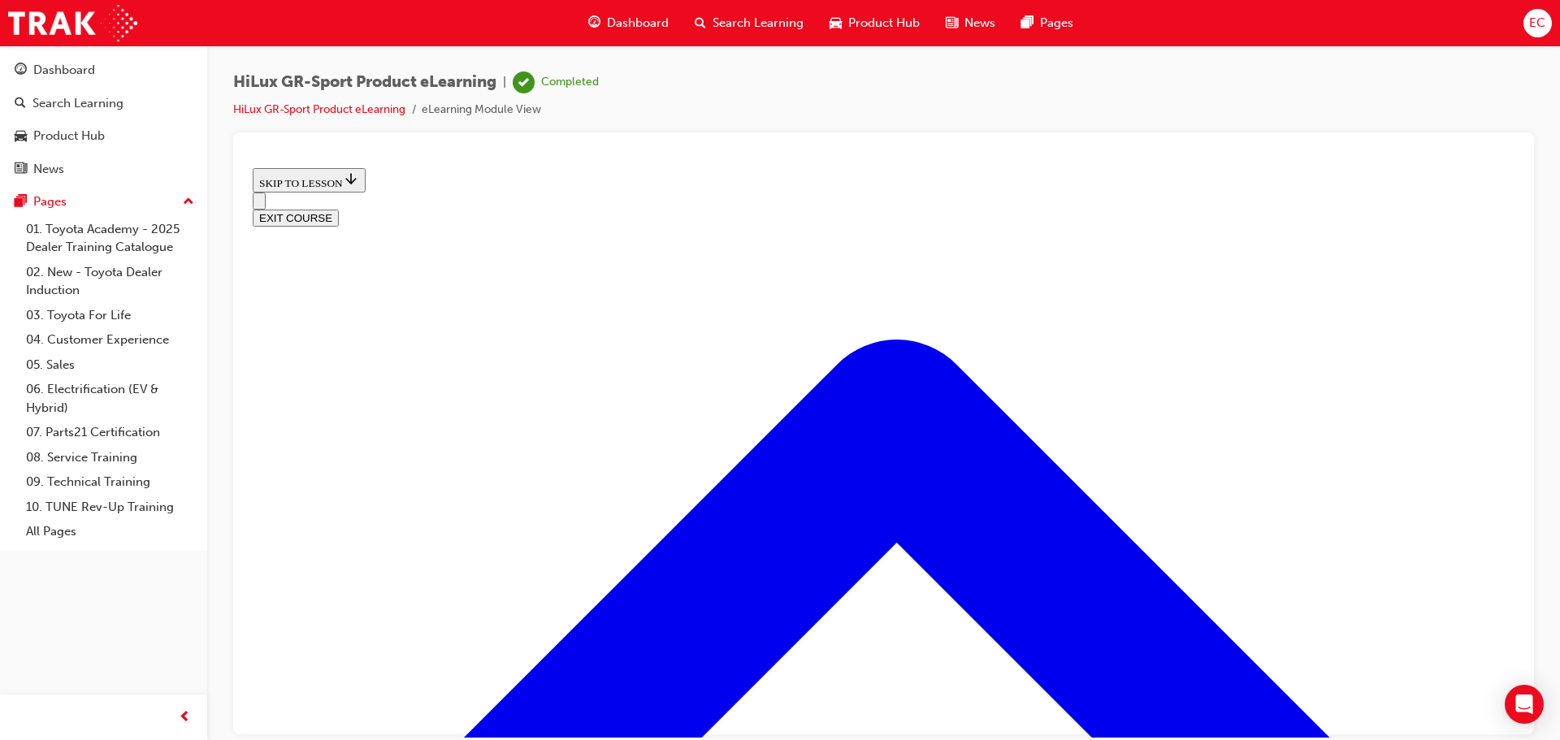
scroll to position [229, 0]
drag, startPoint x: 1426, startPoint y: 179, endPoint x: 1369, endPoint y: 165, distance: 58.5
click at [339, 209] on button "EXIT COURSE" at bounding box center [296, 217] width 86 height 17
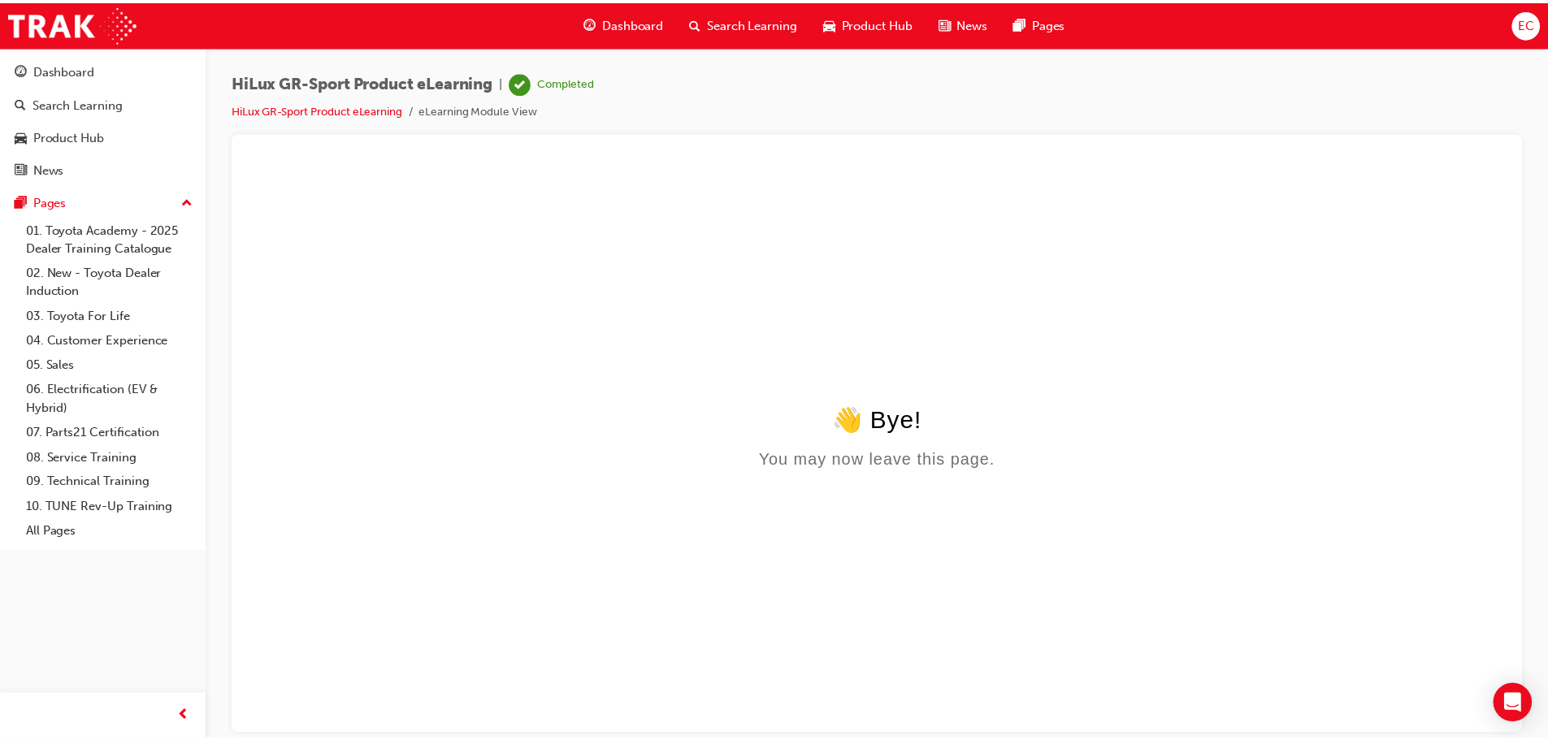
scroll to position [0, 0]
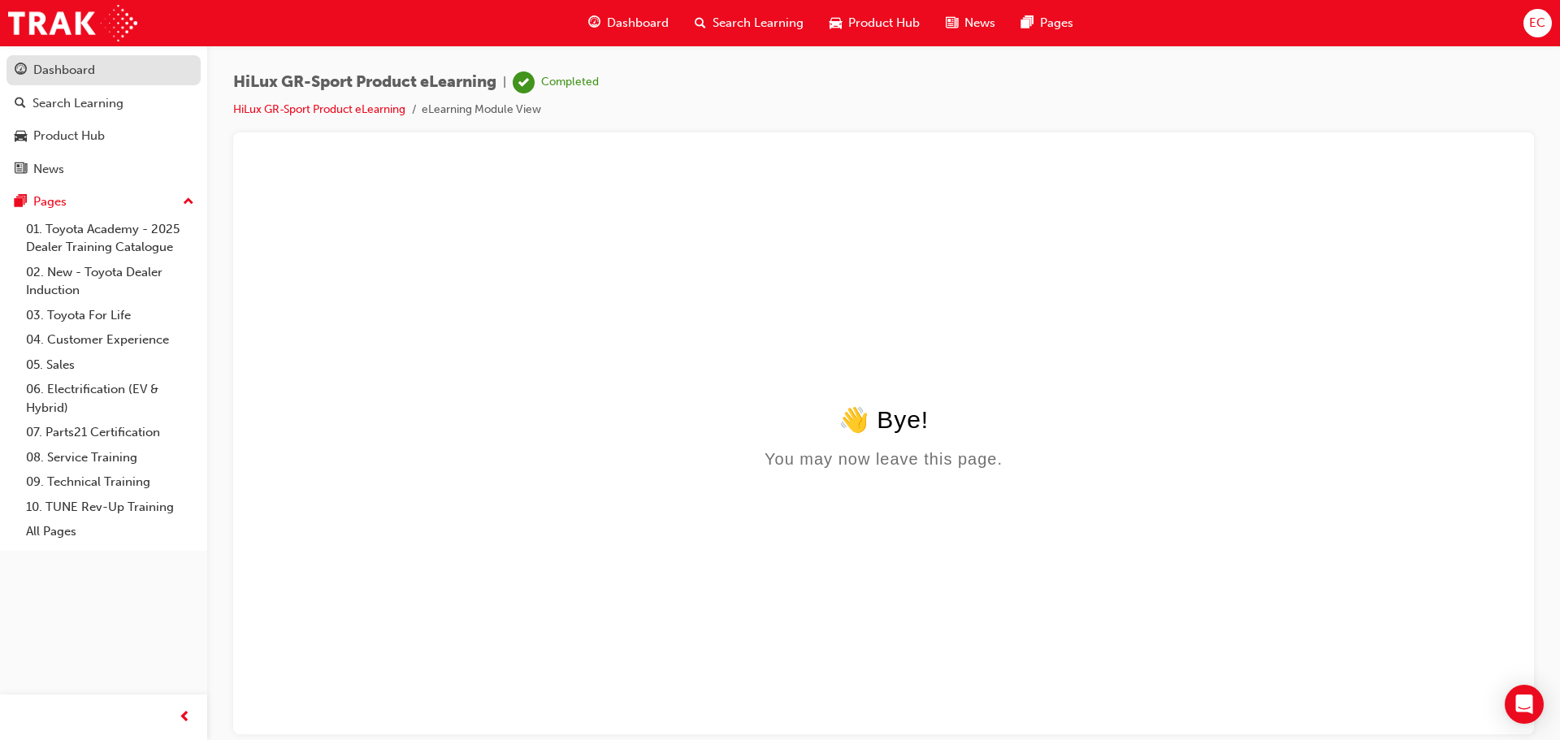
click at [79, 61] on div "Dashboard" at bounding box center [64, 70] width 62 height 19
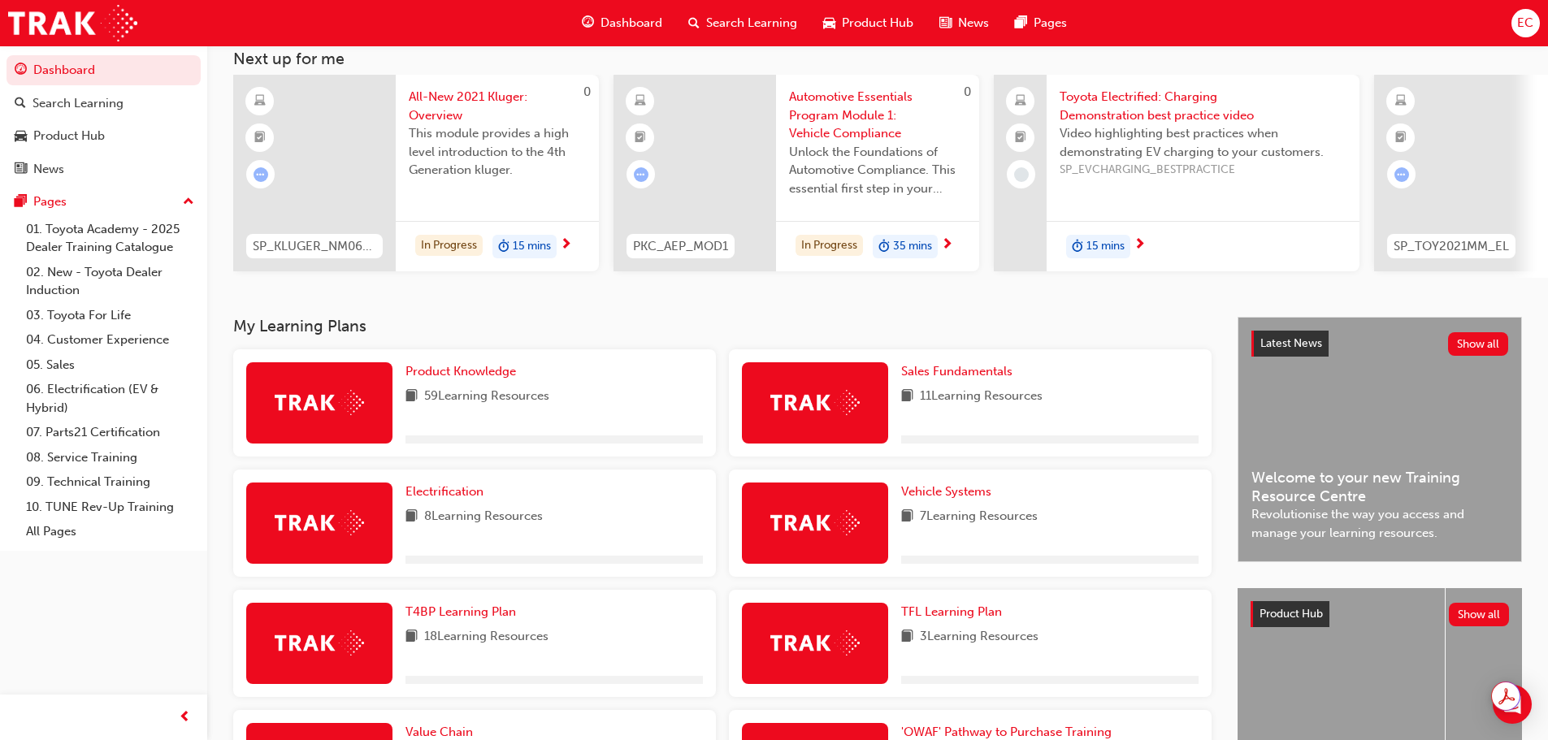
scroll to position [244, 0]
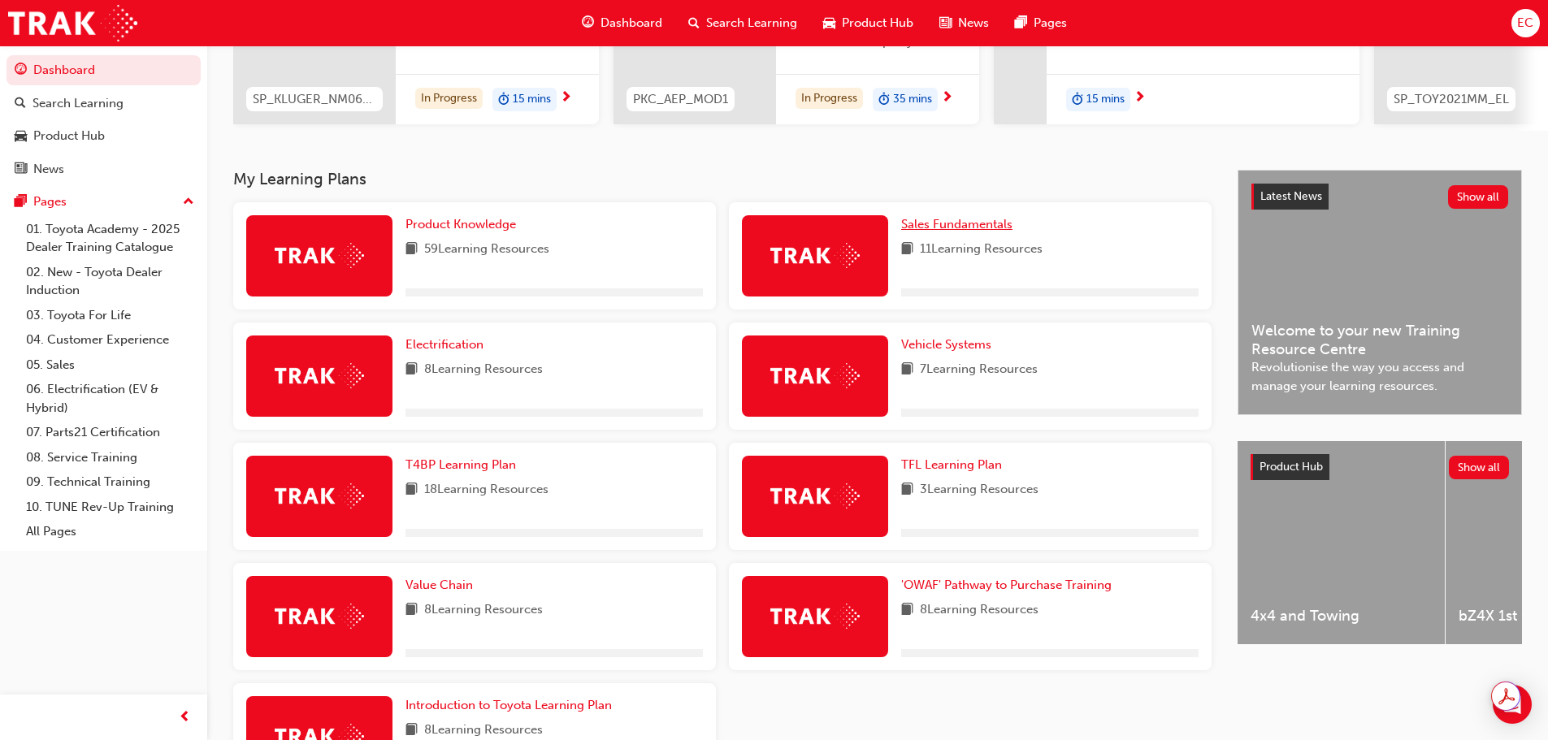
click at [934, 232] on span "Sales Fundamentals" at bounding box center [956, 224] width 111 height 15
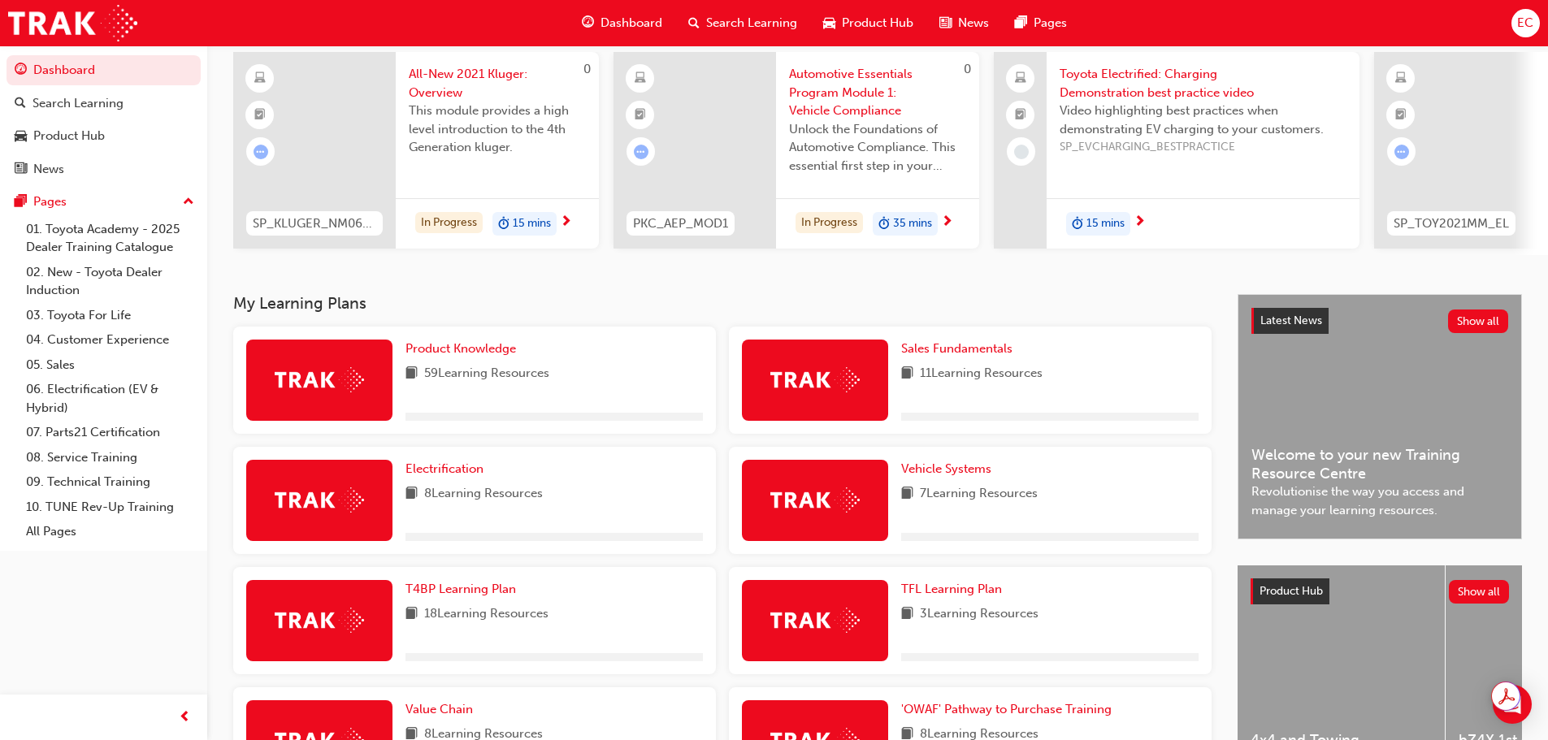
scroll to position [244, 0]
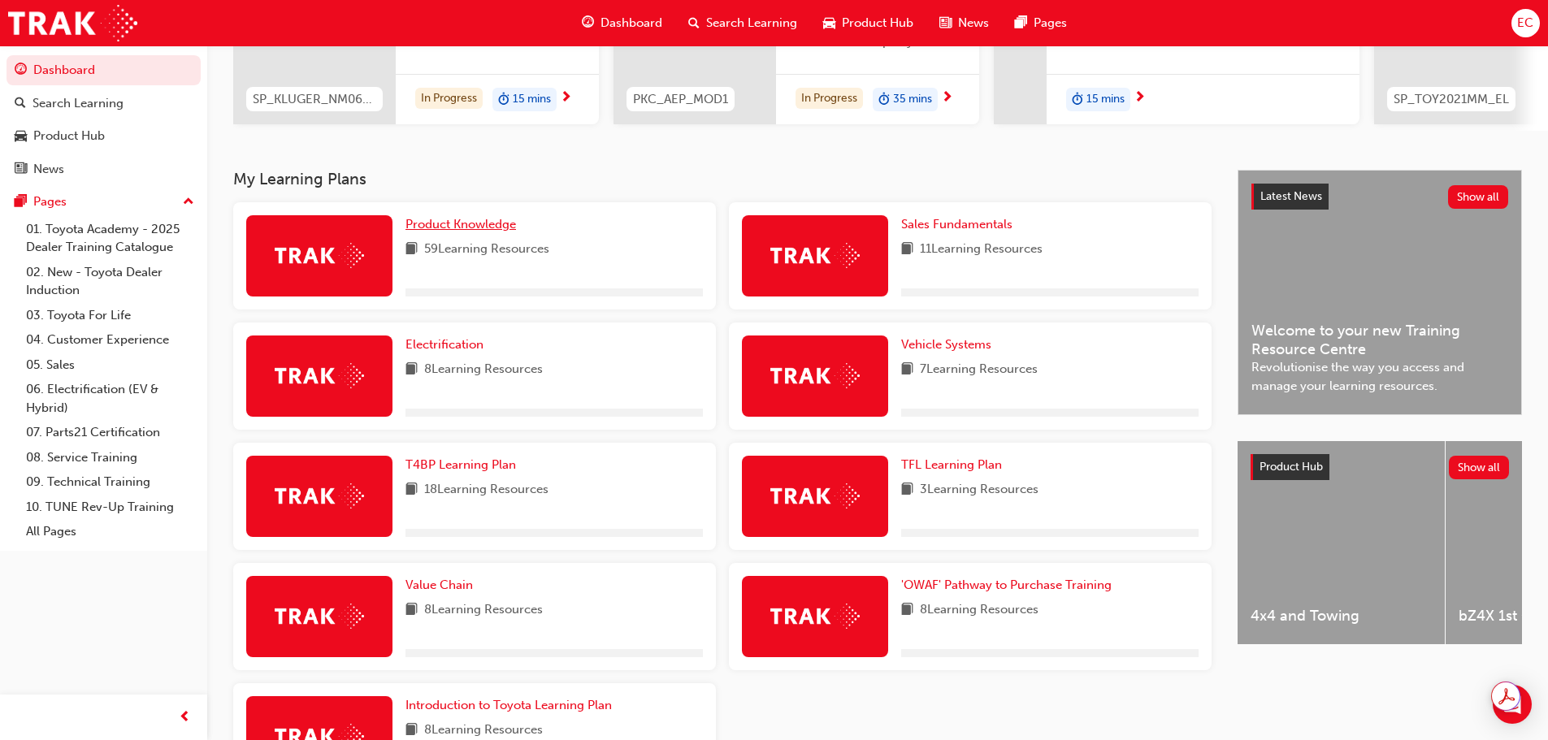
click at [454, 229] on span "Product Knowledge" at bounding box center [460, 224] width 111 height 15
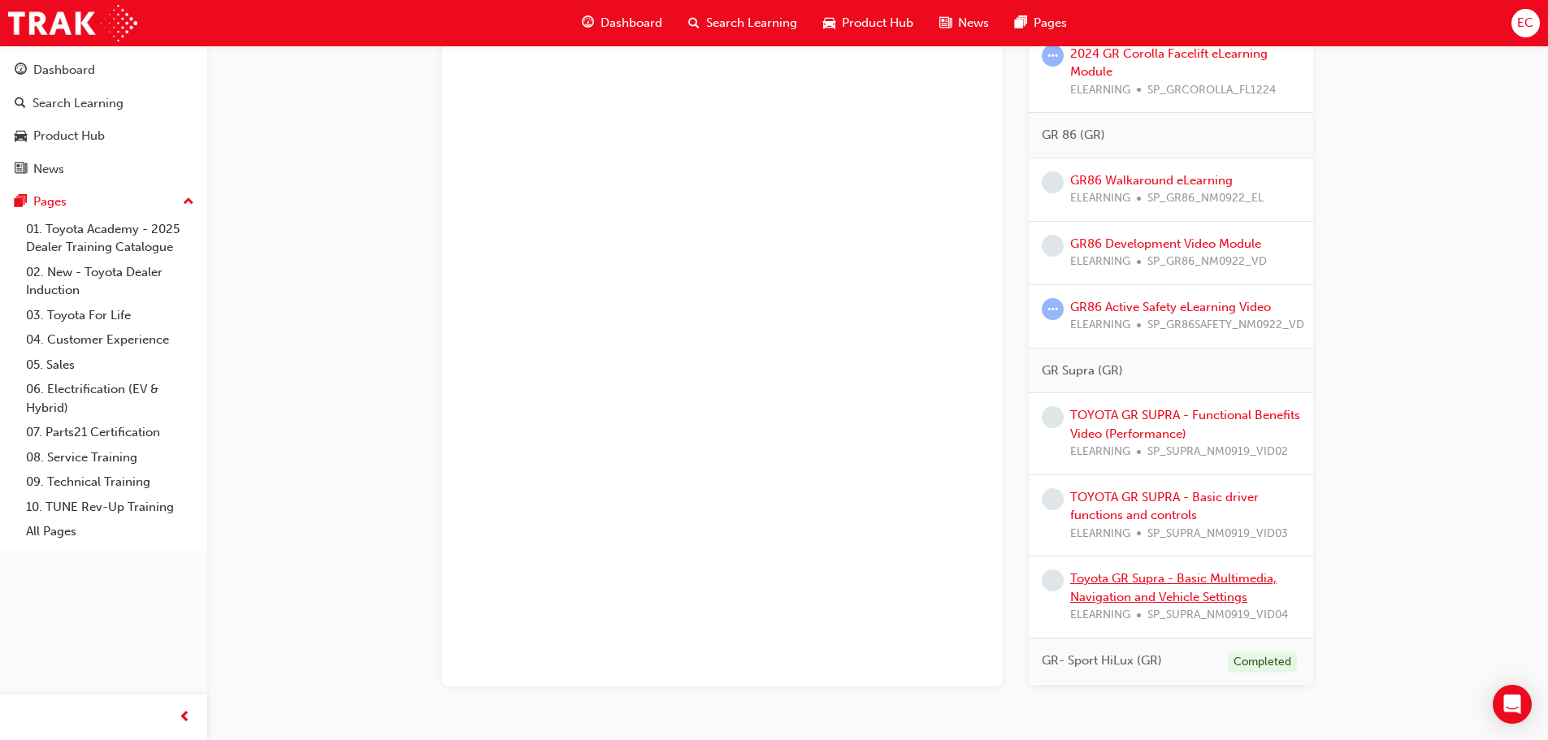
scroll to position [1788, 0]
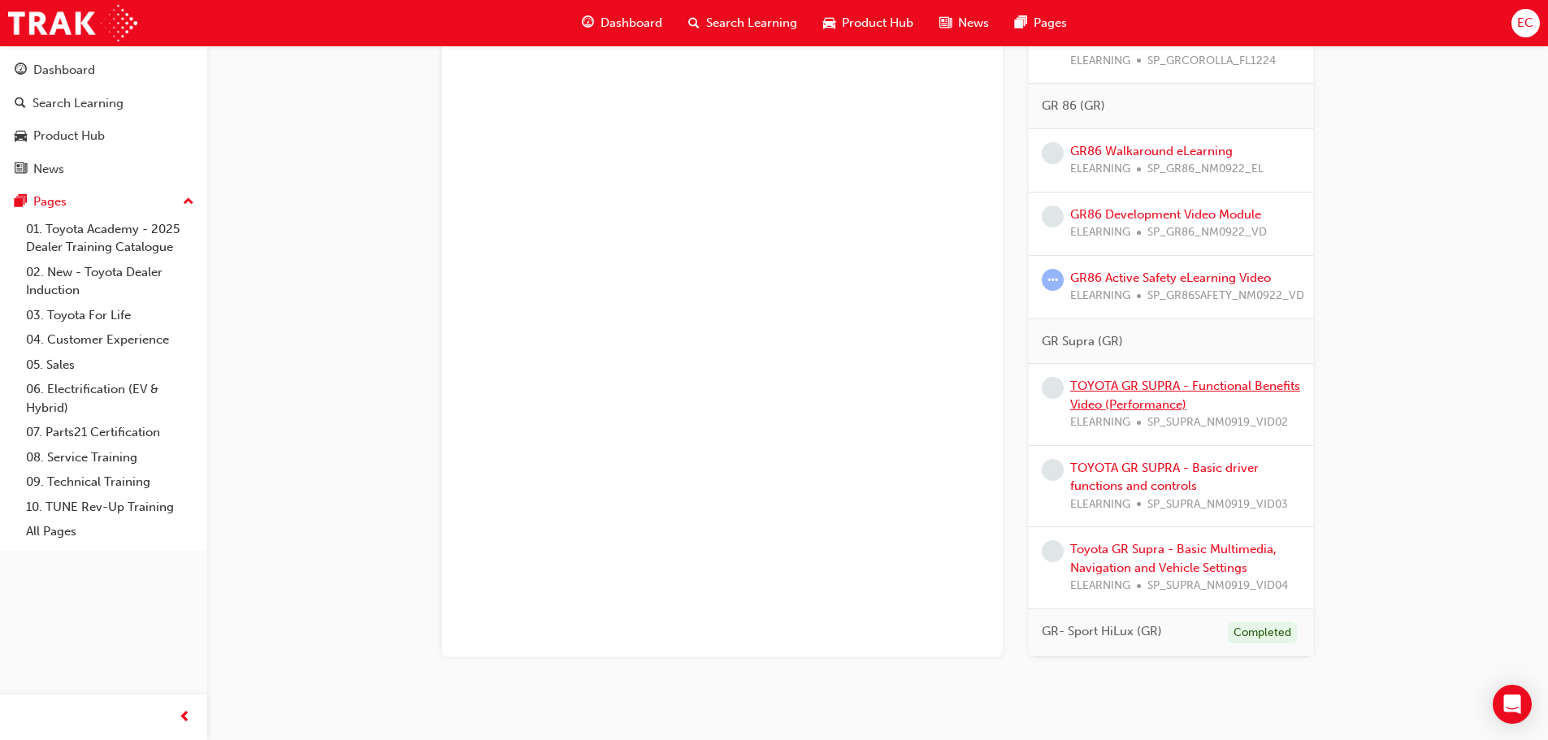
click at [1169, 406] on link "TOYOTA GR SUPRA - Functional Benefits Video (Performance)" at bounding box center [1185, 395] width 230 height 33
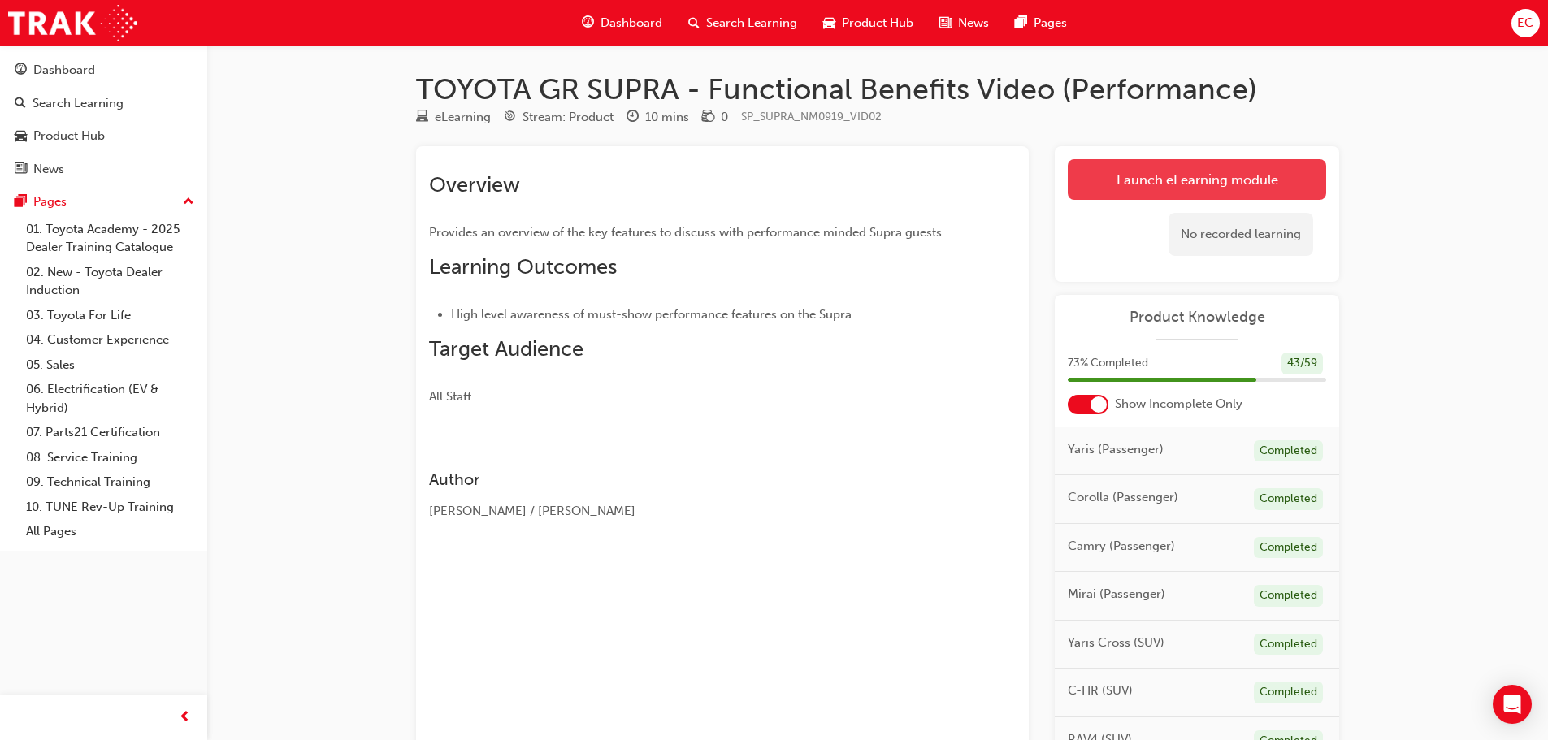
click at [1130, 174] on link "Launch eLearning module" at bounding box center [1197, 179] width 258 height 41
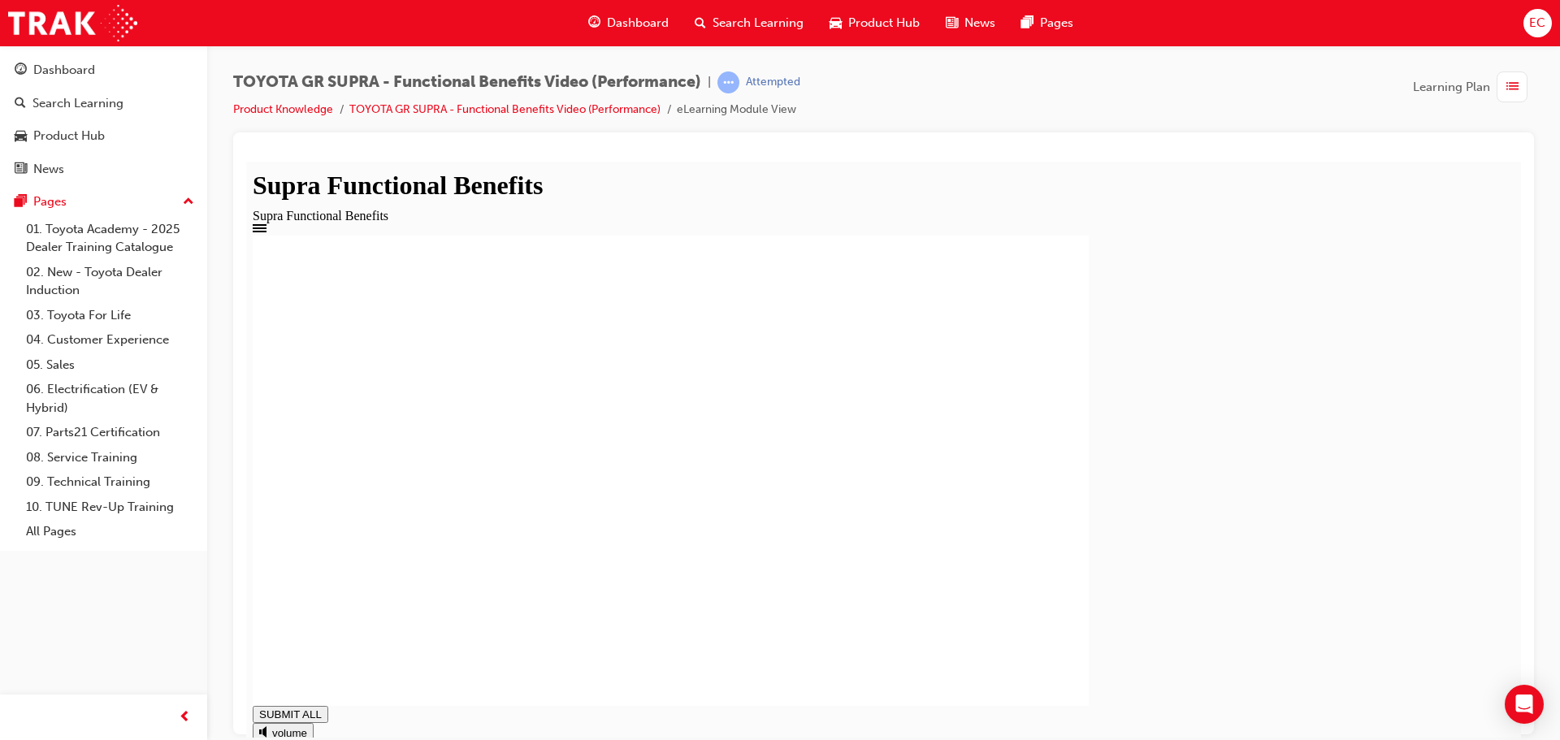
drag, startPoint x: 868, startPoint y: 602, endPoint x: 793, endPoint y: 603, distance: 74.8
drag, startPoint x: 602, startPoint y: 618, endPoint x: 601, endPoint y: 636, distance: 18.8
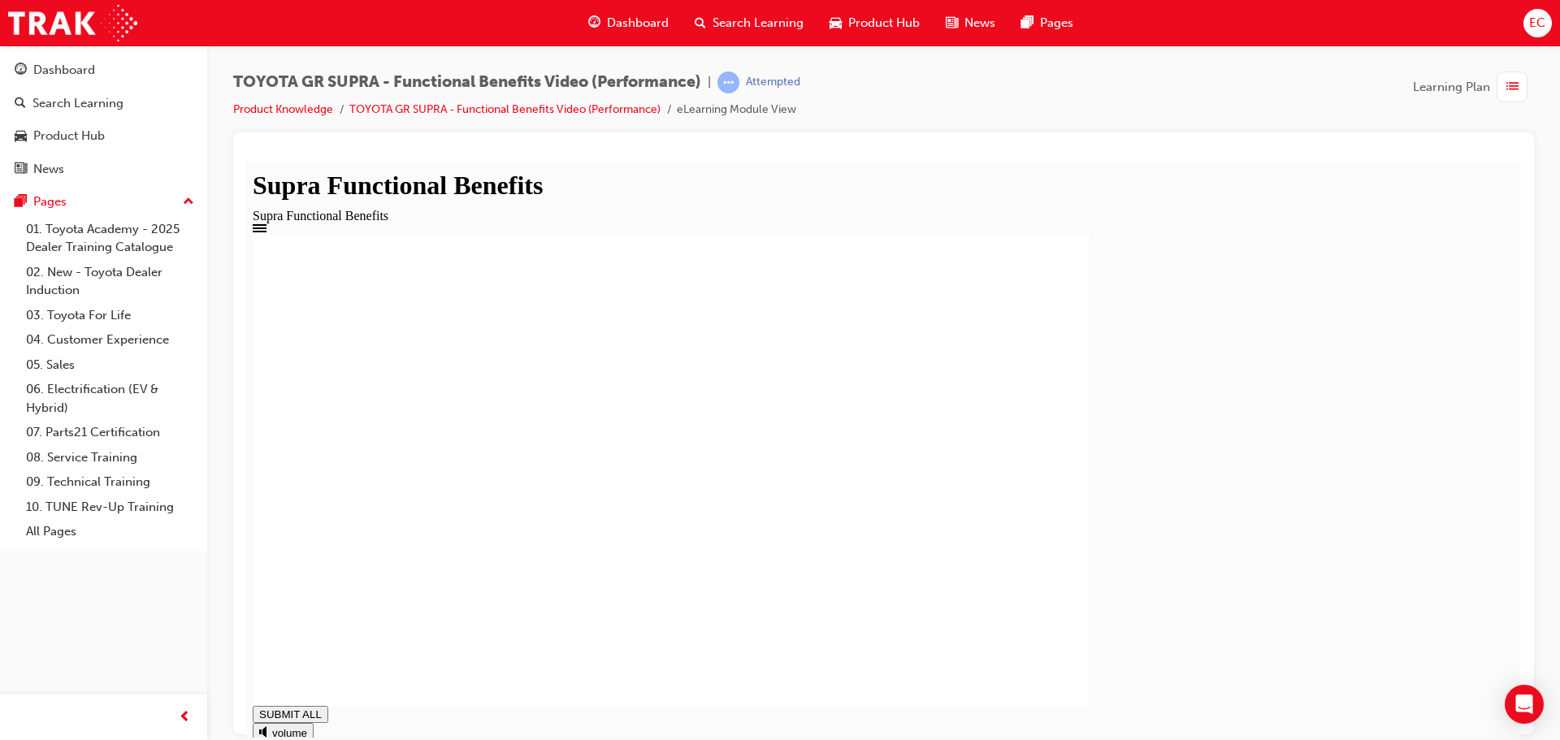
drag, startPoint x: 947, startPoint y: 605, endPoint x: 894, endPoint y: 606, distance: 53.6
drag, startPoint x: 883, startPoint y: 604, endPoint x: 865, endPoint y: 604, distance: 18.7
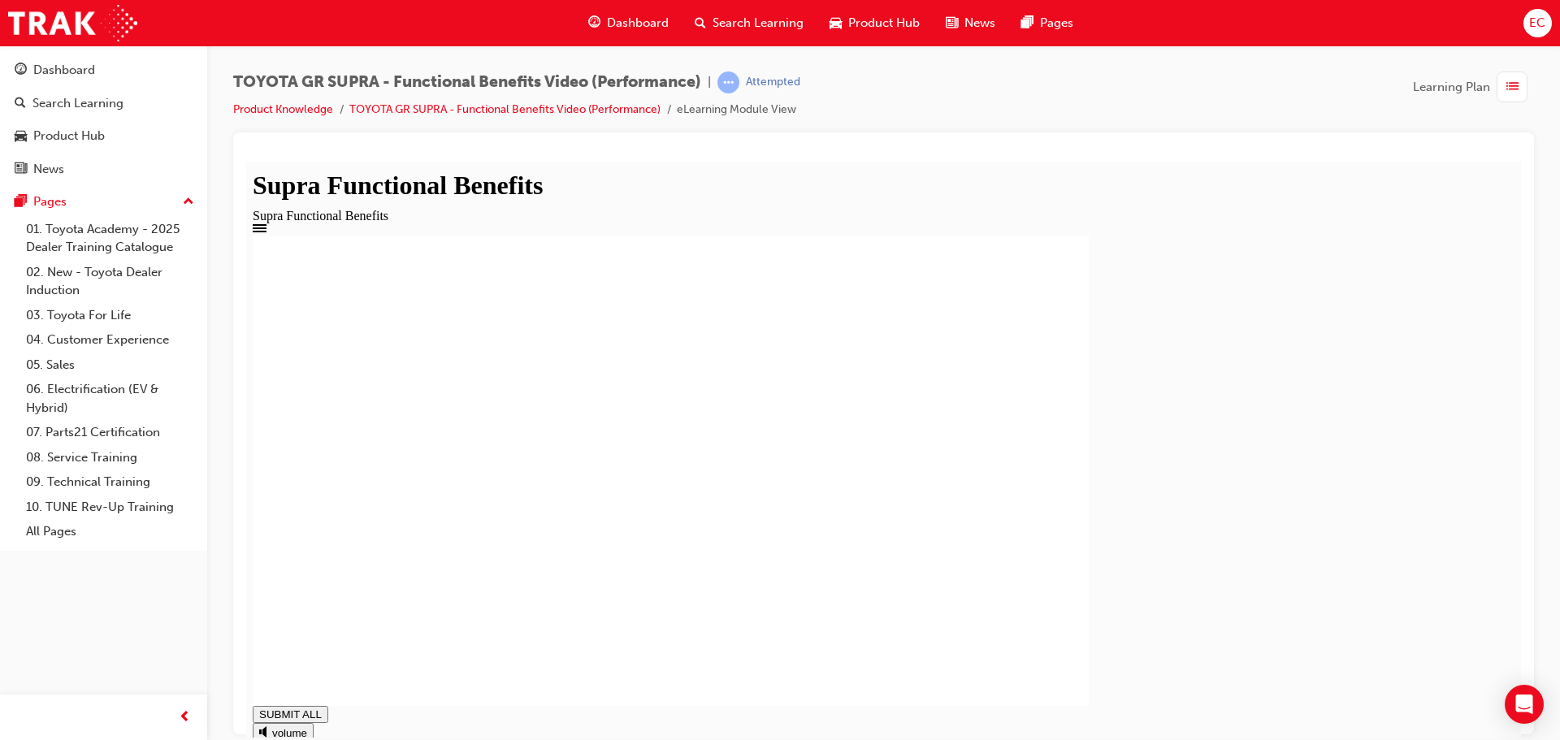
drag, startPoint x: 625, startPoint y: 467, endPoint x: 617, endPoint y: 598, distance: 131.1
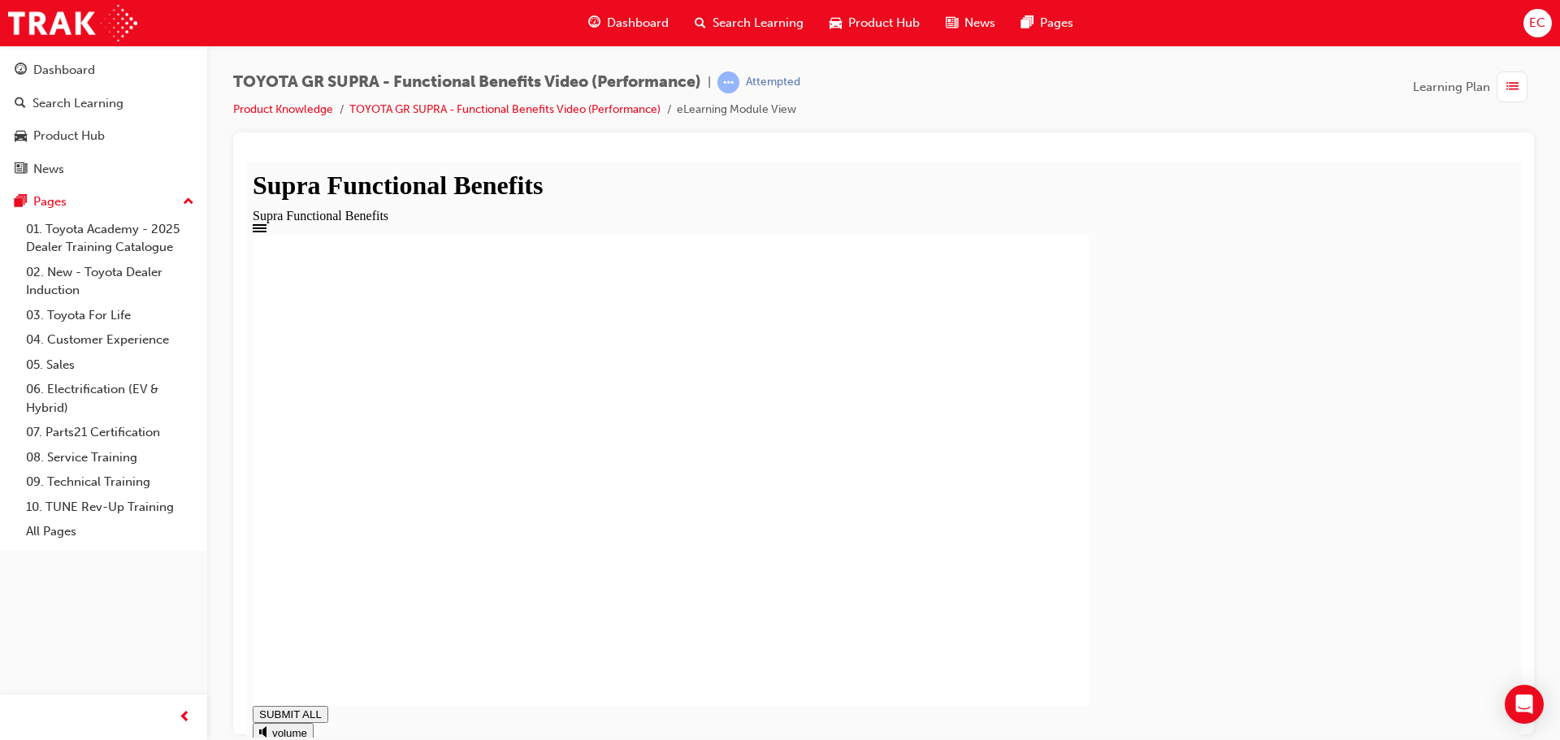
type input "0.87"
click at [89, 69] on div "Dashboard" at bounding box center [64, 70] width 62 height 19
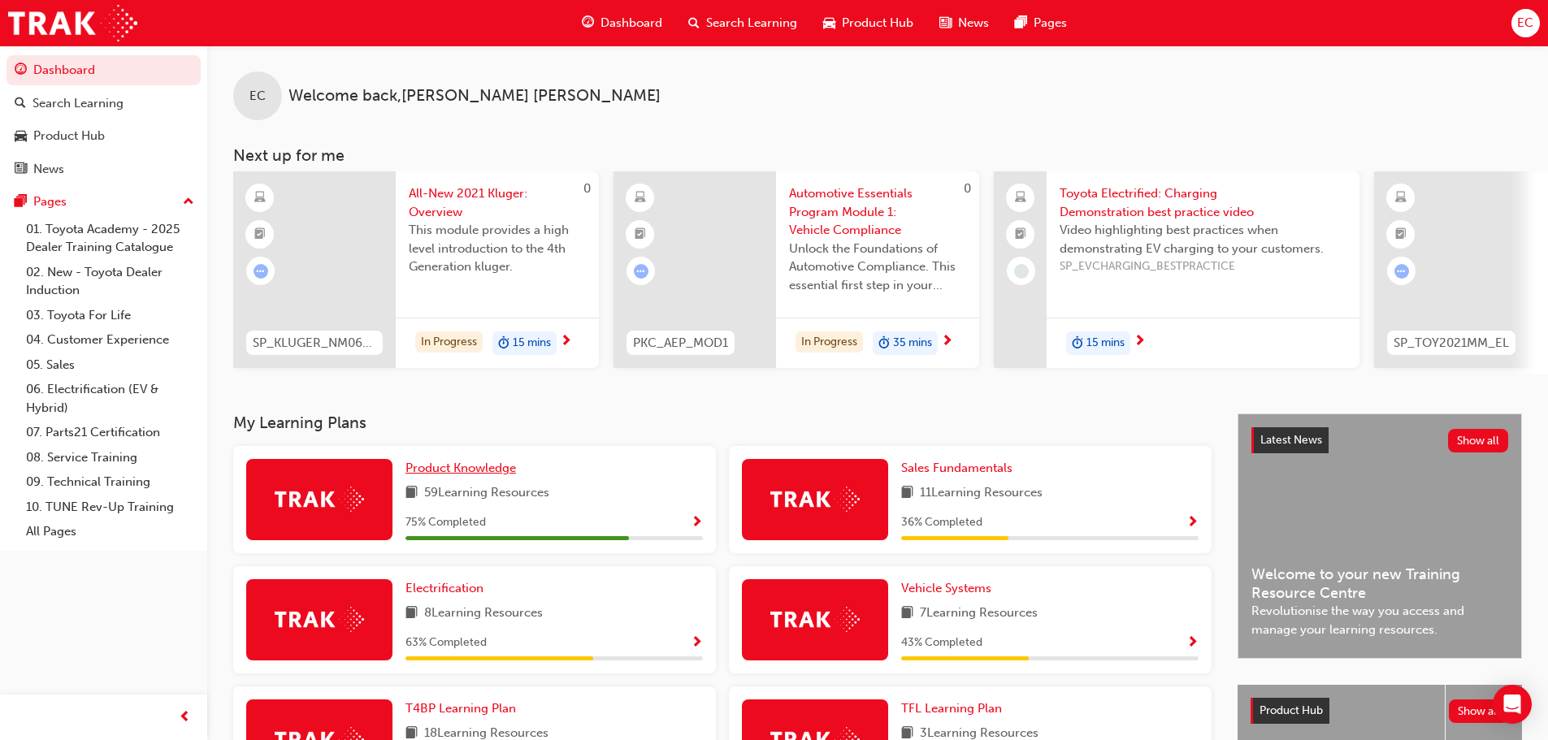
click at [453, 475] on span "Product Knowledge" at bounding box center [460, 468] width 111 height 15
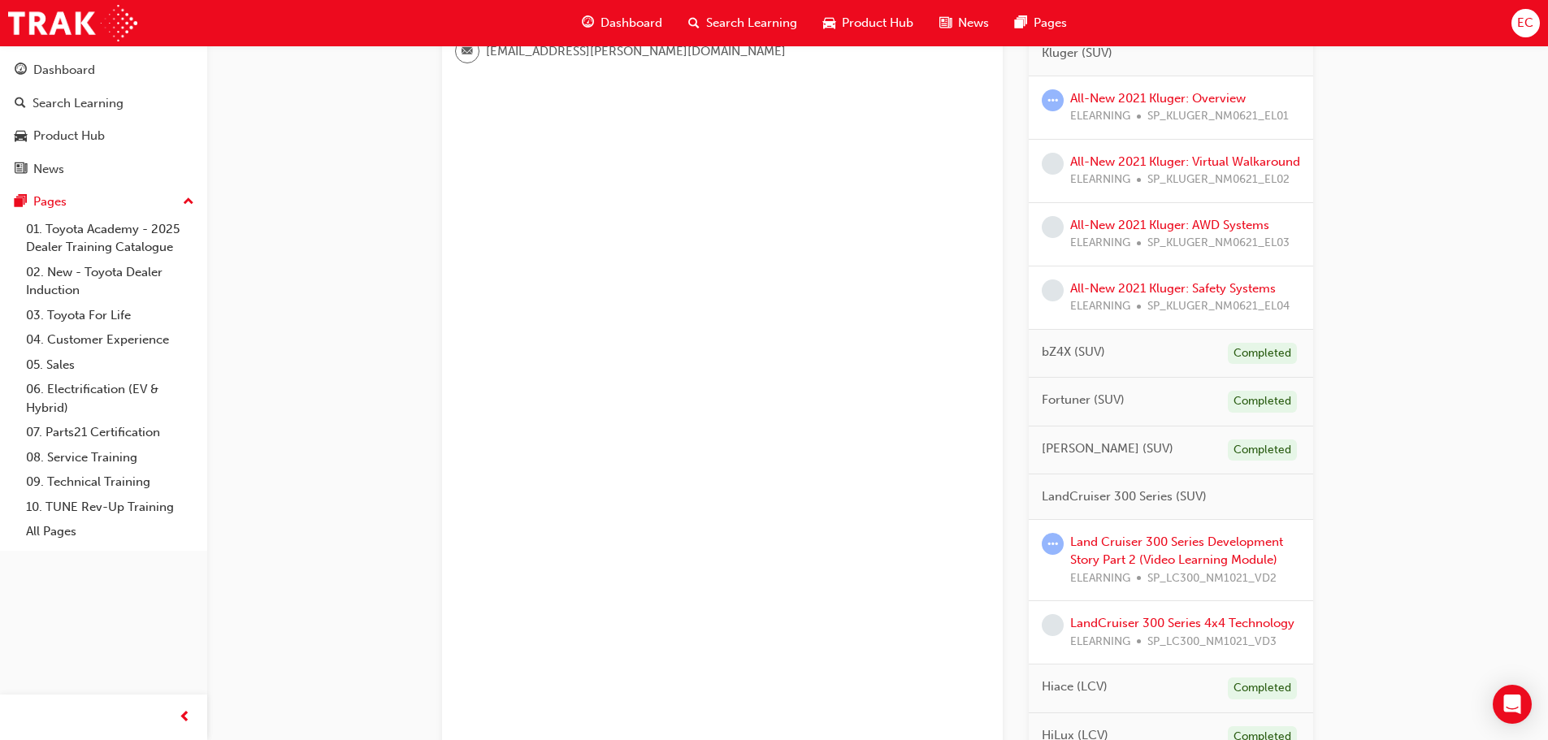
scroll to position [813, 0]
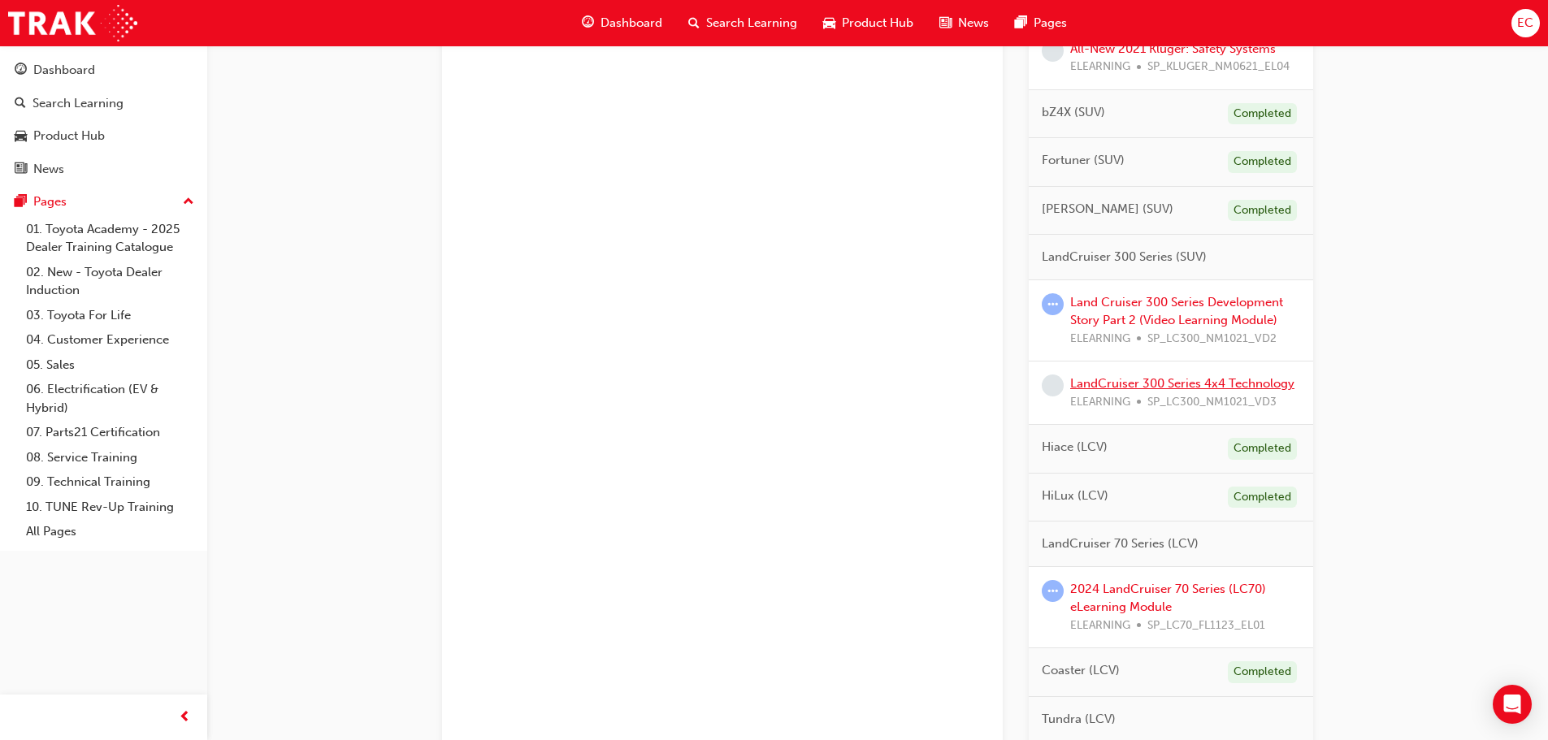
click at [1189, 391] on link "LandCruiser 300 Series 4x4 Technology" at bounding box center [1182, 383] width 224 height 15
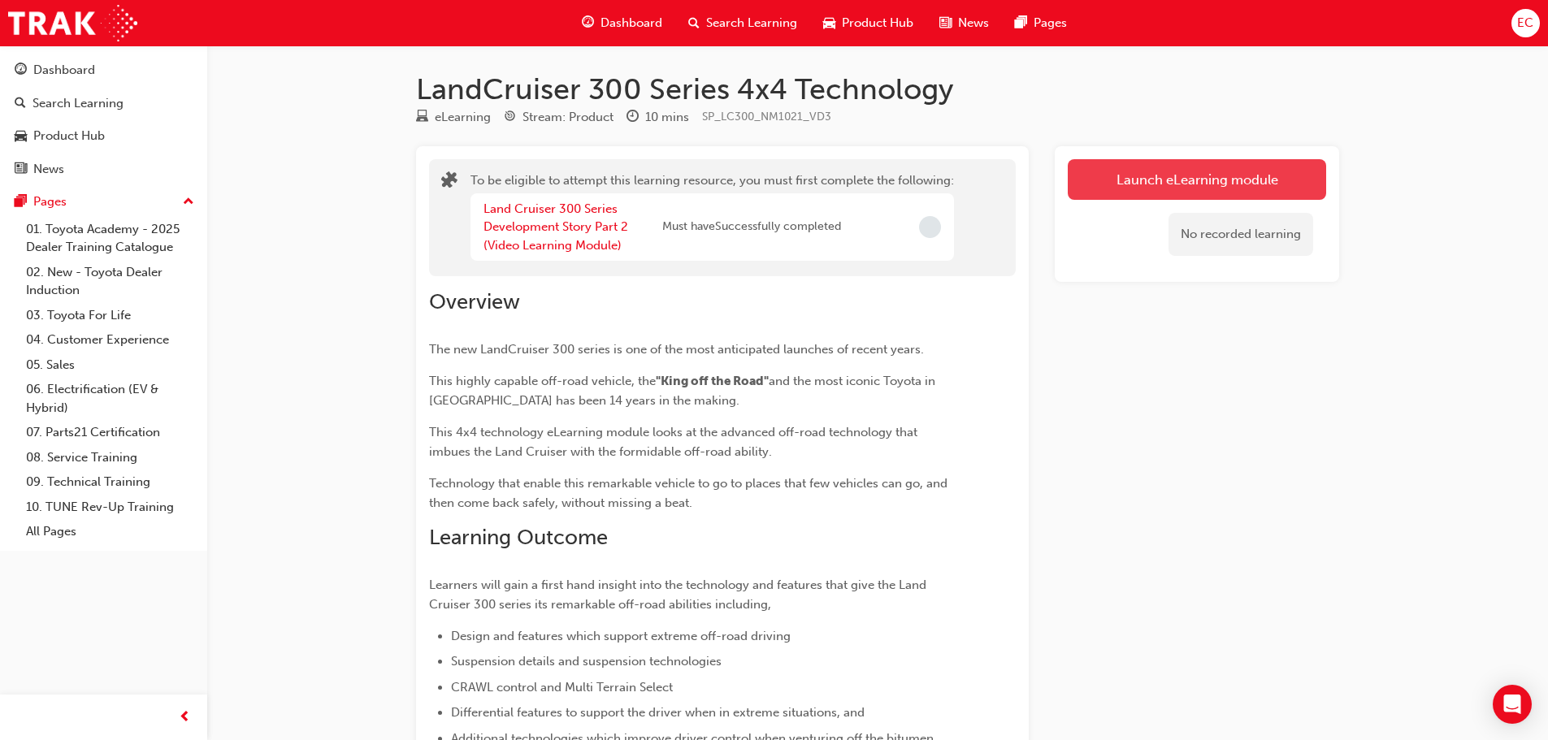
click at [1146, 183] on button "Launch eLearning module" at bounding box center [1197, 179] width 258 height 41
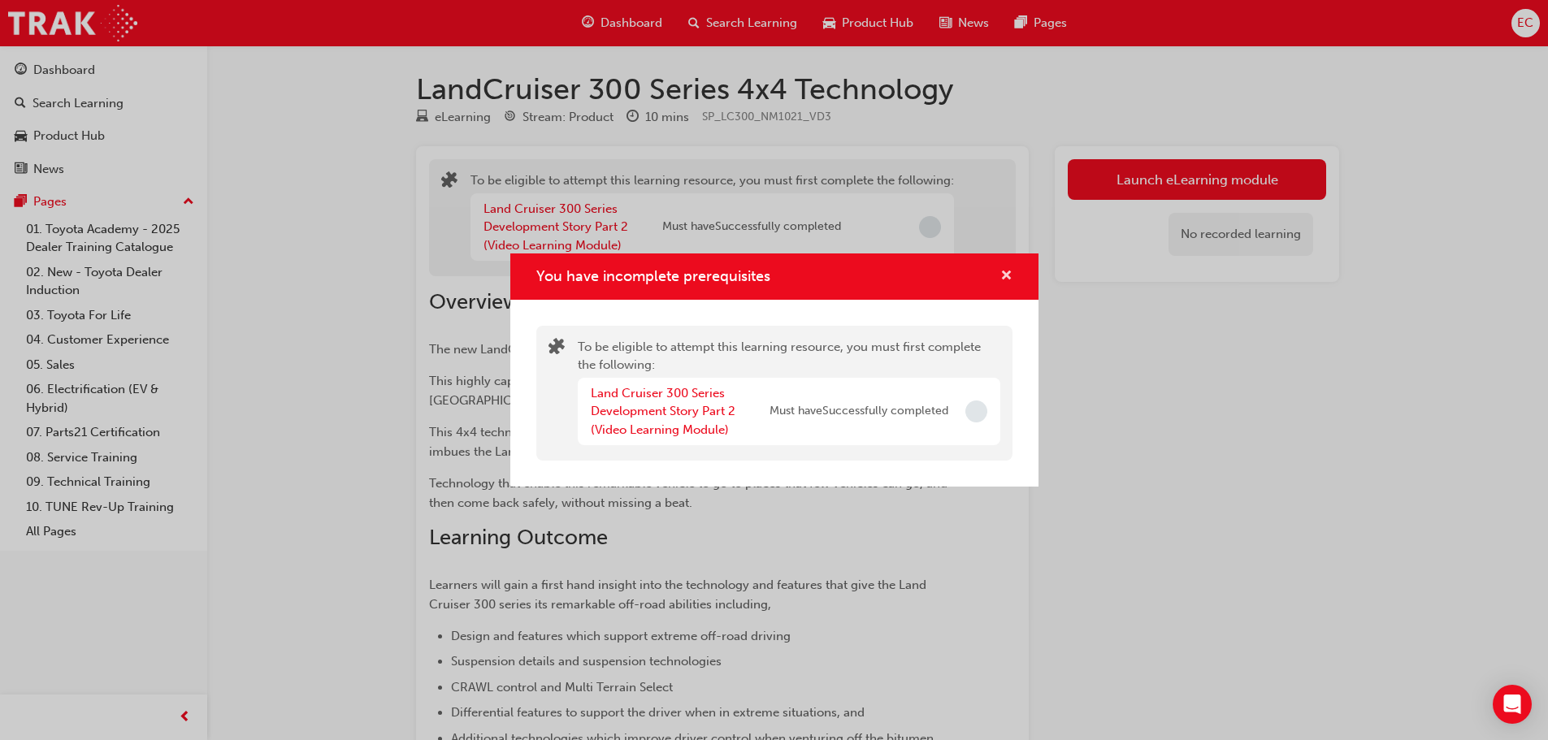
click at [1001, 273] on span "cross-icon" at bounding box center [1006, 277] width 12 height 15
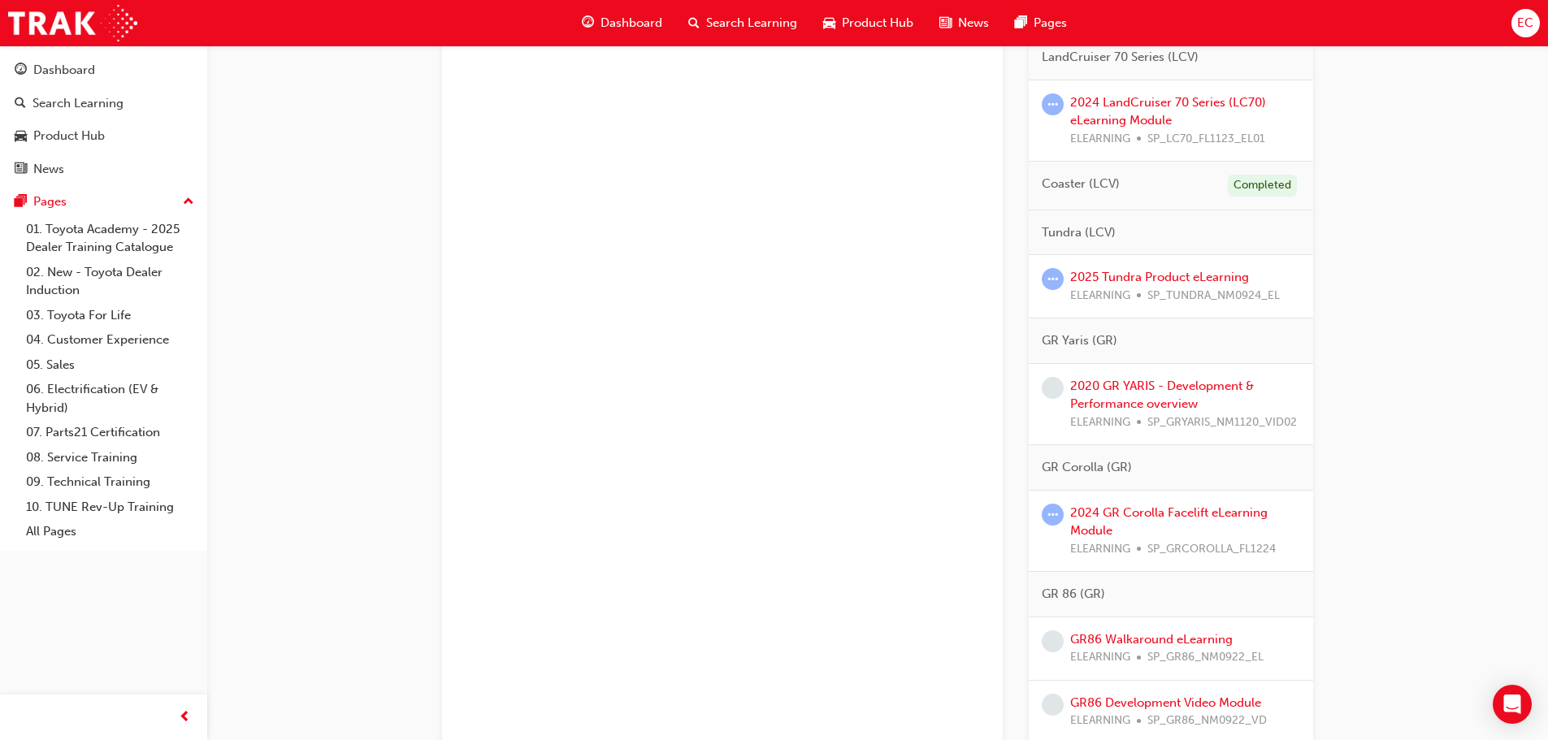
scroll to position [1300, 0]
click at [1132, 412] on div "2020 GR YARIS - Development & Performance overview ELEARNING SP_GRYARIS_NM1120_…" at bounding box center [1185, 403] width 230 height 55
click at [1131, 401] on link "2020 GR YARIS - Development & Performance overview" at bounding box center [1162, 394] width 184 height 33
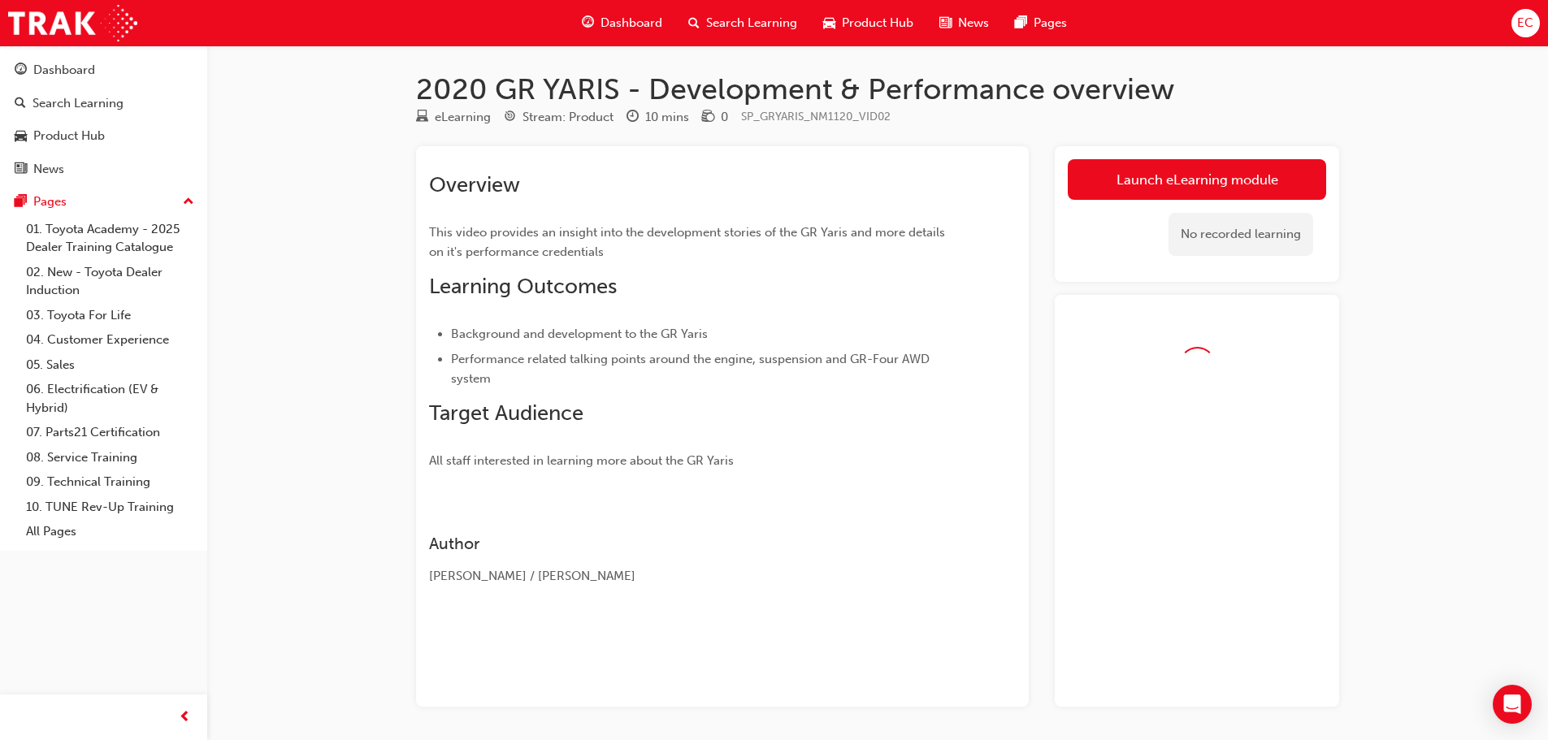
click at [1113, 176] on link "Launch eLearning module" at bounding box center [1197, 179] width 258 height 41
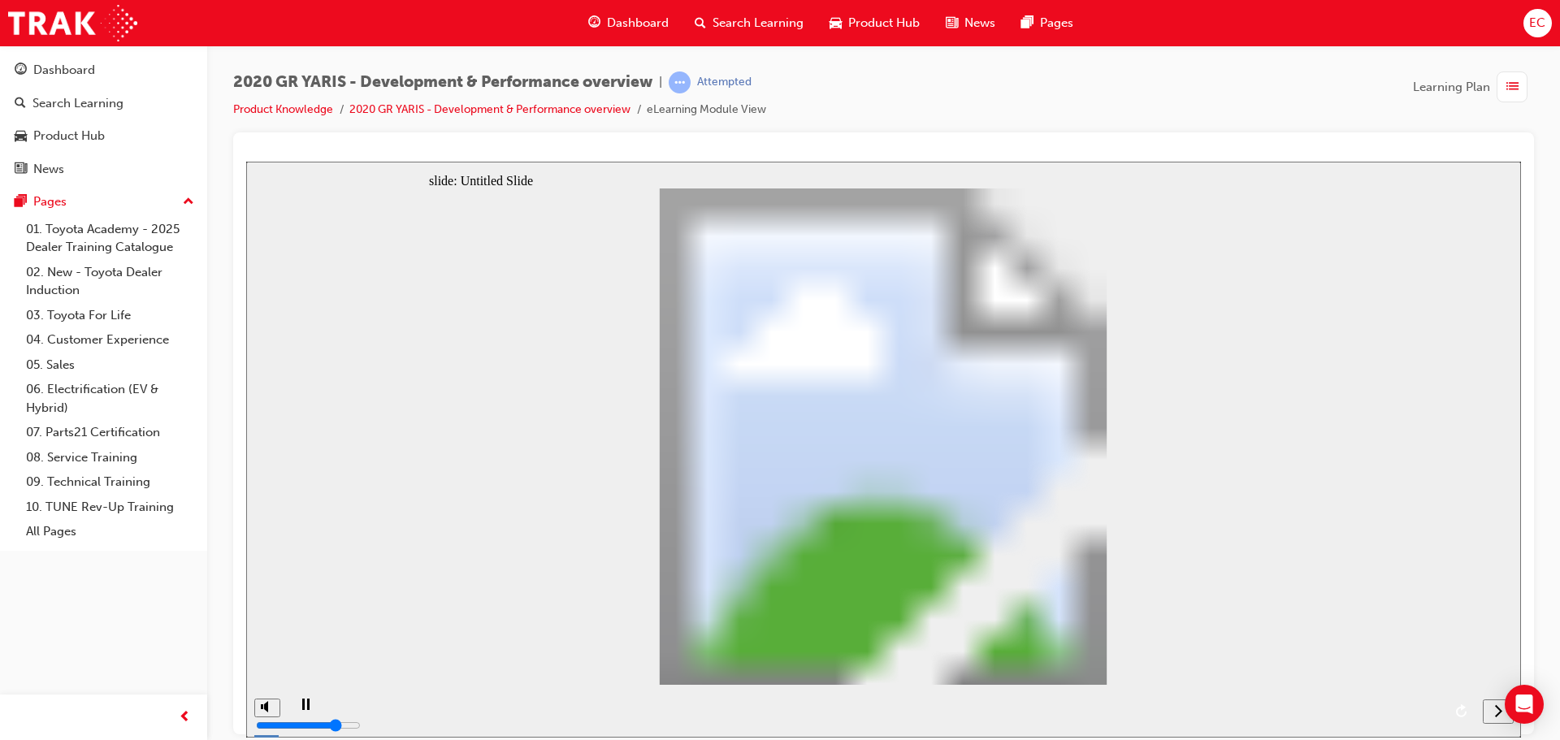
click at [302, 709] on icon "play/pause" at bounding box center [305, 703] width 7 height 11
click at [301, 709] on icon "play/pause" at bounding box center [305, 703] width 9 height 11
click at [302, 709] on icon "play/pause" at bounding box center [305, 703] width 7 height 11
click at [301, 709] on icon "play/pause" at bounding box center [305, 703] width 9 height 11
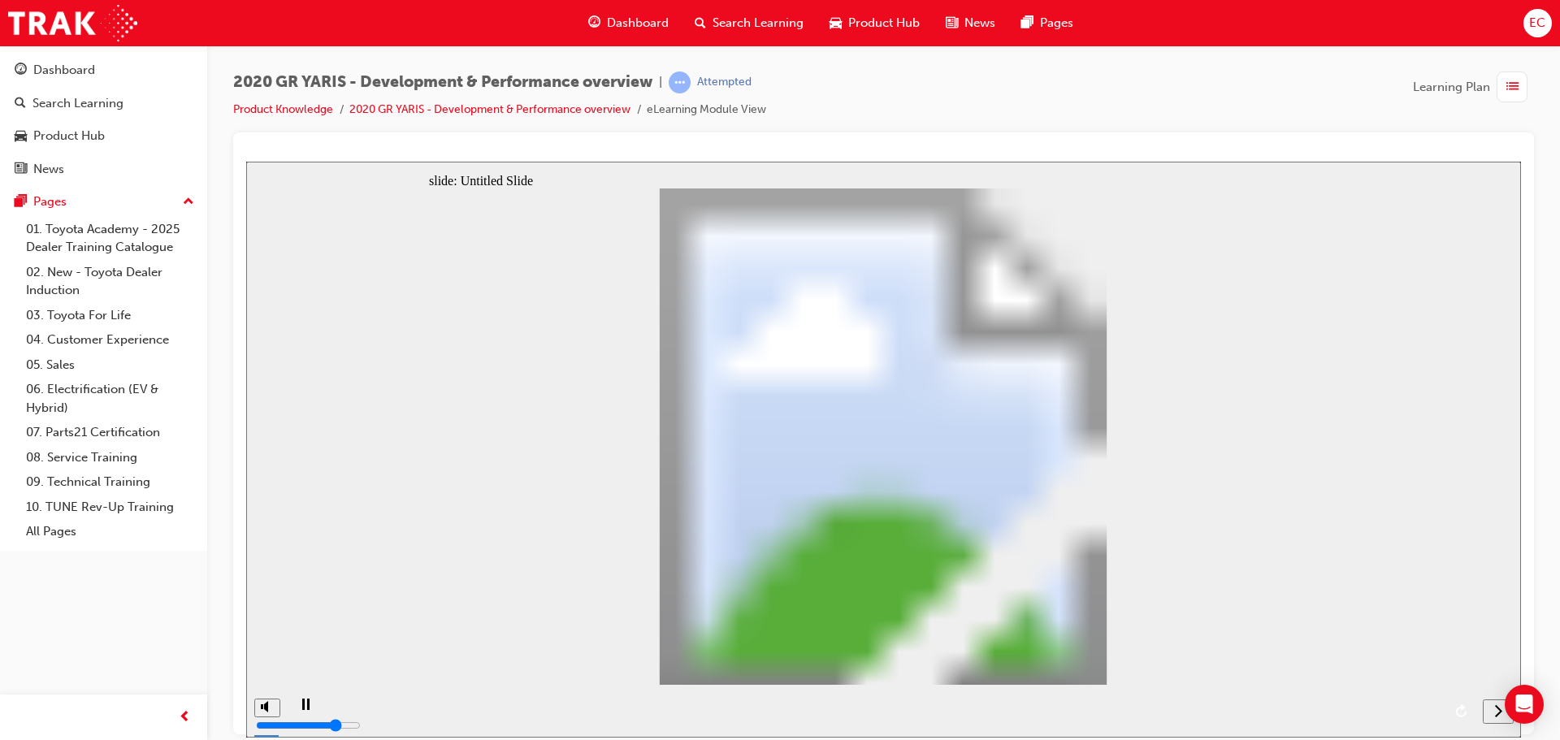
click at [1495, 708] on icon "next" at bounding box center [1498, 710] width 8 height 15
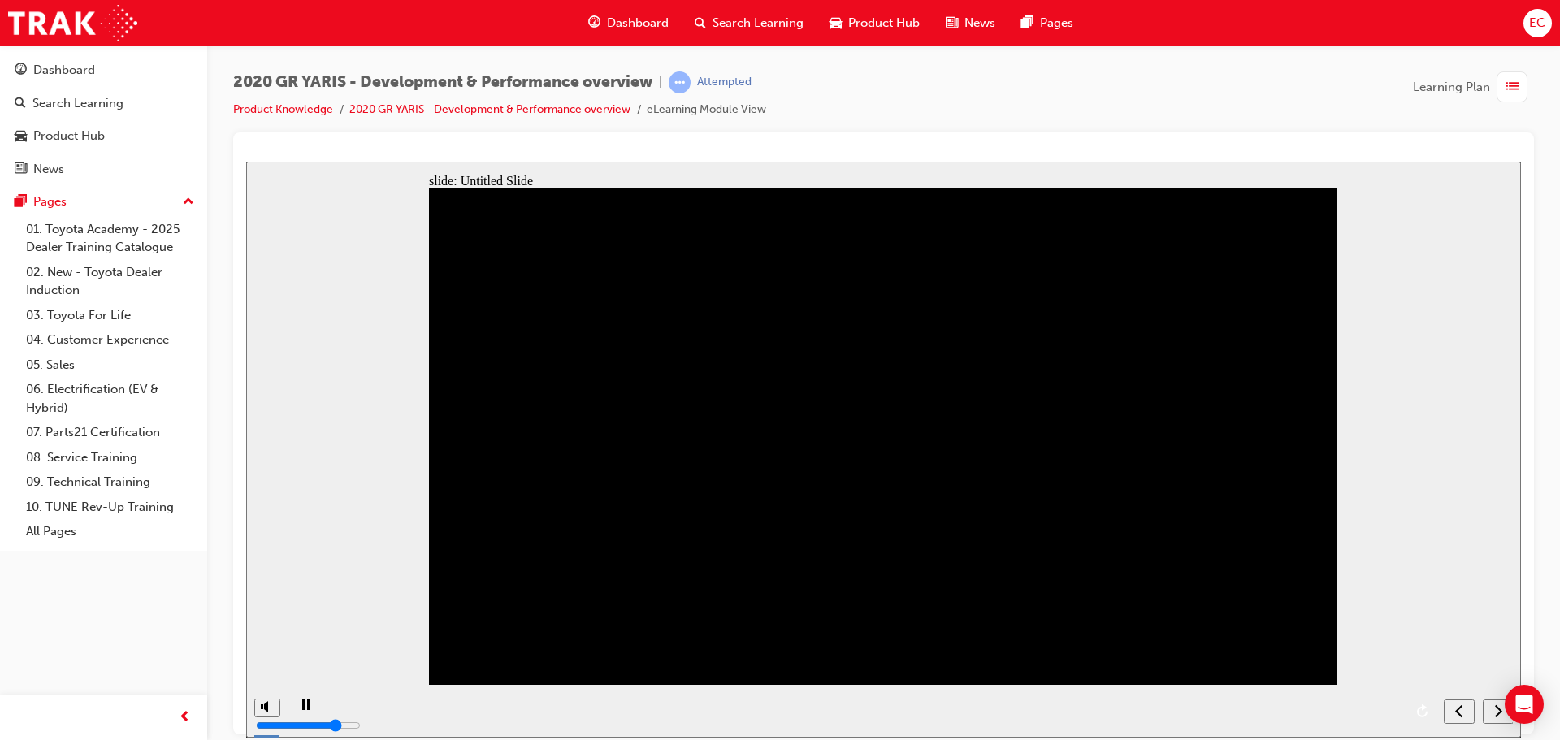
click at [1495, 714] on icon "next" at bounding box center [1498, 710] width 8 height 15
click at [326, 712] on div "playback controls" at bounding box center [861, 710] width 1149 height 53
click at [328, 709] on div "playback controls" at bounding box center [861, 710] width 1149 height 53
drag, startPoint x: 316, startPoint y: 709, endPoint x: 665, endPoint y: 734, distance: 349.5
click at [330, 709] on div "playback controls" at bounding box center [861, 710] width 1149 height 53
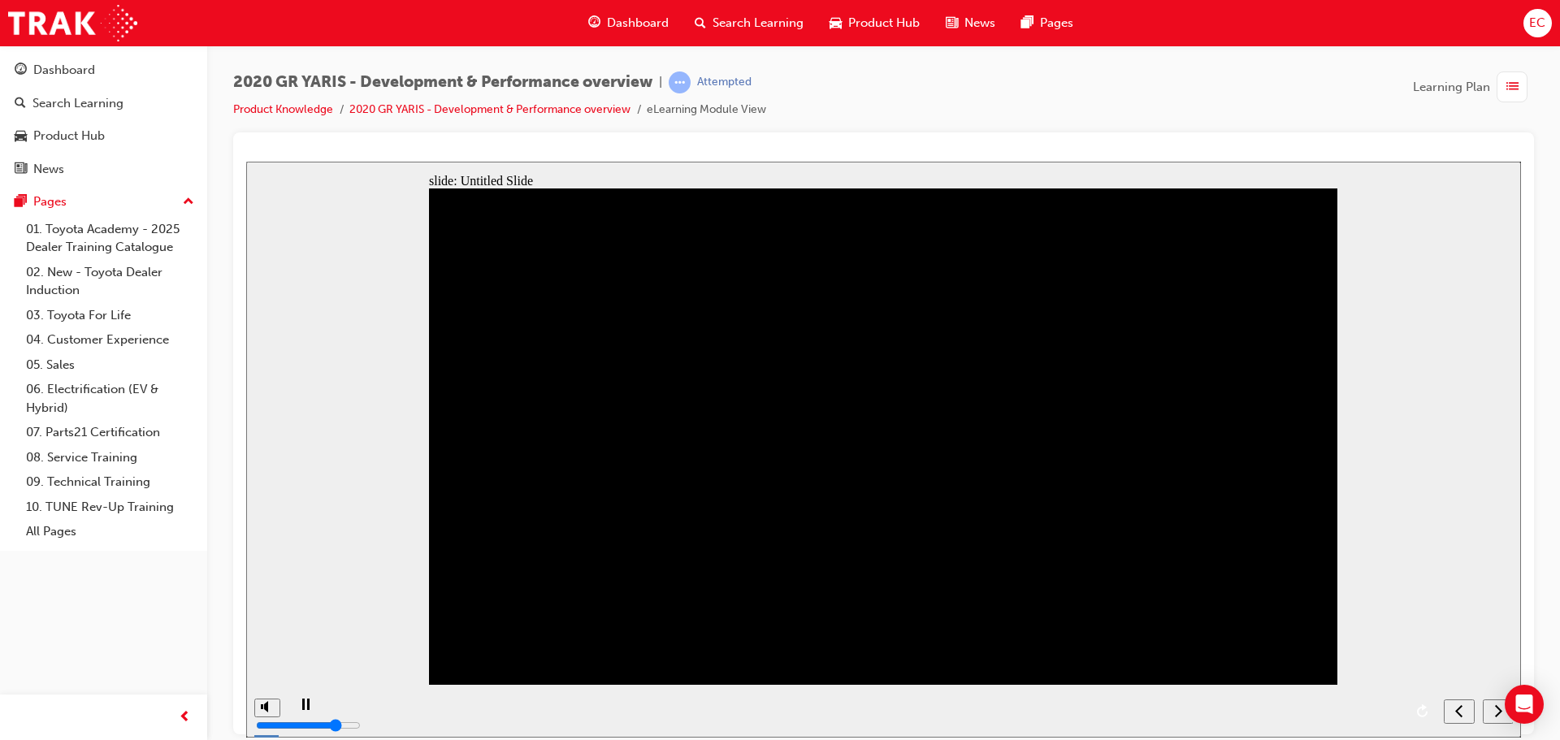
drag, startPoint x: 804, startPoint y: 710, endPoint x: 636, endPoint y: 712, distance: 167.4
click at [635, 712] on div "playback controls" at bounding box center [861, 710] width 1149 height 53
click at [302, 708] on rect "play/pause" at bounding box center [303, 703] width 2 height 11
click at [327, 709] on div "playback controls" at bounding box center [861, 710] width 1149 height 53
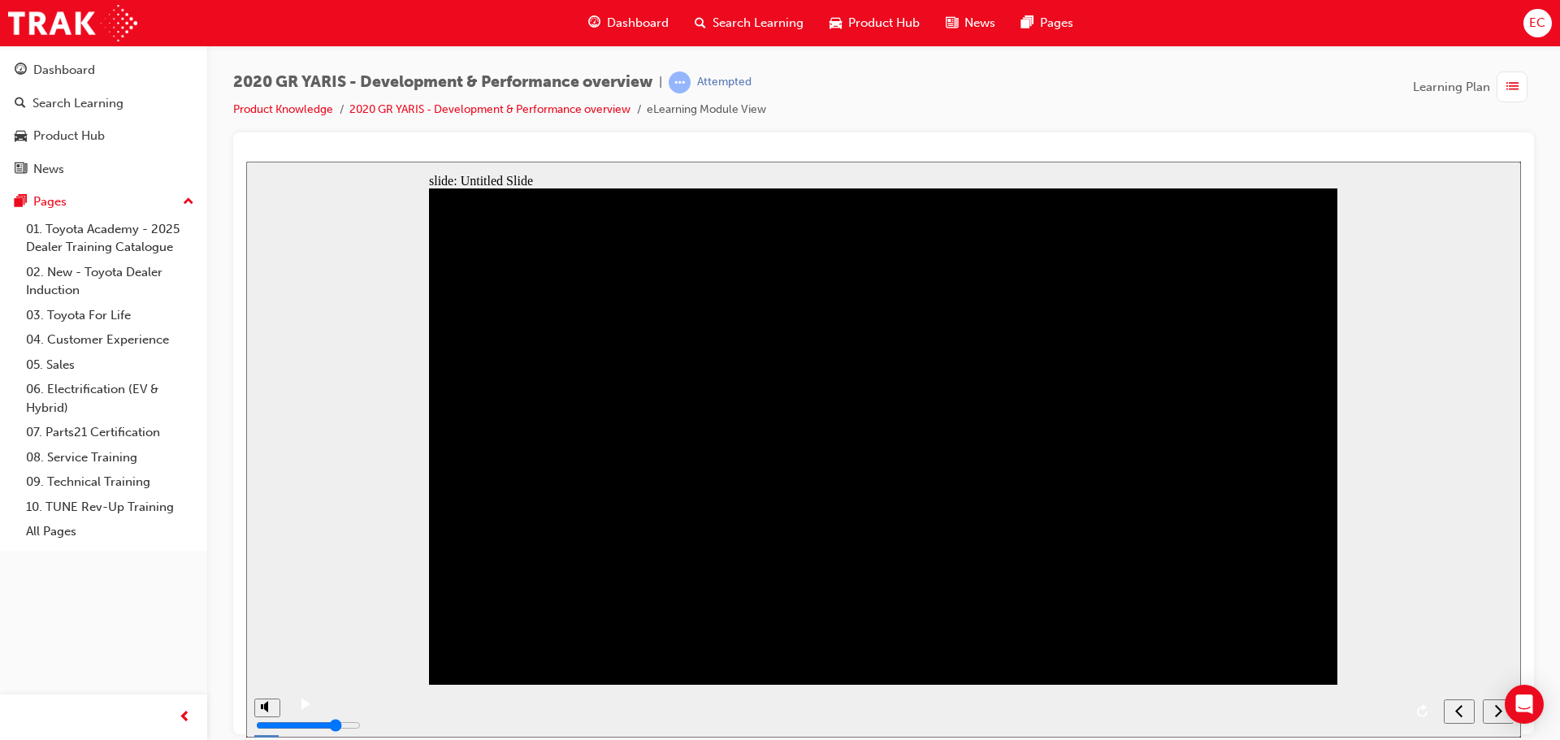
click at [323, 713] on div "playback controls" at bounding box center [861, 710] width 1149 height 53
click at [293, 710] on div "play/pause" at bounding box center [306, 712] width 28 height 28
click at [1496, 712] on icon "next" at bounding box center [1498, 710] width 8 height 15
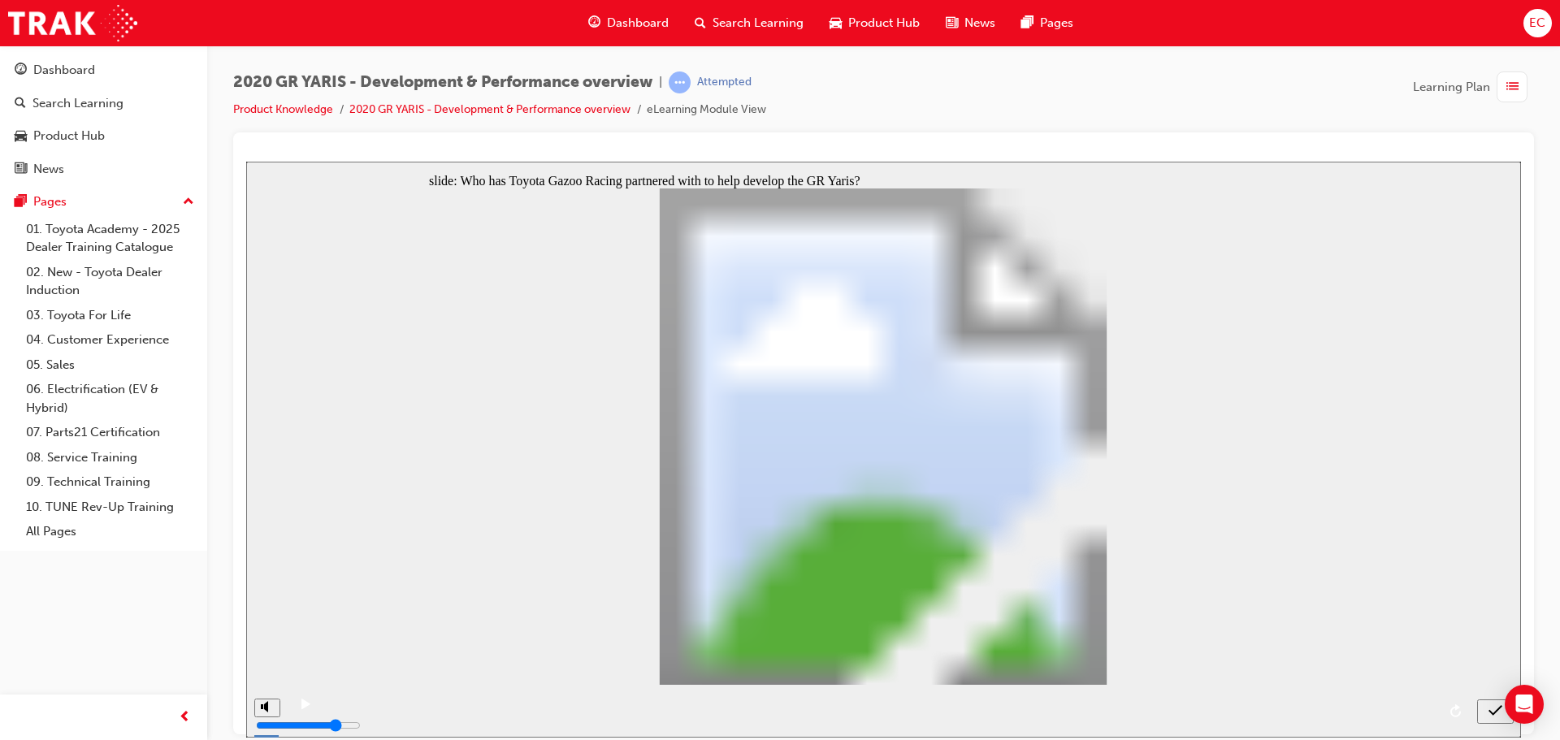
radio input "true"
drag, startPoint x: 720, startPoint y: 516, endPoint x: 1154, endPoint y: 622, distance: 446.6
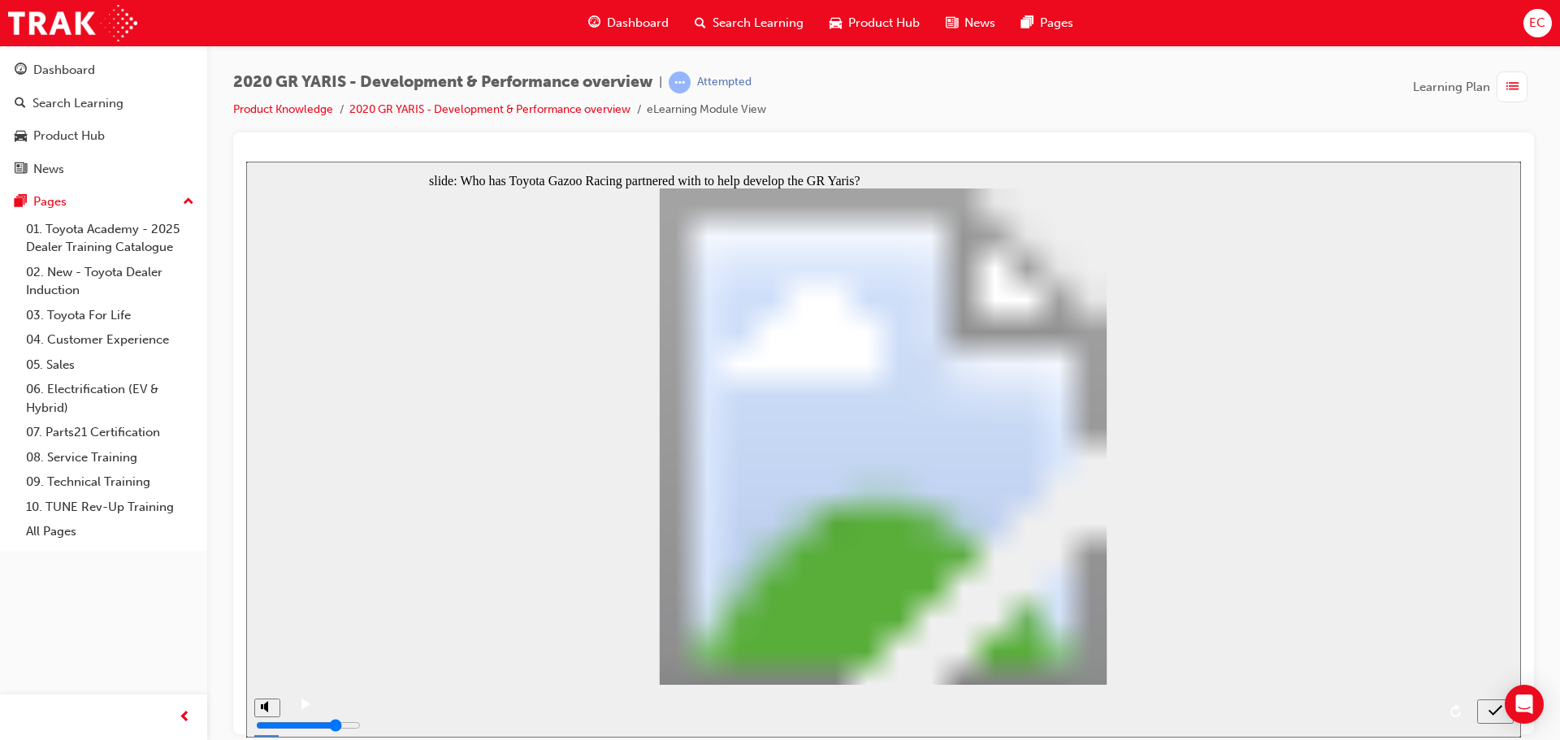
radio input "false"
radio input "true"
click at [1487, 709] on div "submit" at bounding box center [1496, 711] width 24 height 17
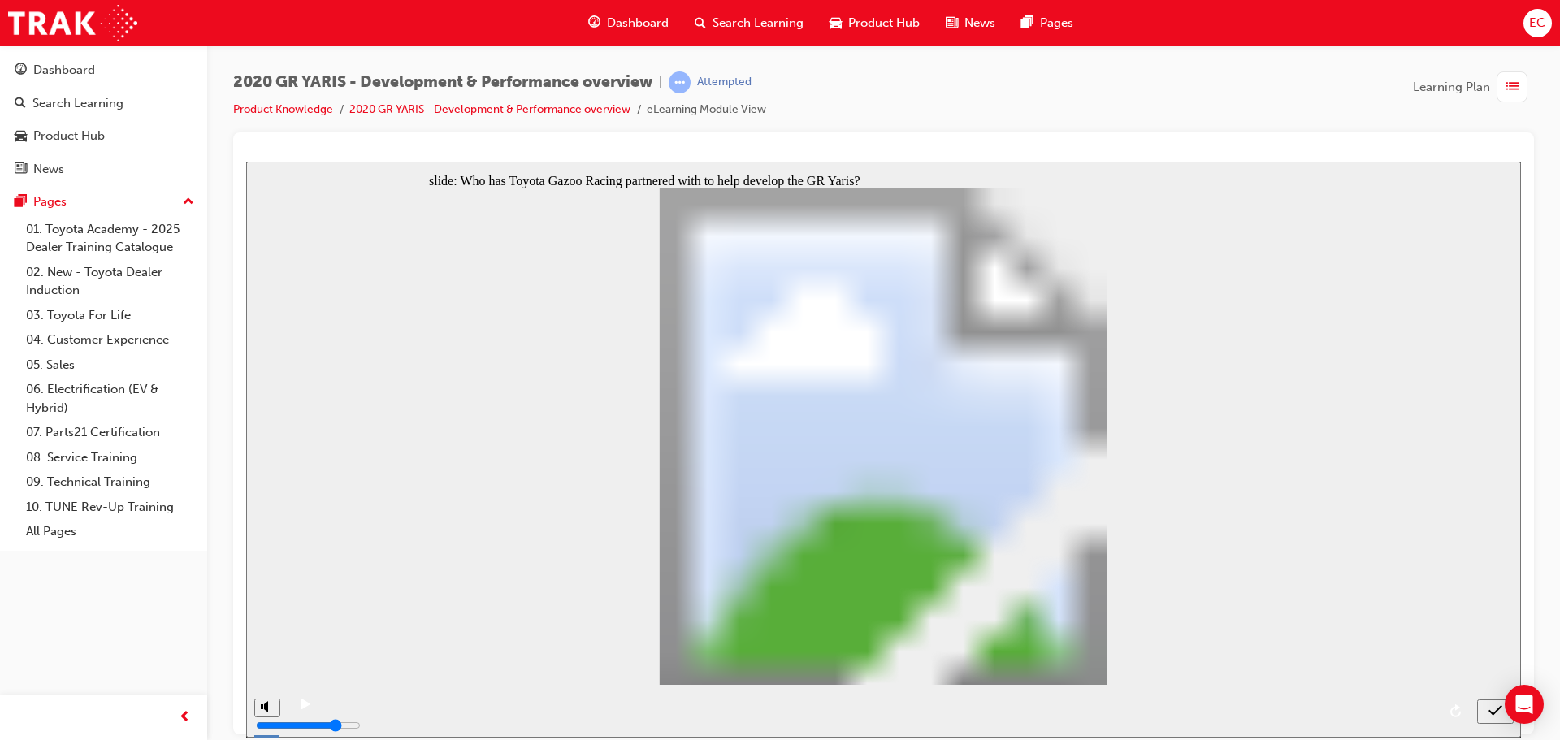
radio input "true"
click at [1496, 711] on icon "submit" at bounding box center [1496, 710] width 14 height 11
radio input "true"
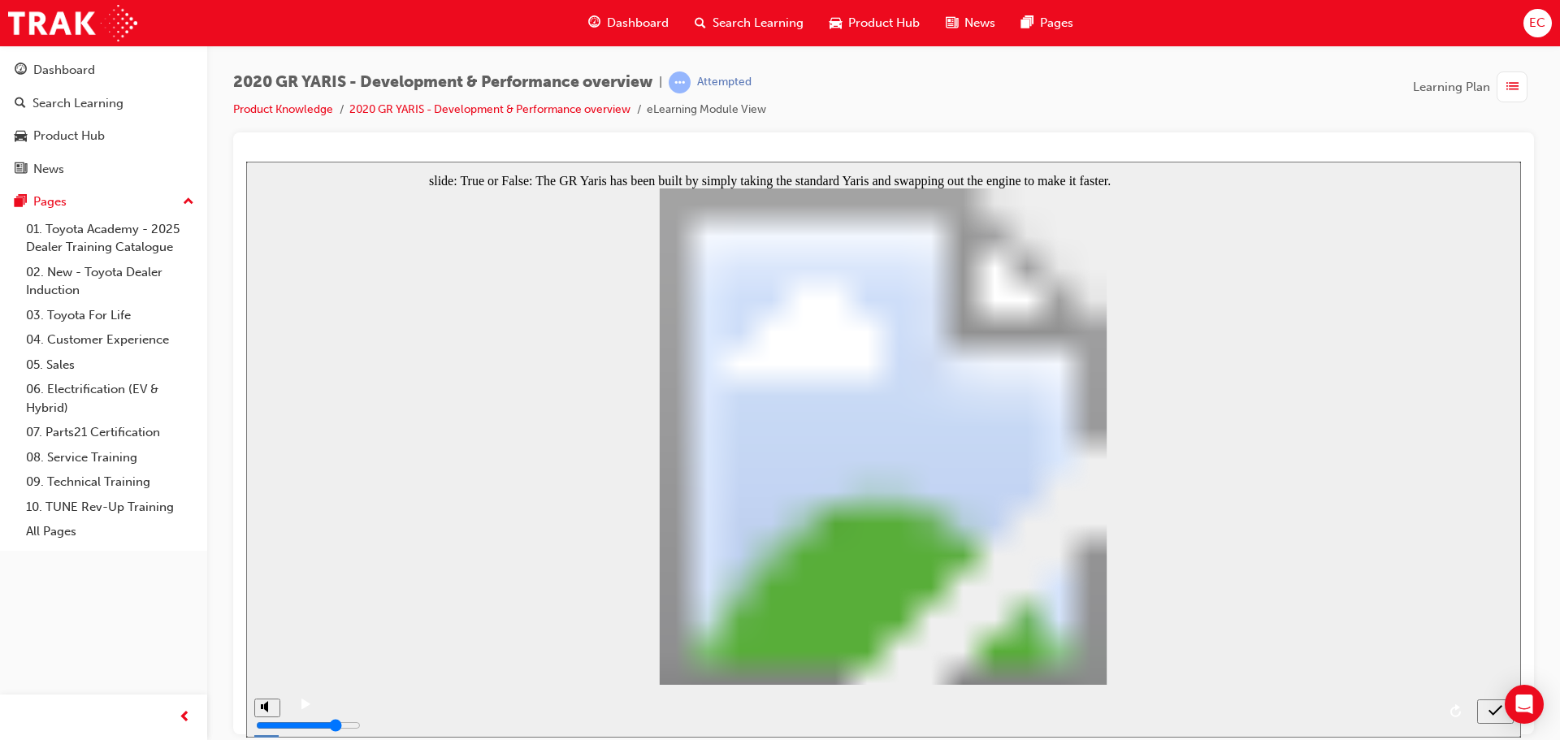
click at [1484, 707] on div "submit" at bounding box center [1496, 711] width 24 height 17
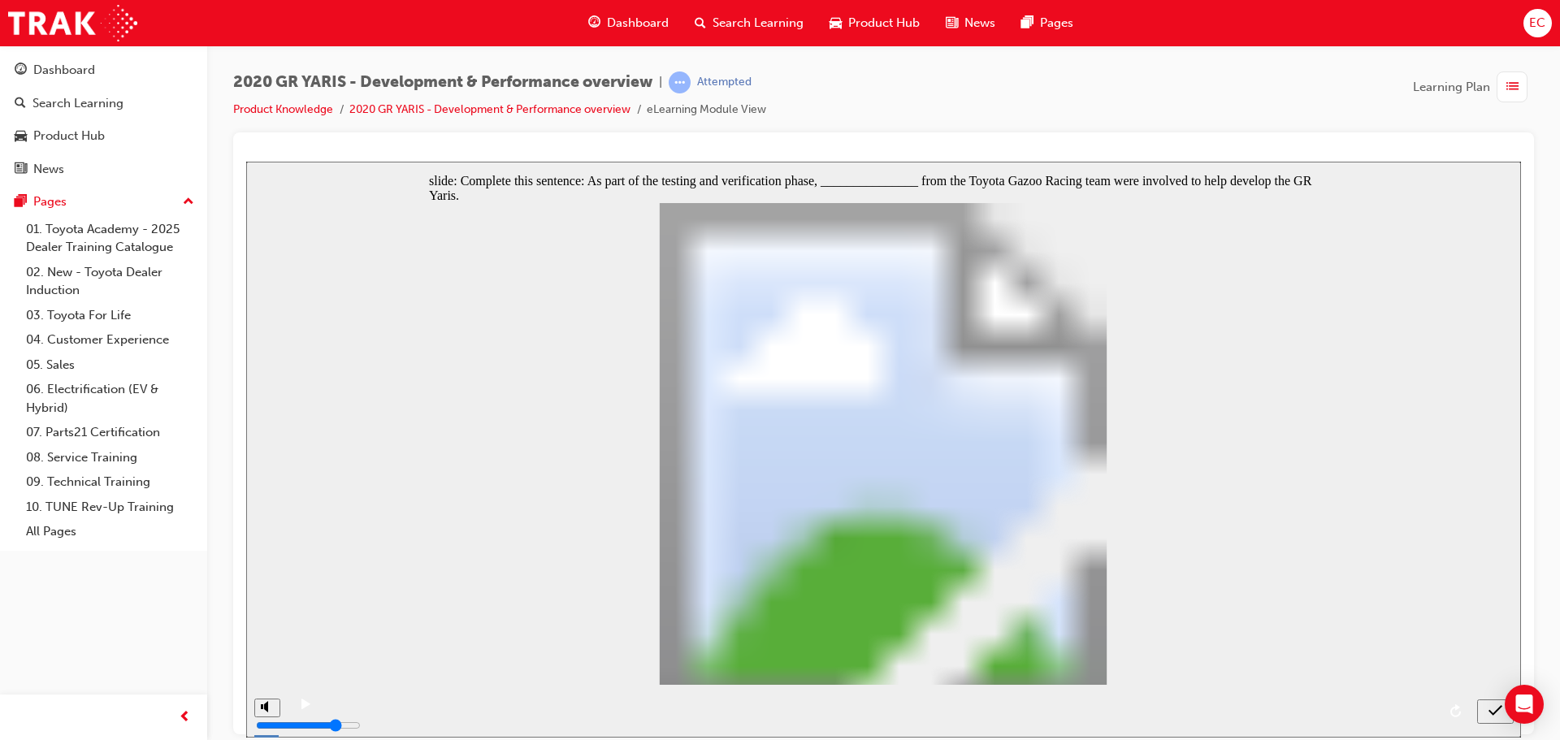
radio input "false"
radio input "true"
click at [1494, 713] on icon "submit" at bounding box center [1496, 710] width 14 height 15
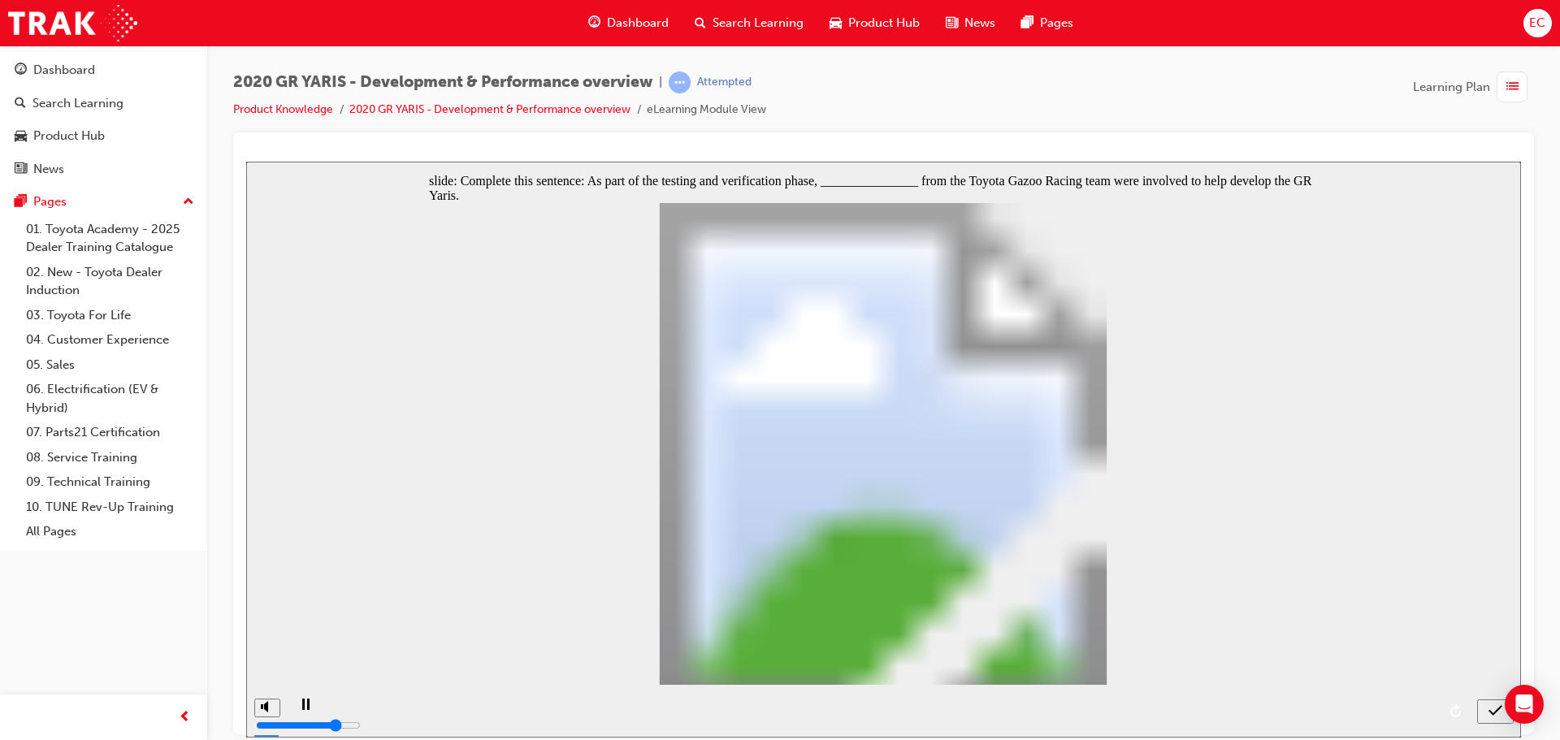
drag, startPoint x: 657, startPoint y: 434, endPoint x: 684, endPoint y: 439, distance: 28.1
radio input "true"
click at [1495, 708] on icon "submit" at bounding box center [1496, 710] width 14 height 15
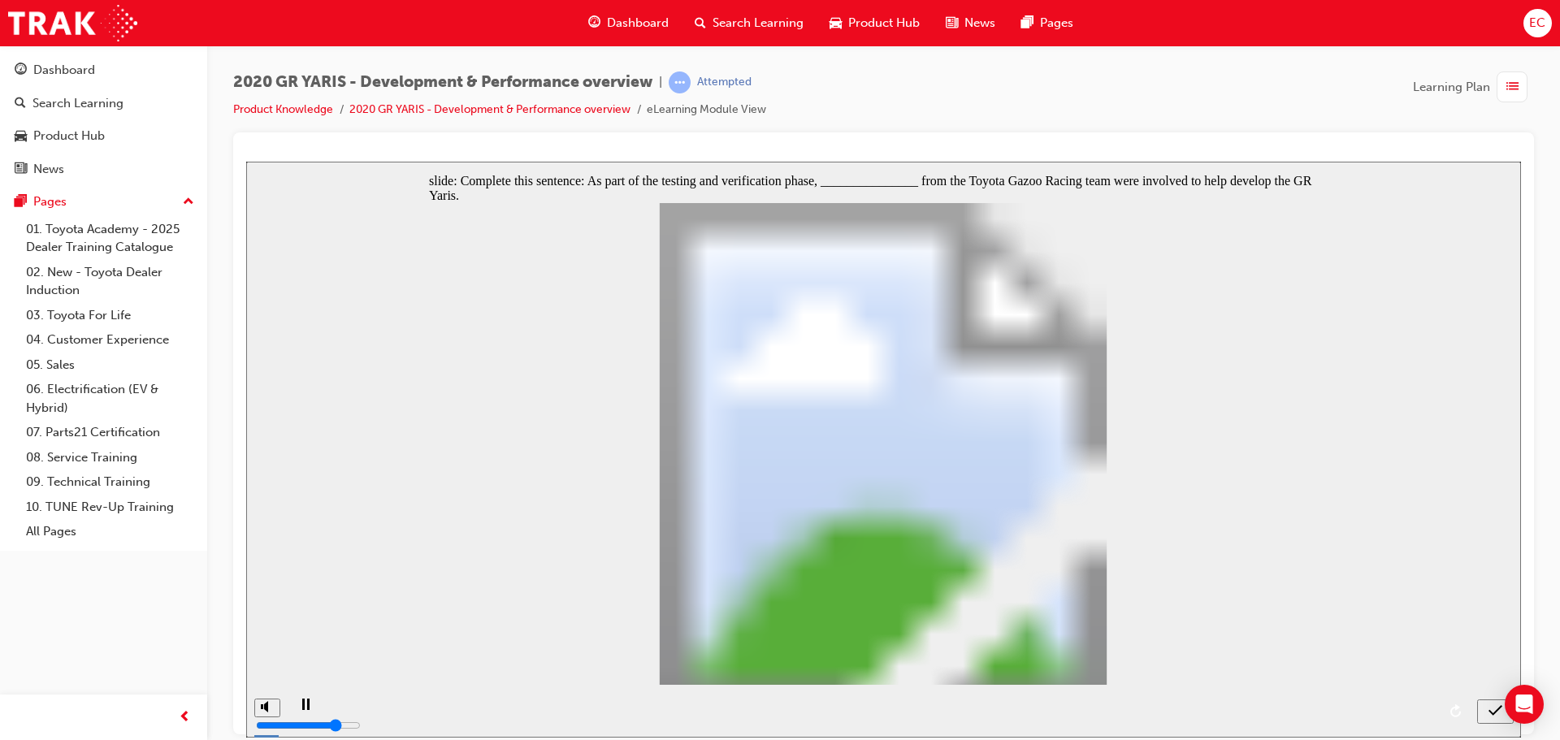
radio input "true"
click at [1490, 709] on icon "submit" at bounding box center [1496, 710] width 14 height 15
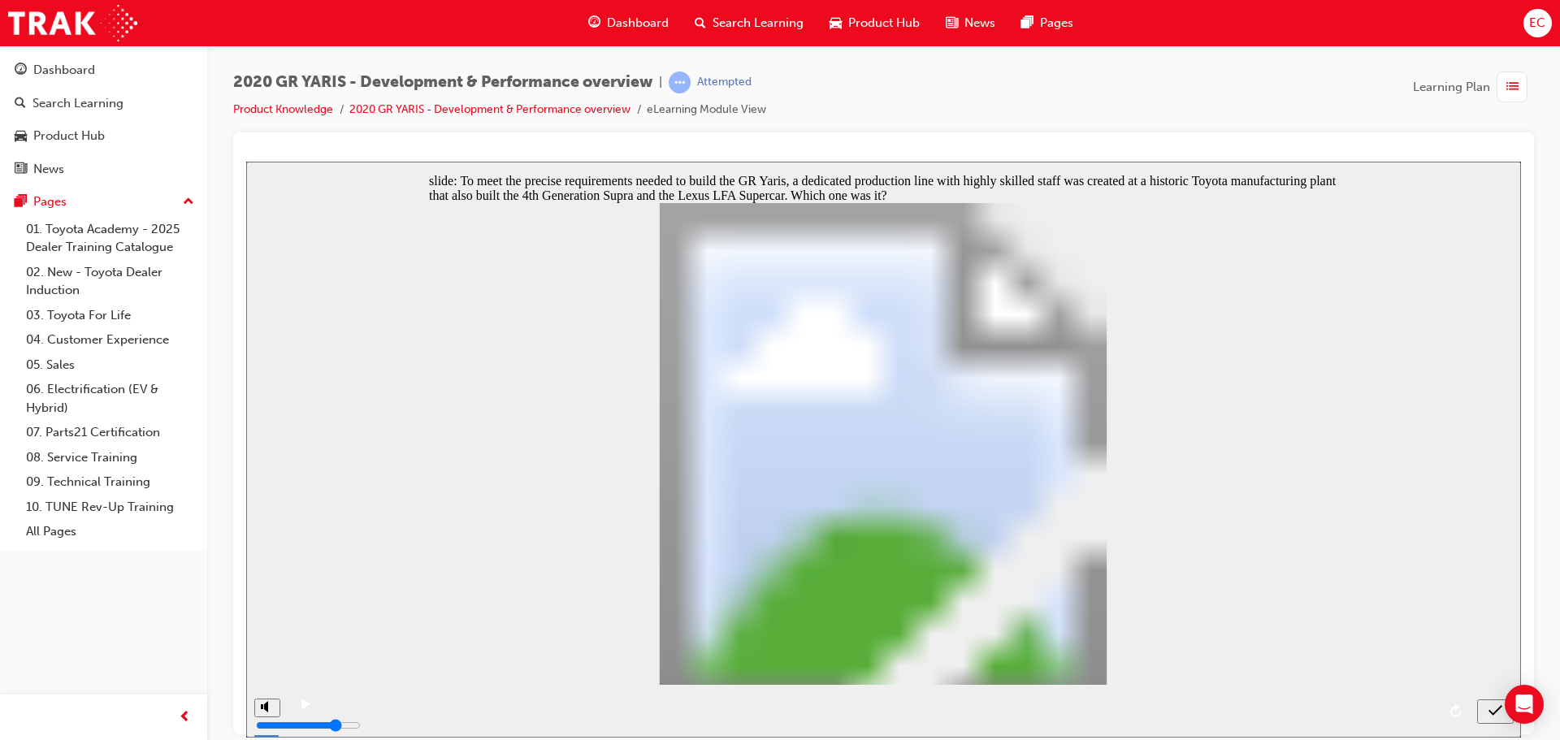
drag, startPoint x: 642, startPoint y: 537, endPoint x: 741, endPoint y: 589, distance: 112.0
radio input "true"
click at [1486, 711] on div "submit" at bounding box center [1496, 711] width 24 height 17
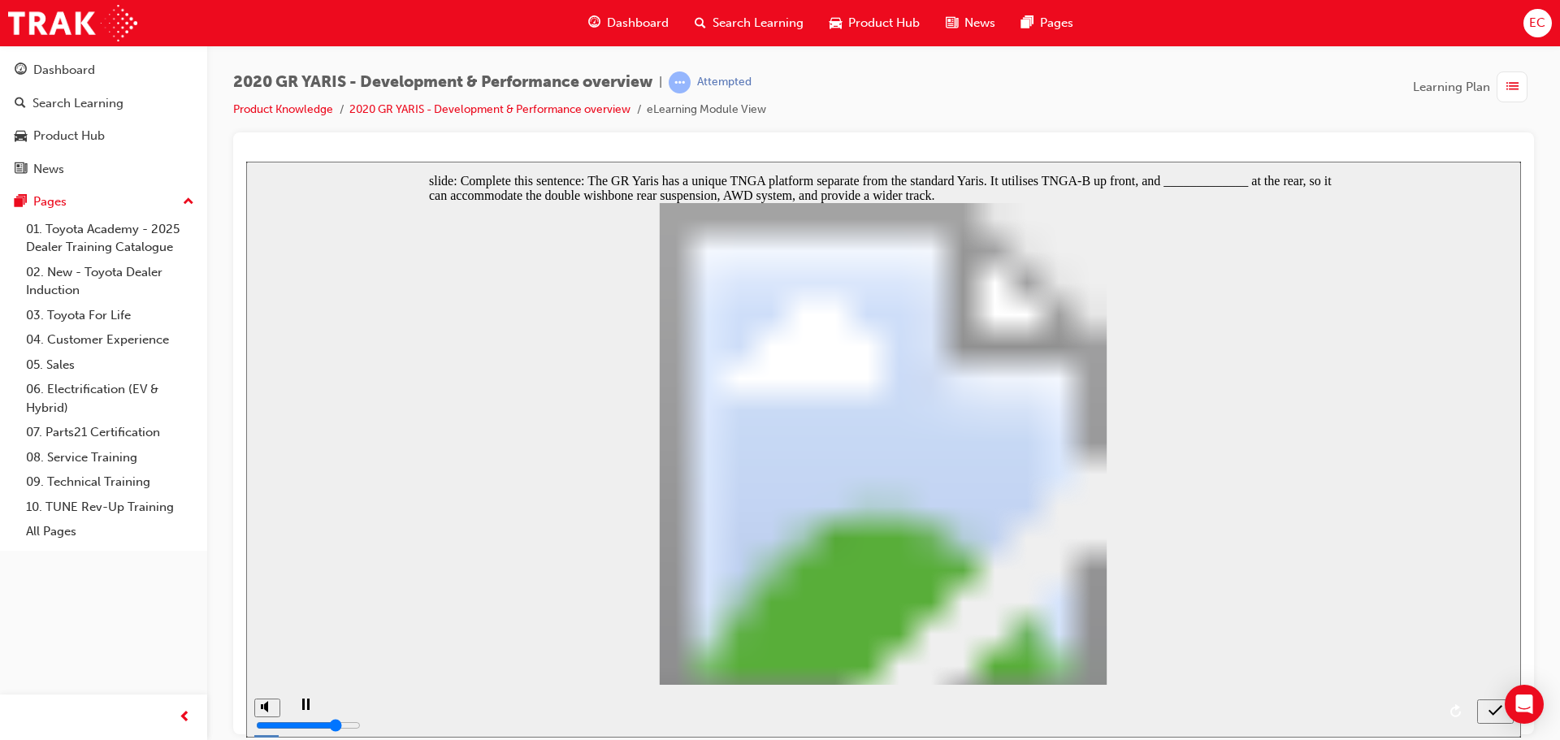
radio input "true"
click at [1496, 709] on icon "submit" at bounding box center [1496, 710] width 14 height 15
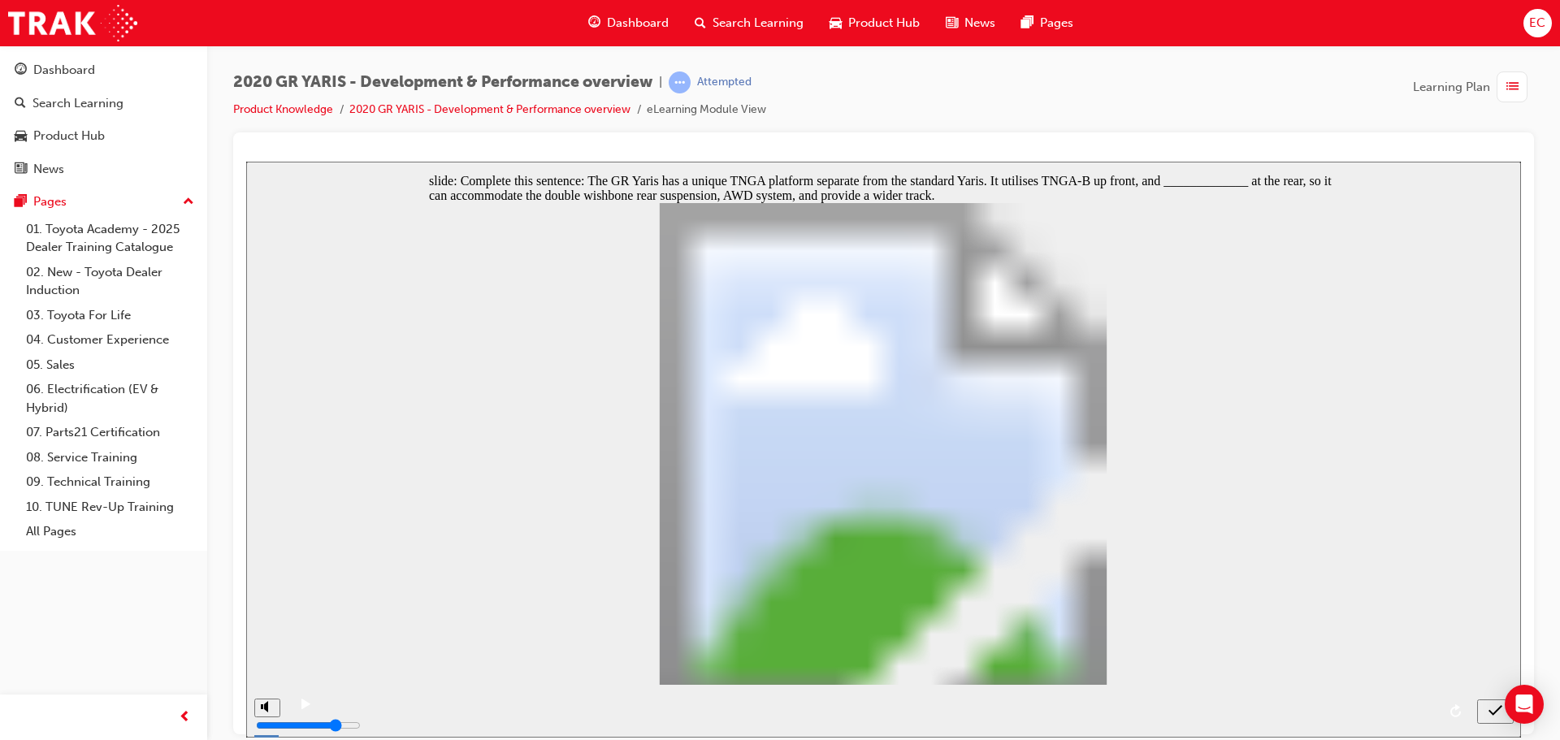
radio input "true"
click at [1484, 705] on div "submit" at bounding box center [1496, 711] width 24 height 17
drag, startPoint x: 596, startPoint y: 412, endPoint x: 631, endPoint y: 435, distance: 42.4
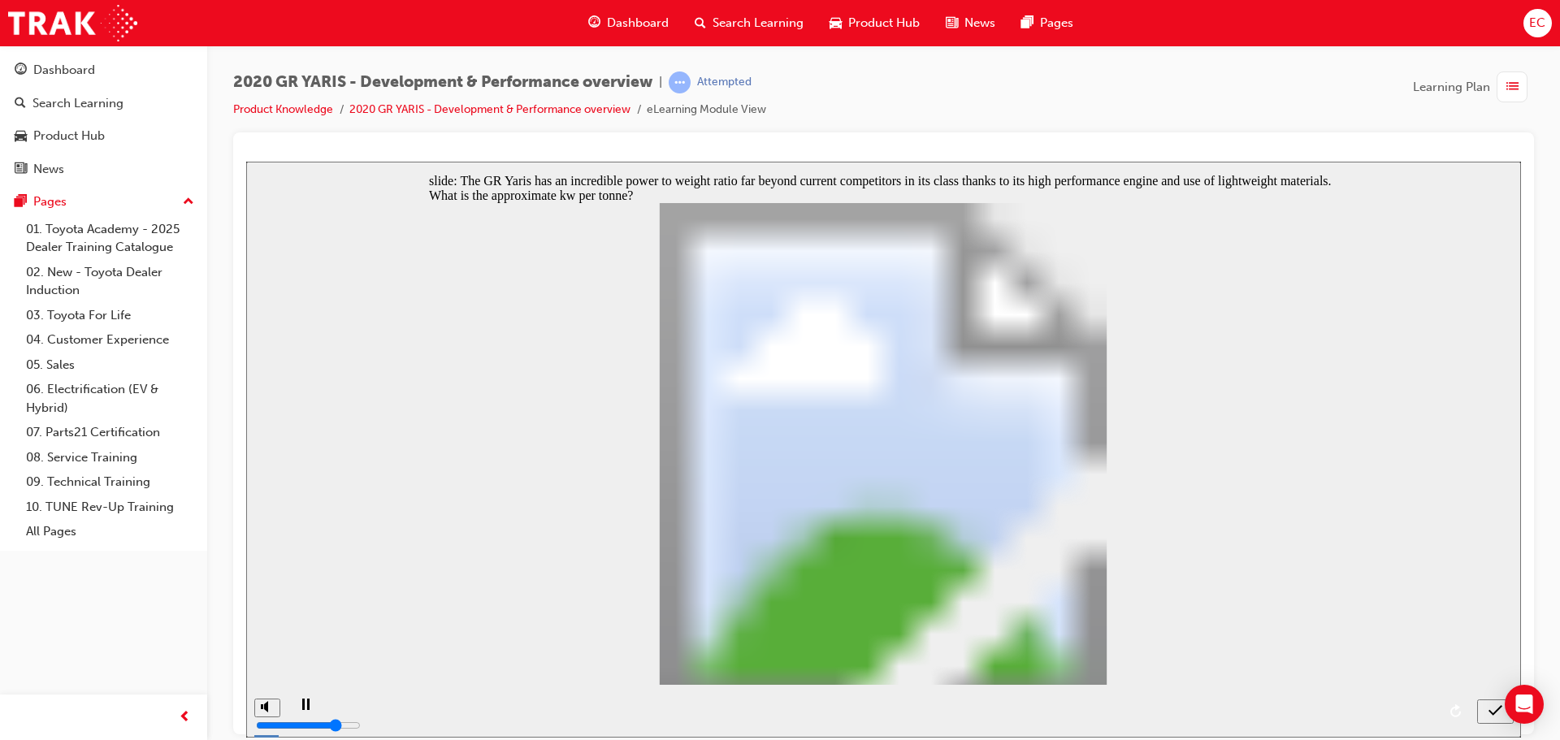
radio input "false"
radio input "true"
click at [1492, 709] on icon "submit" at bounding box center [1496, 710] width 14 height 15
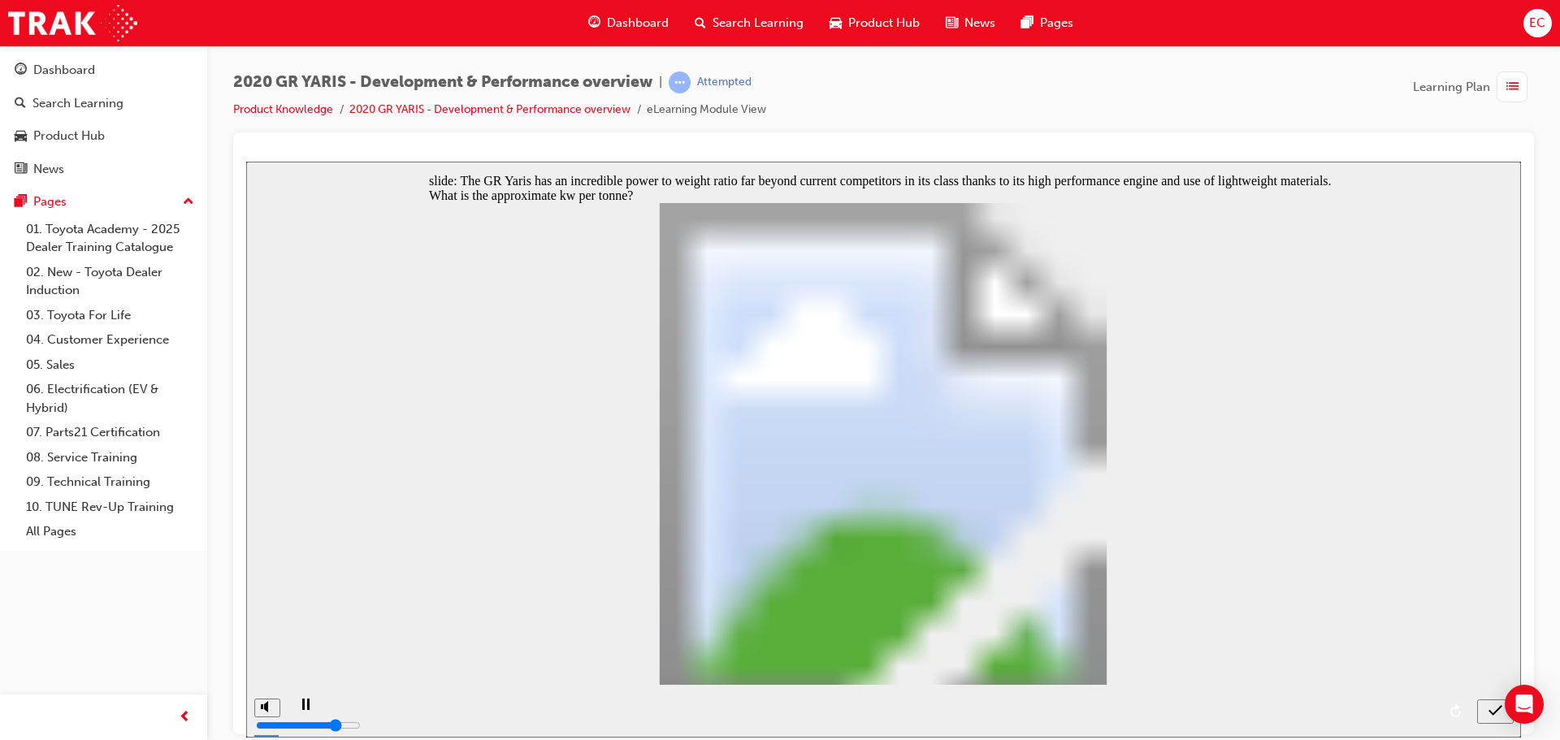
radio input "true"
click at [1490, 702] on button "submit" at bounding box center [1495, 711] width 37 height 24
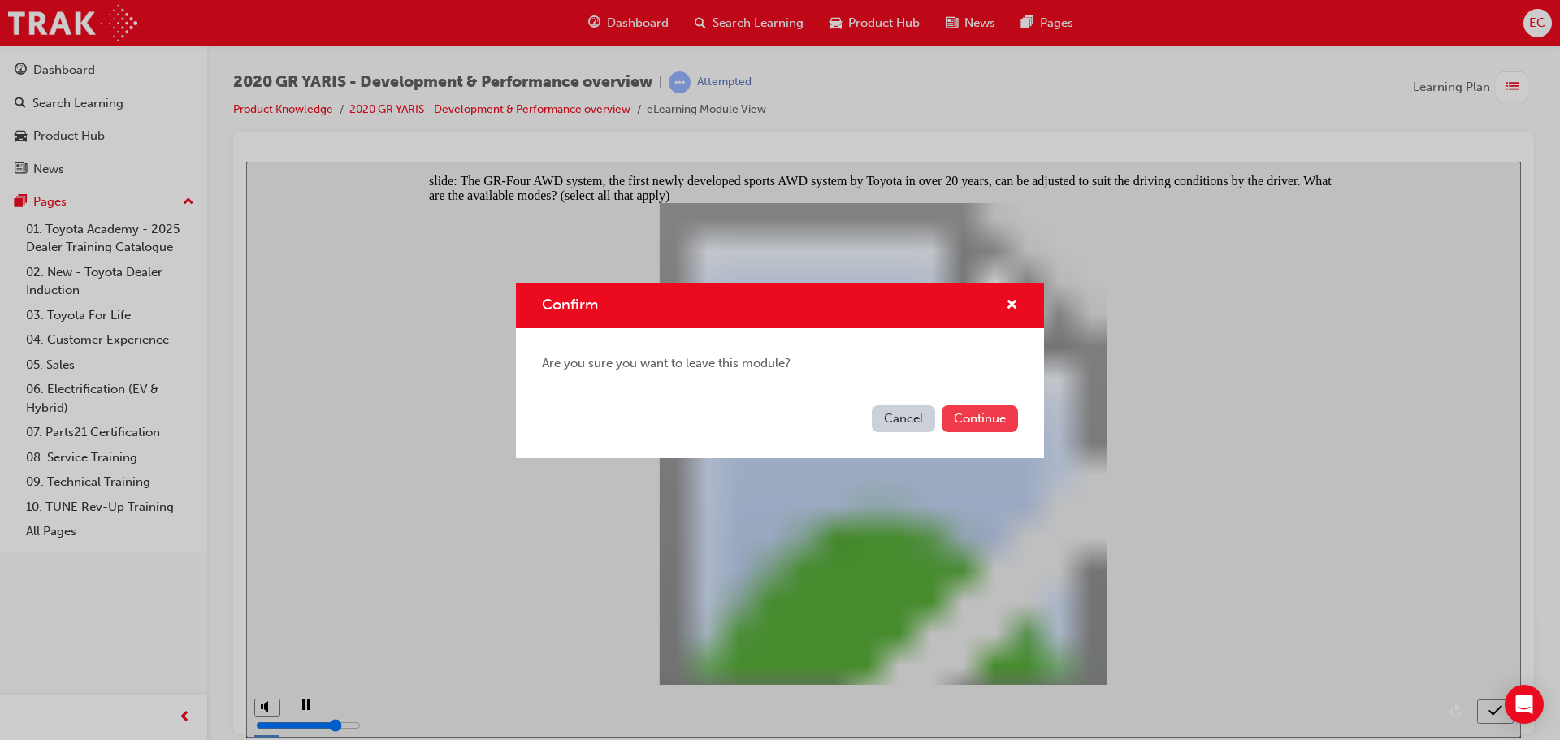
drag, startPoint x: 959, startPoint y: 402, endPoint x: 991, endPoint y: 423, distance: 38.3
click at [970, 412] on div "Cancel Continue" at bounding box center [780, 428] width 528 height 59
click at [991, 423] on button "Continue" at bounding box center [980, 418] width 76 height 27
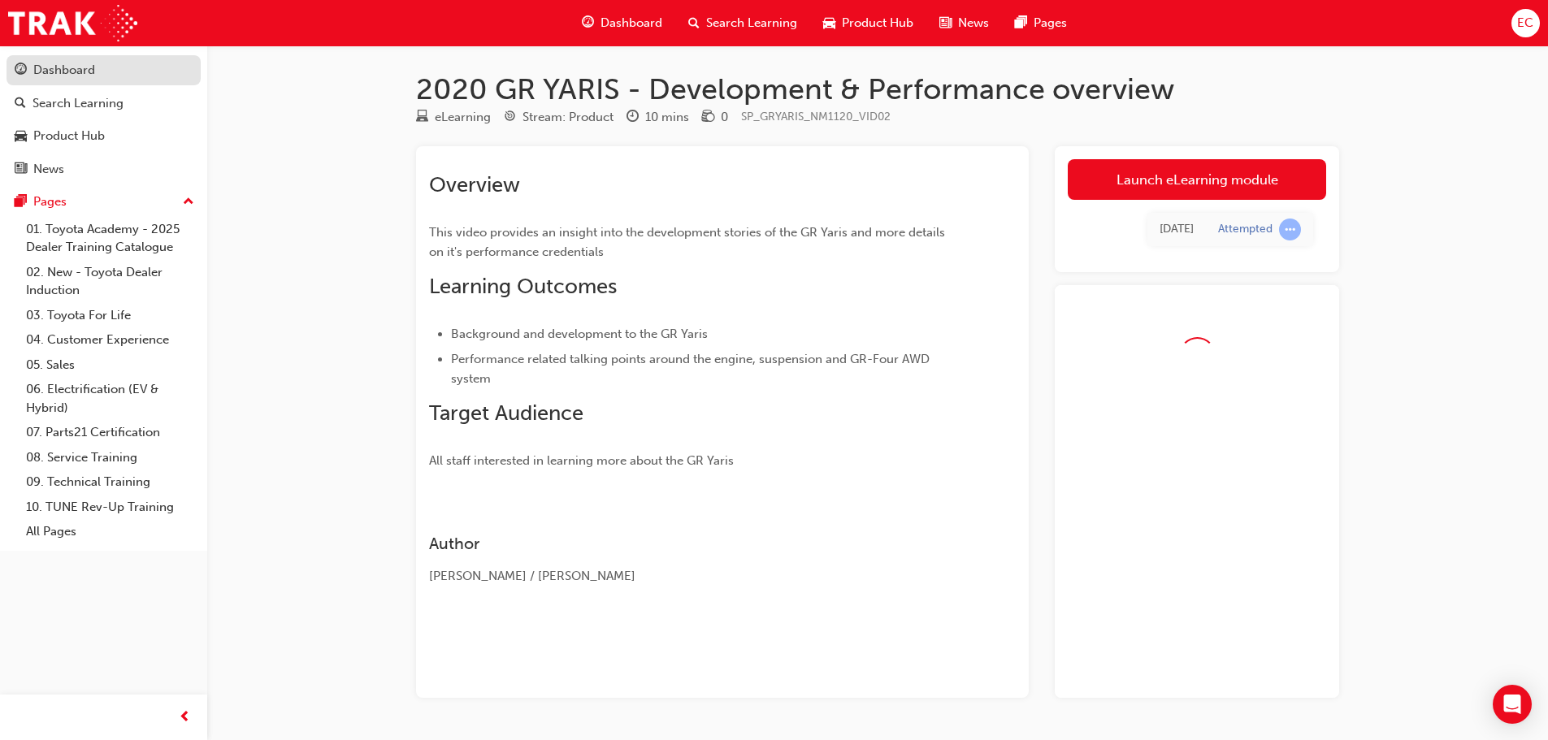
click at [62, 73] on div "Dashboard" at bounding box center [64, 70] width 62 height 19
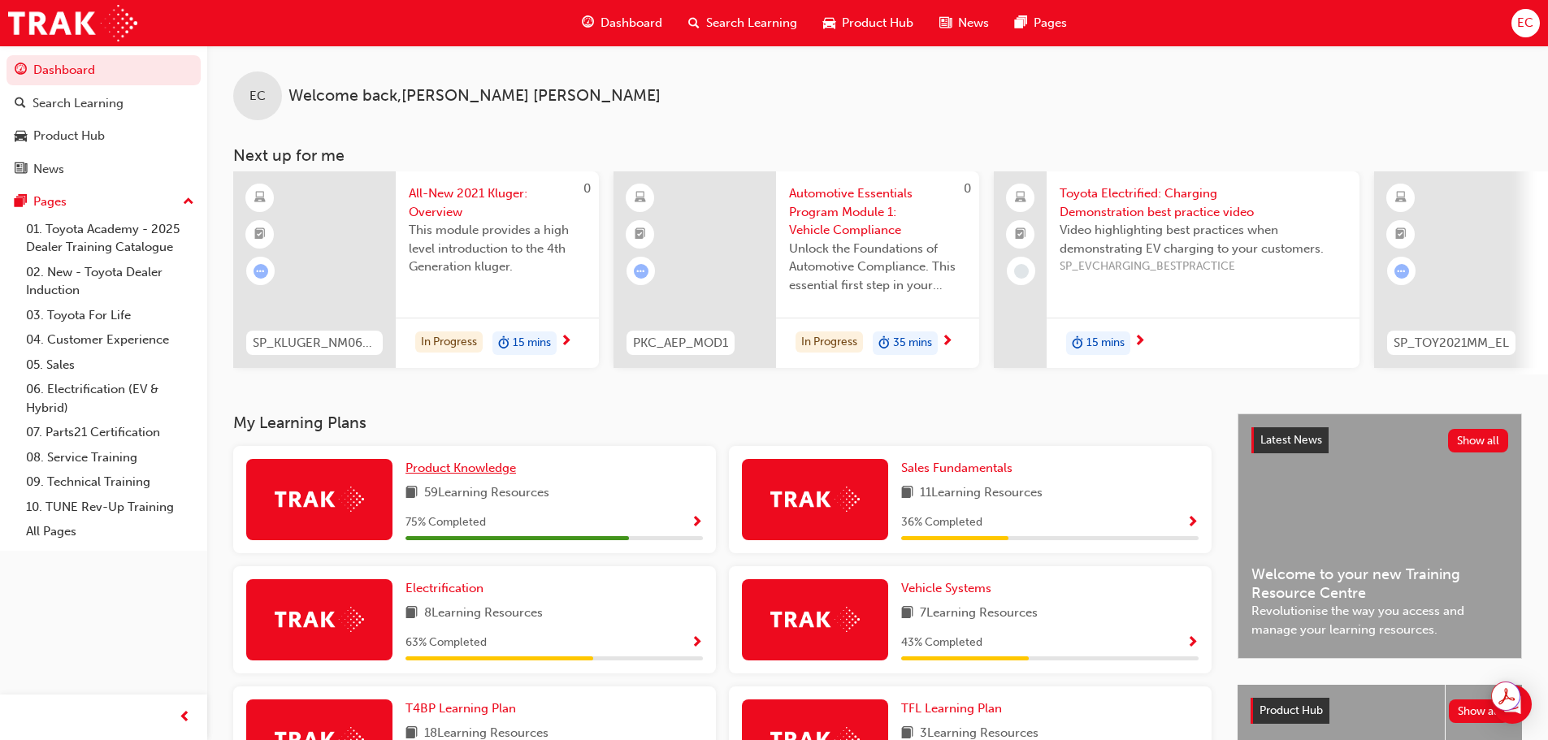
drag, startPoint x: 485, startPoint y: 479, endPoint x: 481, endPoint y: 462, distance: 16.8
click at [485, 475] on span "Product Knowledge" at bounding box center [460, 468] width 111 height 15
